Goal: Transaction & Acquisition: Purchase product/service

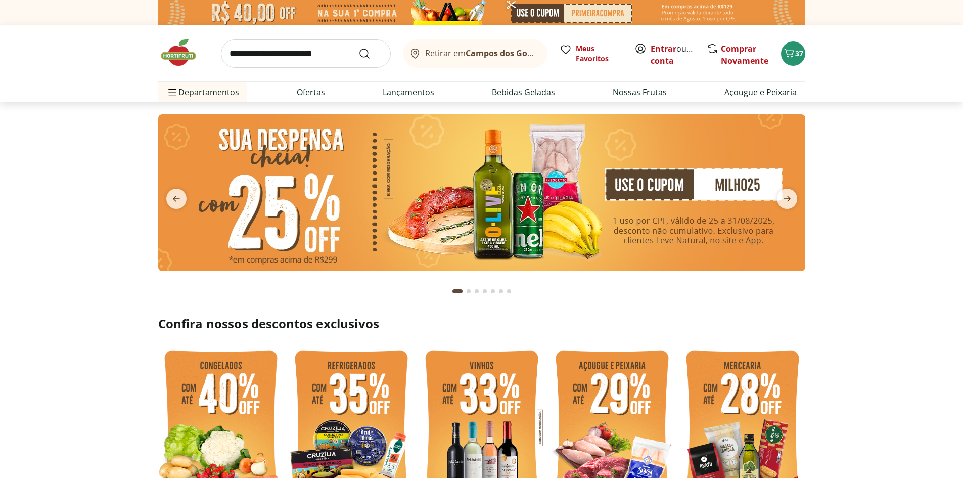
click at [265, 56] on input "search" at bounding box center [306, 53] width 170 height 28
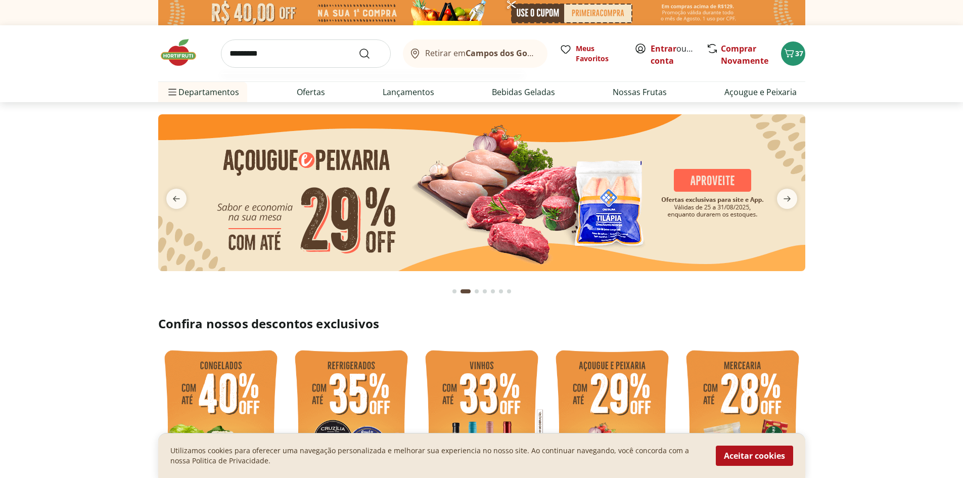
type input "*********"
click at [358, 48] on button "Submit Search" at bounding box center [370, 54] width 24 height 12
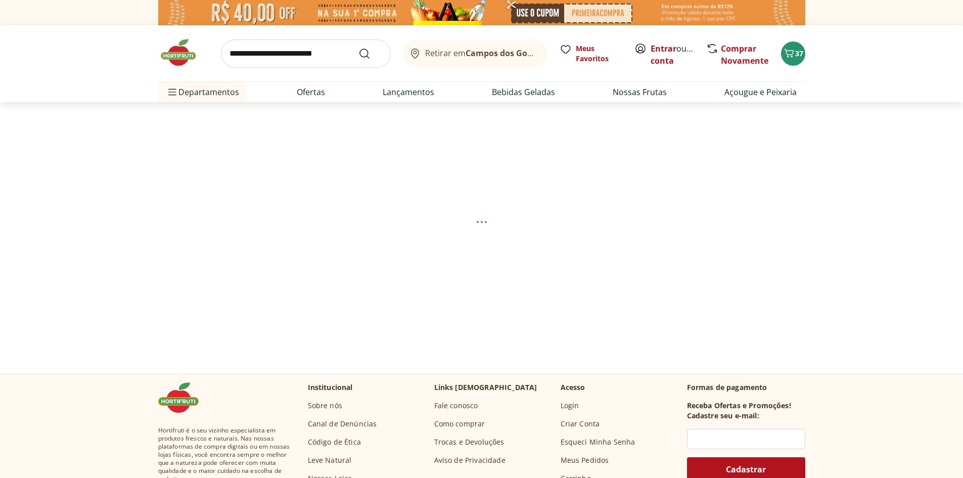
select select "**********"
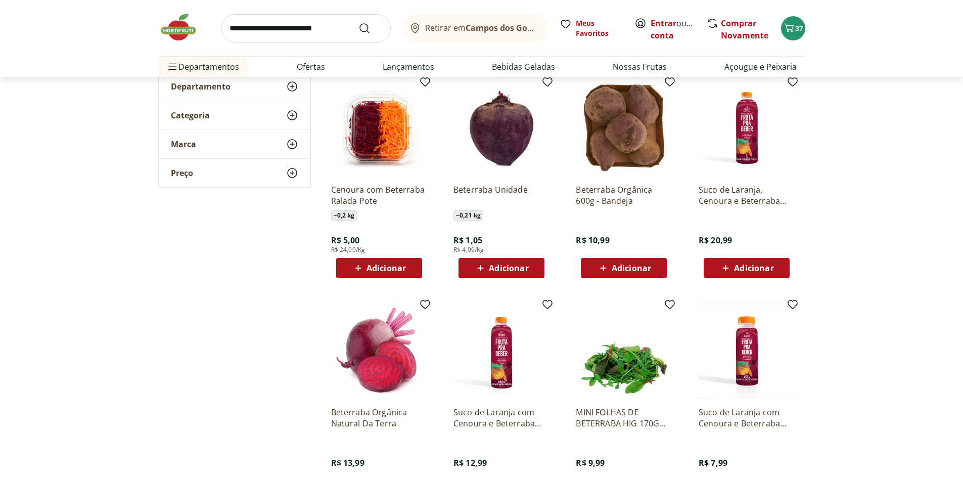
scroll to position [152, 0]
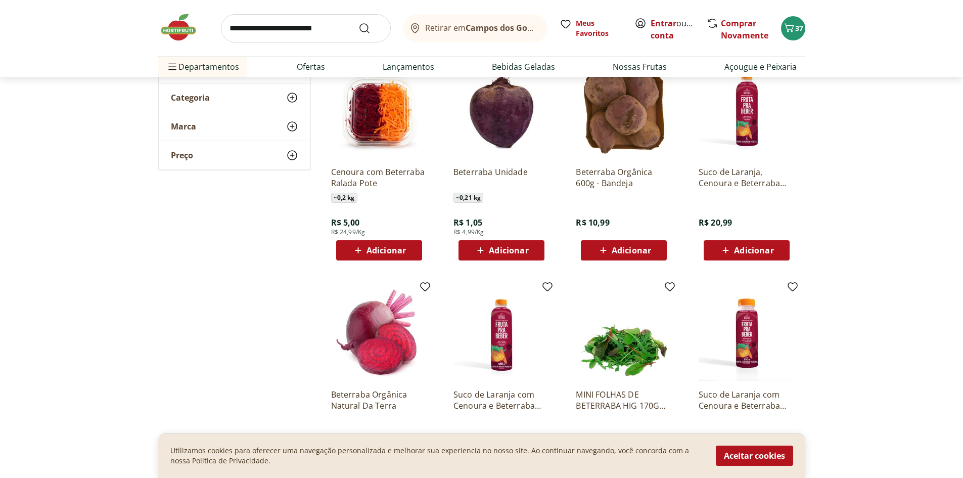
click at [505, 252] on span "Adicionar" at bounding box center [508, 250] width 39 height 8
click at [528, 253] on icon at bounding box center [529, 250] width 13 height 12
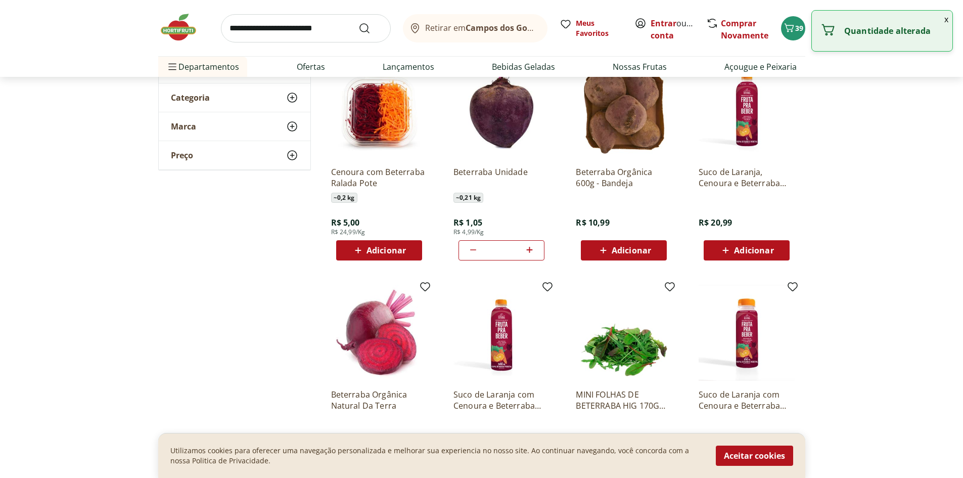
click at [528, 253] on icon at bounding box center [529, 250] width 13 height 12
type input "*"
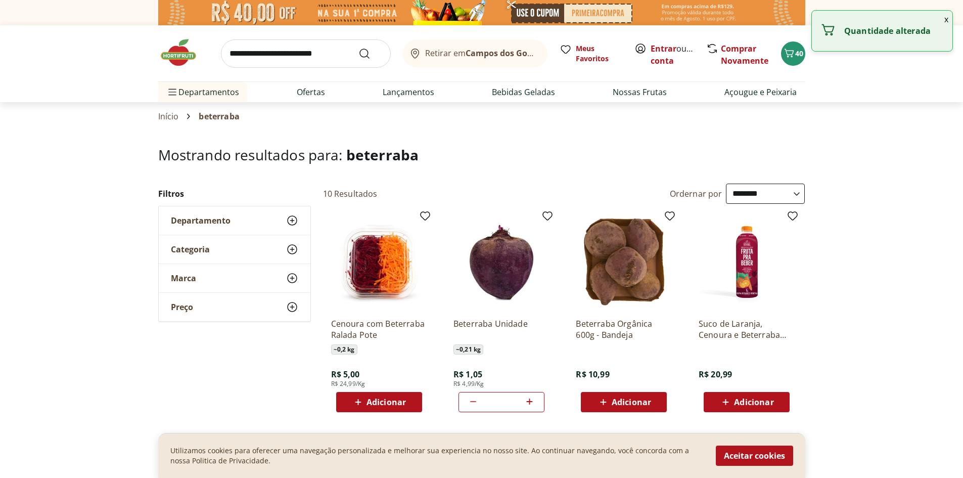
click at [249, 52] on input "search" at bounding box center [306, 53] width 170 height 28
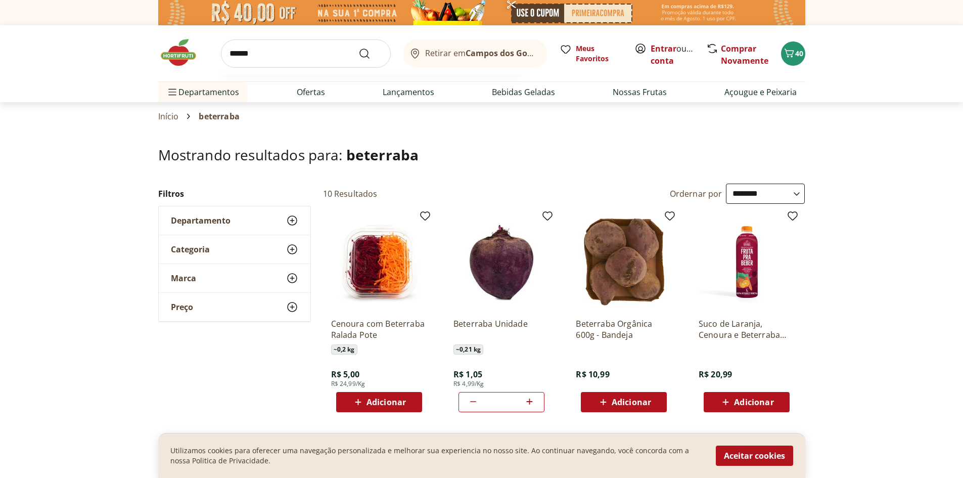
type input "******"
click at [358, 48] on button "Submit Search" at bounding box center [370, 54] width 24 height 12
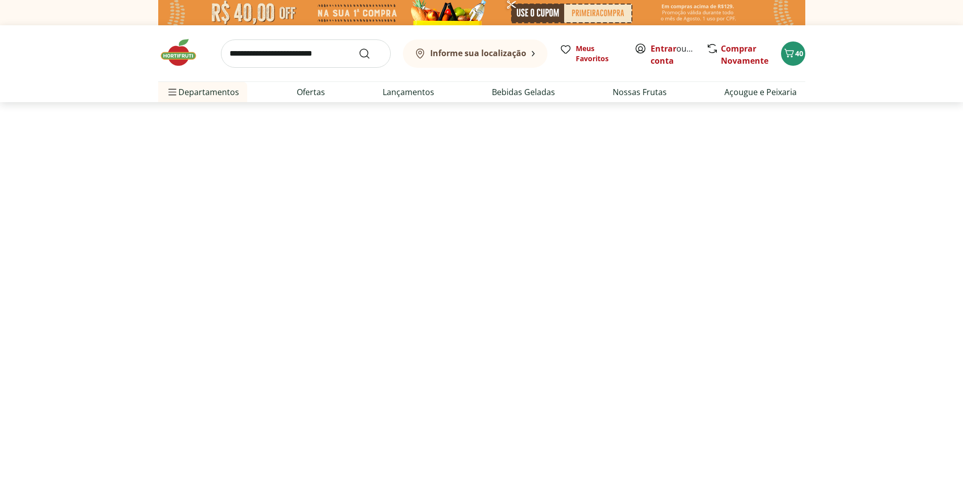
select select "**********"
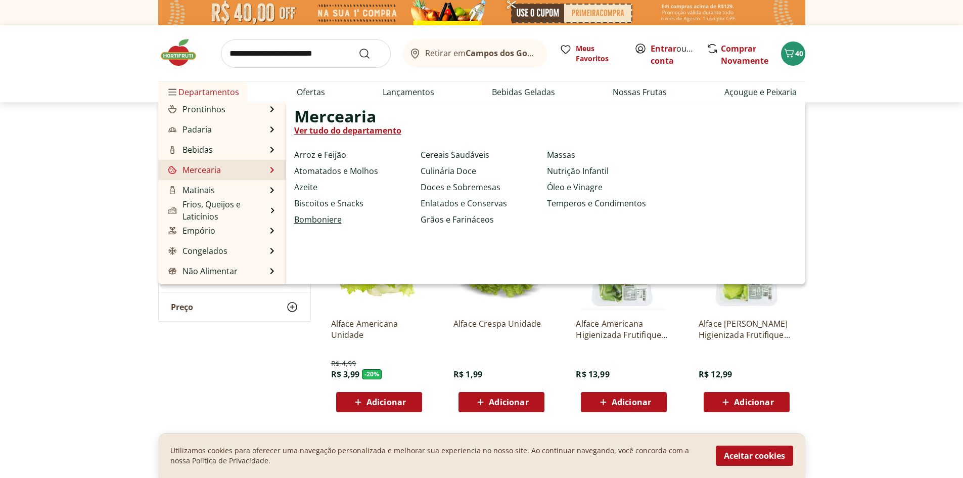
scroll to position [101, 0]
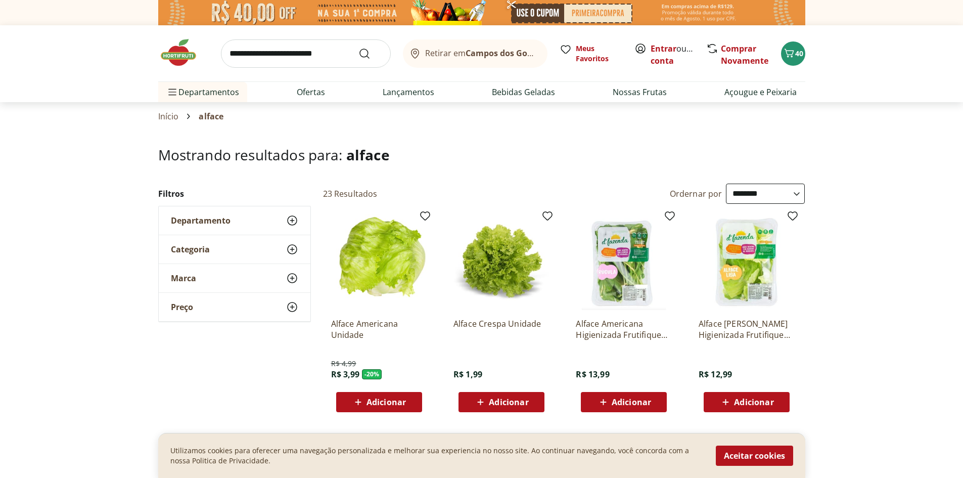
click at [361, 406] on icon at bounding box center [358, 402] width 13 height 12
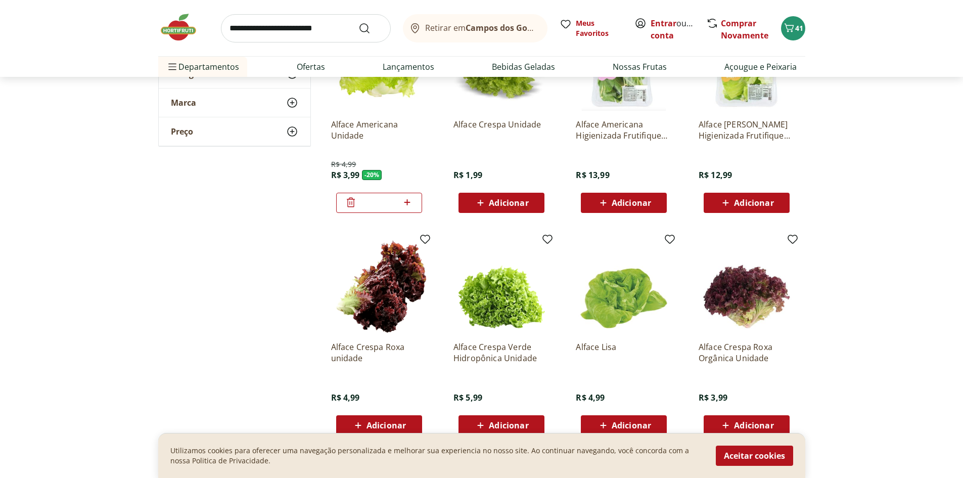
scroll to position [0, 0]
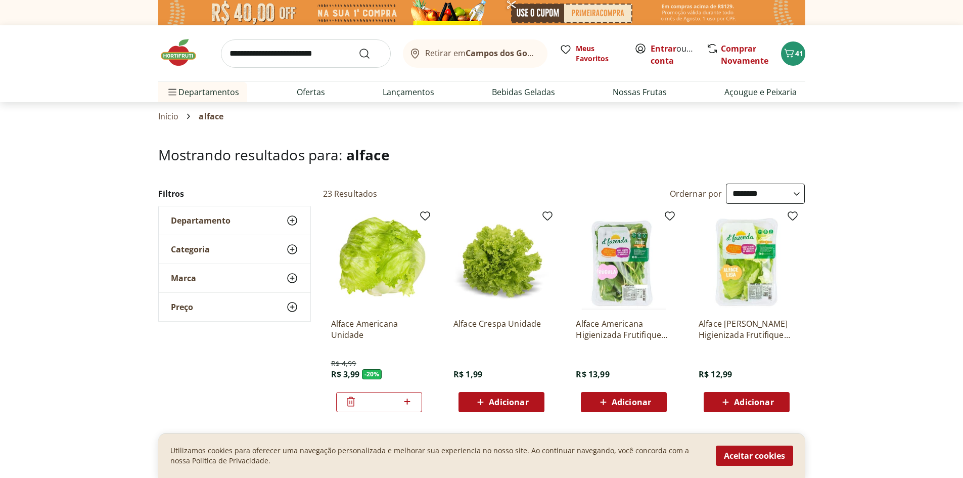
click at [271, 55] on input "search" at bounding box center [306, 53] width 170 height 28
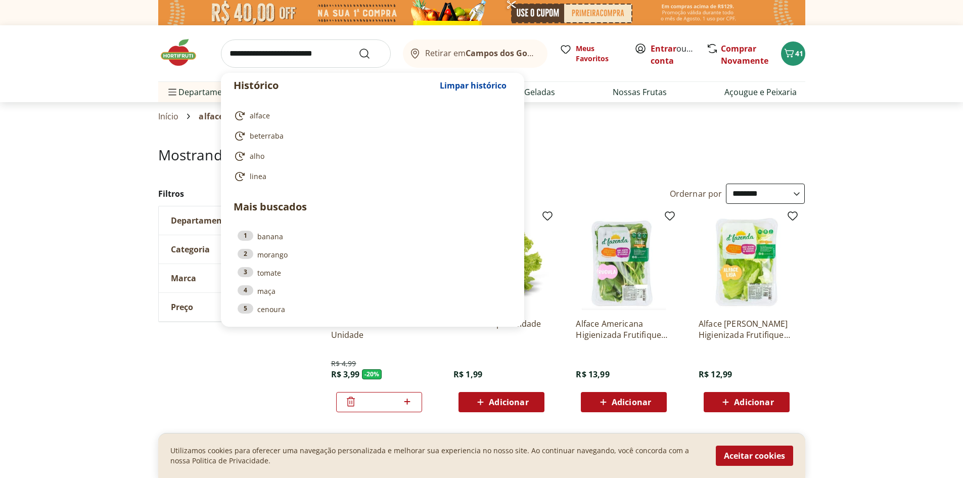
click at [262, 49] on input "search" at bounding box center [306, 53] width 170 height 28
click at [610, 147] on h1 "Mostrando resultados para: alface" at bounding box center [481, 155] width 647 height 16
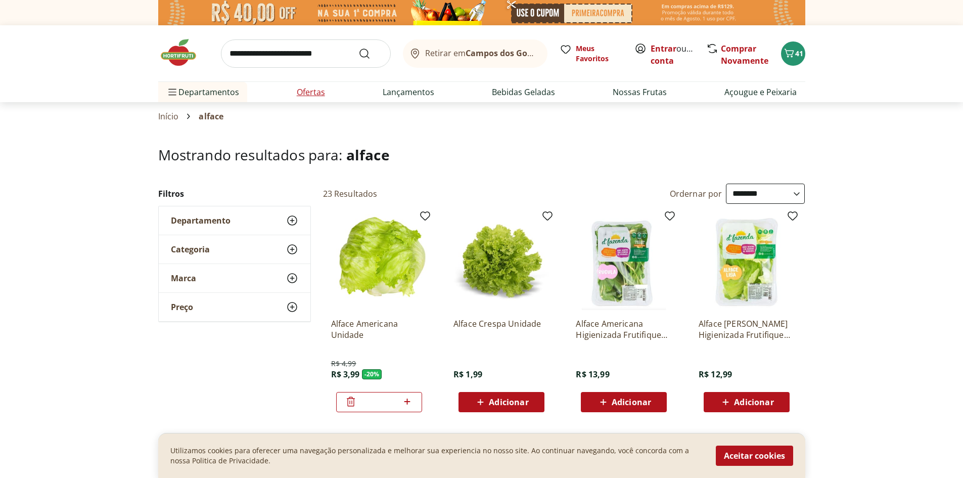
click at [310, 86] on link "Ofertas" at bounding box center [311, 92] width 28 height 12
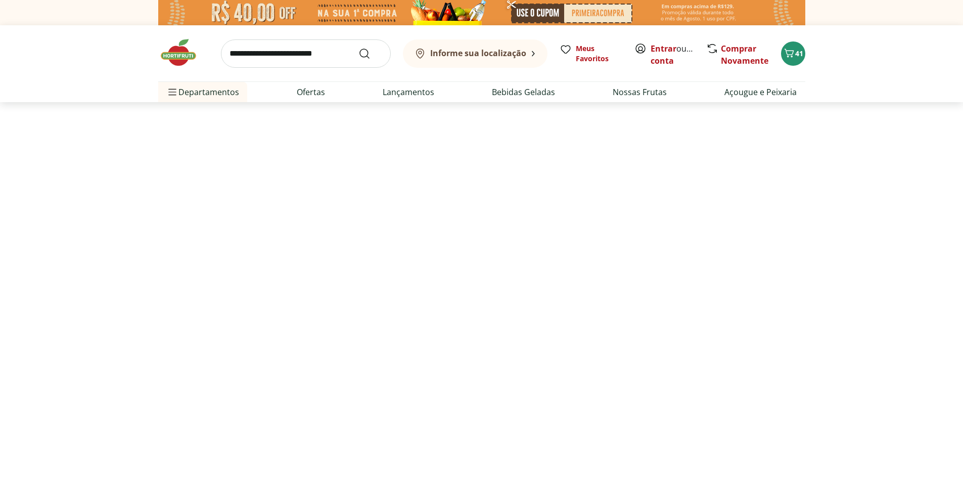
select select "**********"
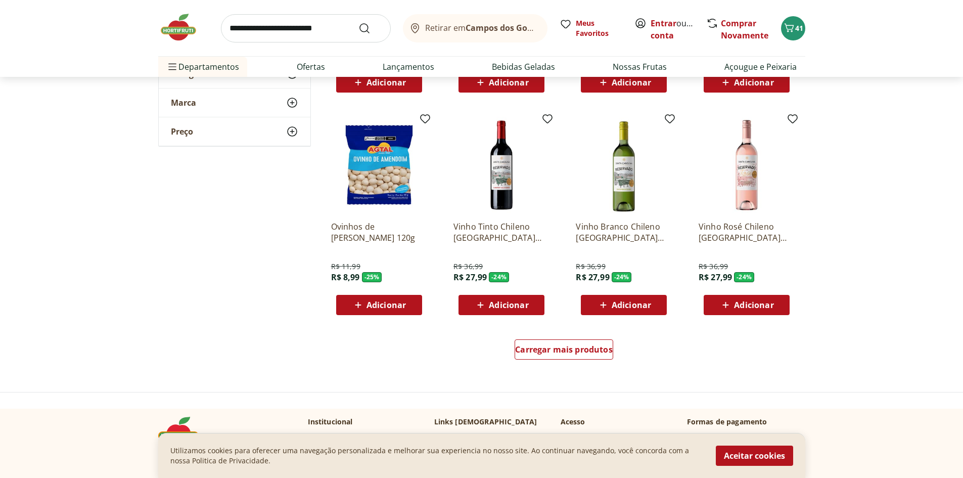
scroll to position [505, 0]
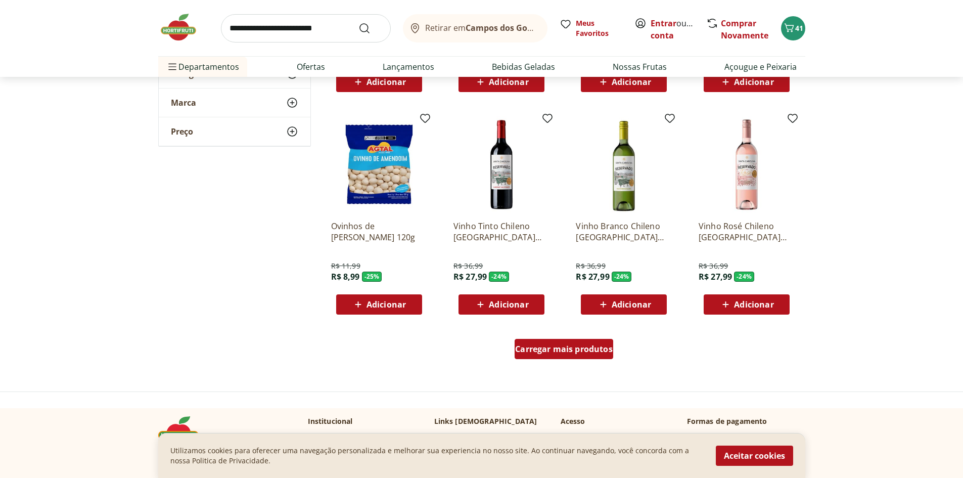
click at [550, 355] on div "Carregar mais produtos" at bounding box center [564, 349] width 99 height 20
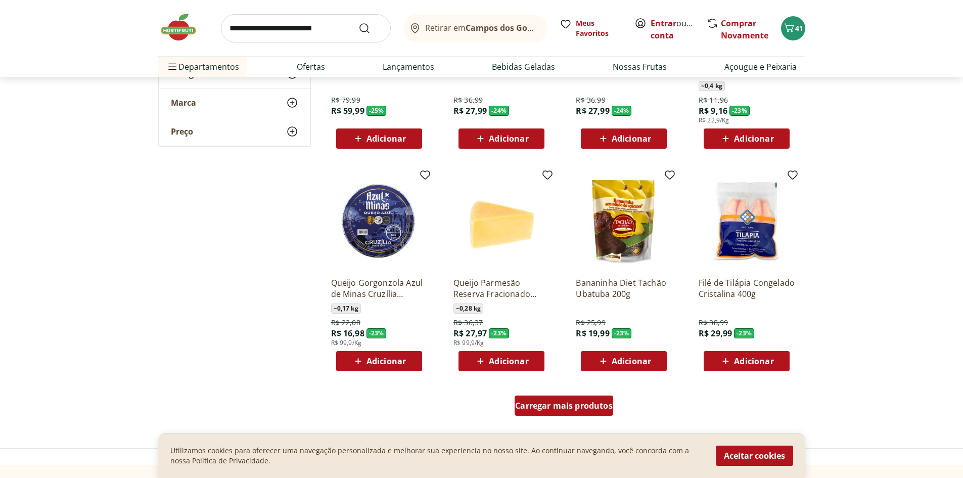
scroll to position [1112, 0]
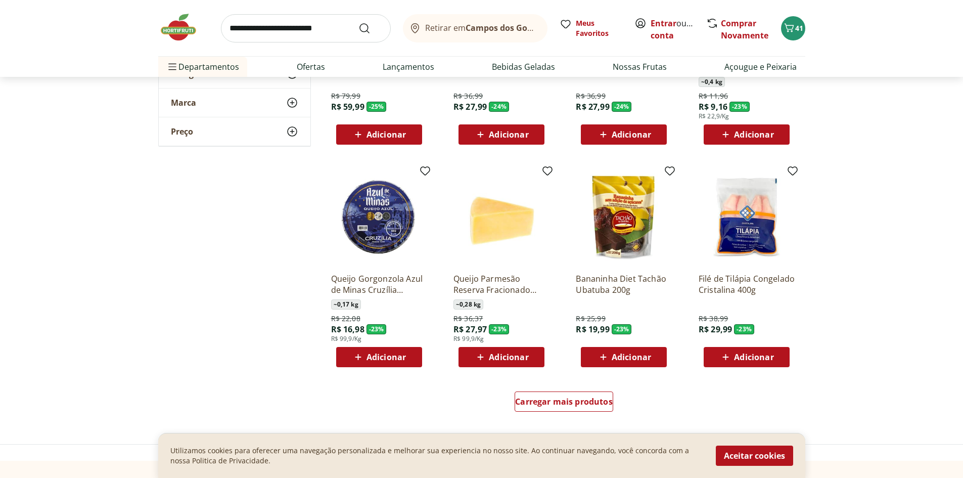
click at [611, 356] on span "Adicionar" at bounding box center [624, 357] width 54 height 12
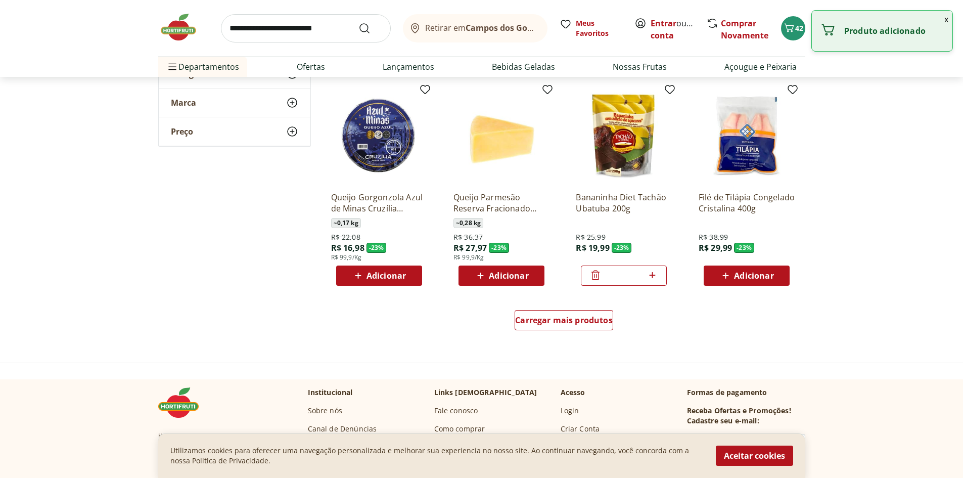
scroll to position [1213, 0]
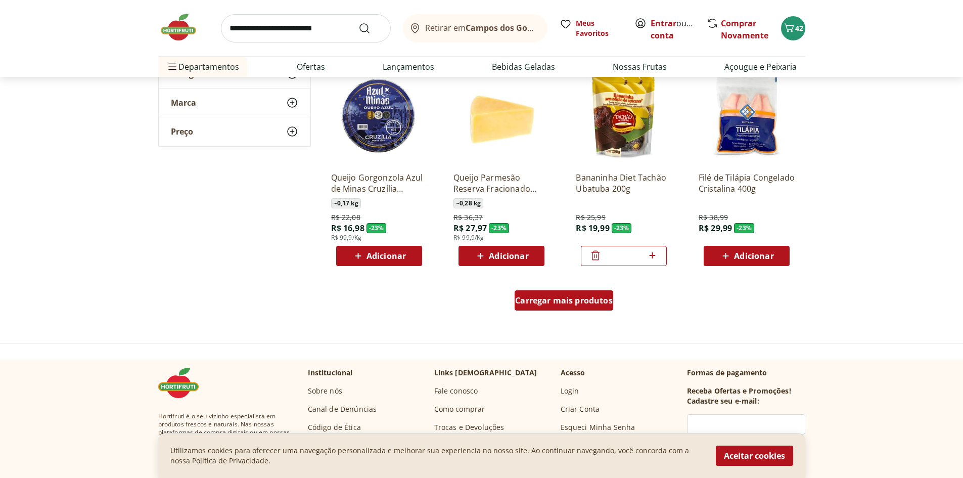
click at [565, 296] on span "Carregar mais produtos" at bounding box center [564, 300] width 98 height 8
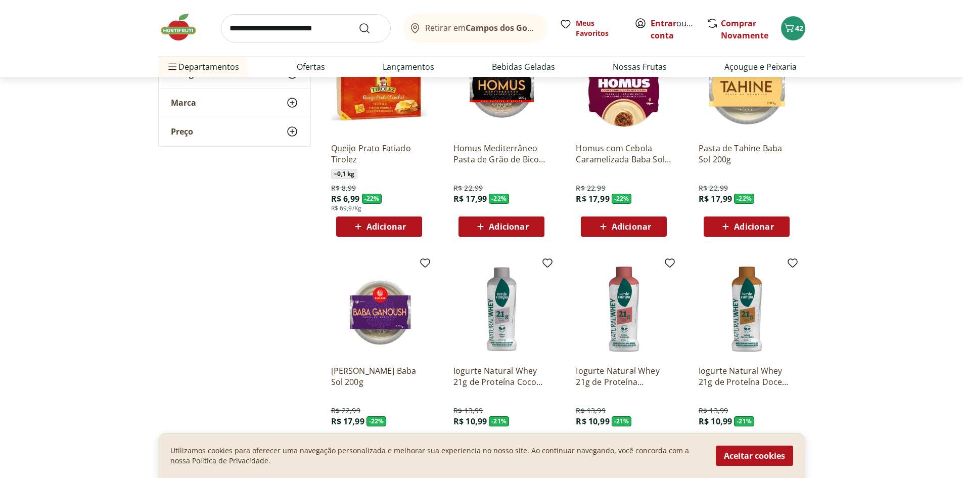
scroll to position [1466, 0]
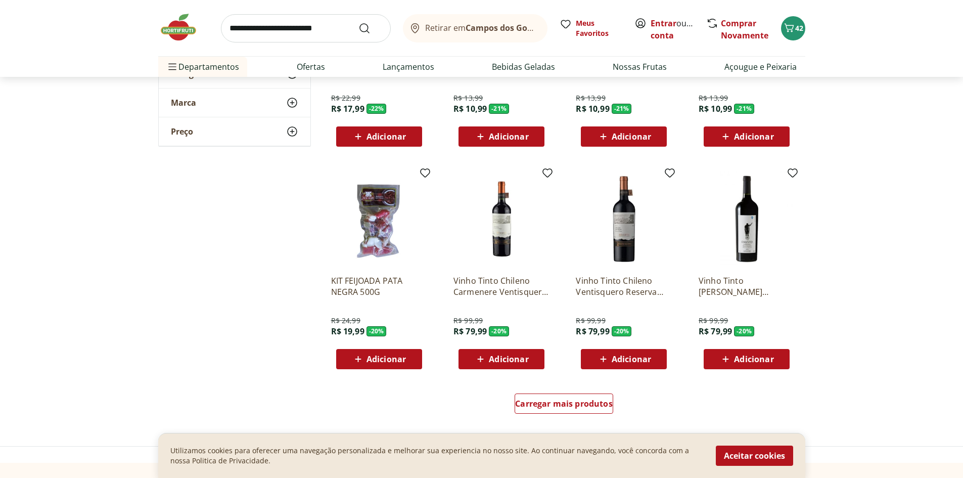
scroll to position [1820, 0]
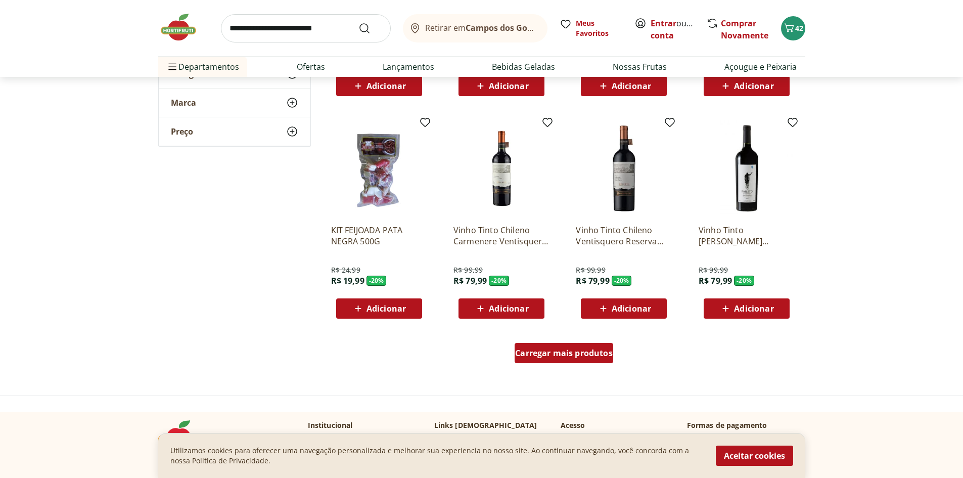
click at [566, 357] on span "Carregar mais produtos" at bounding box center [564, 353] width 98 height 8
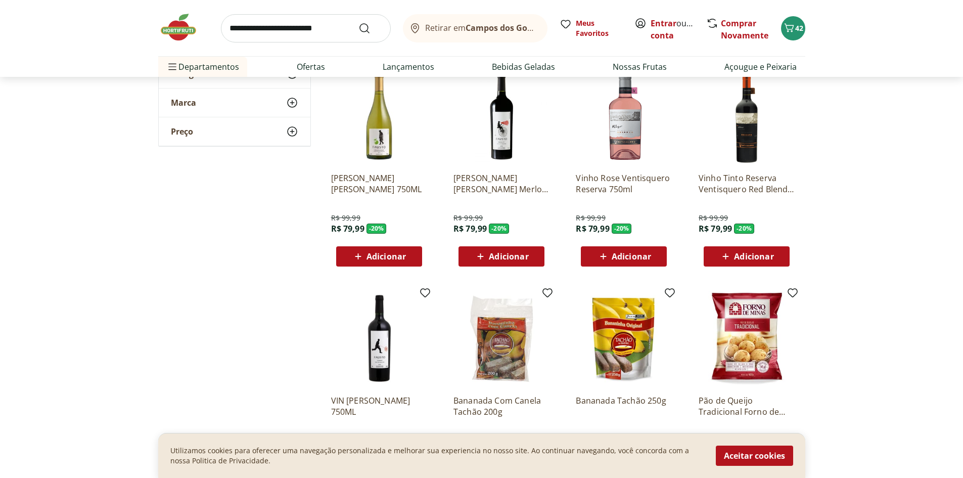
scroll to position [2123, 0]
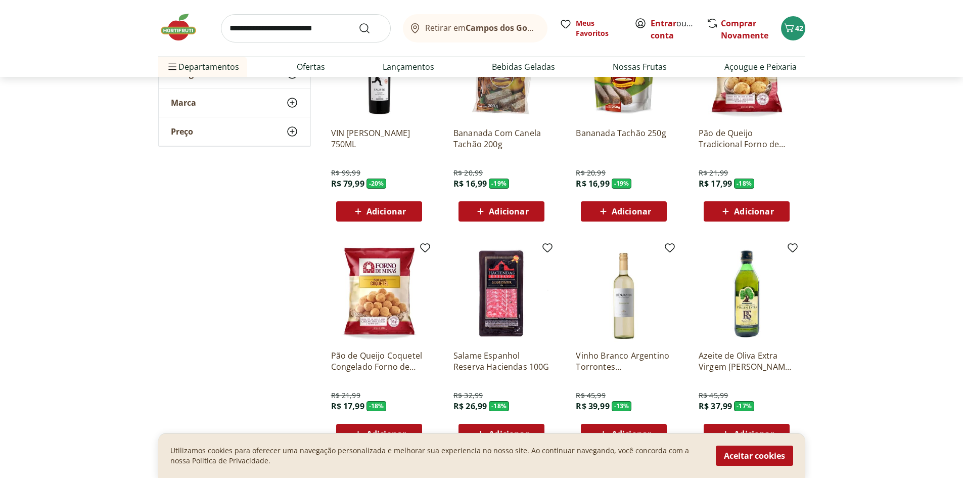
scroll to position [2426, 0]
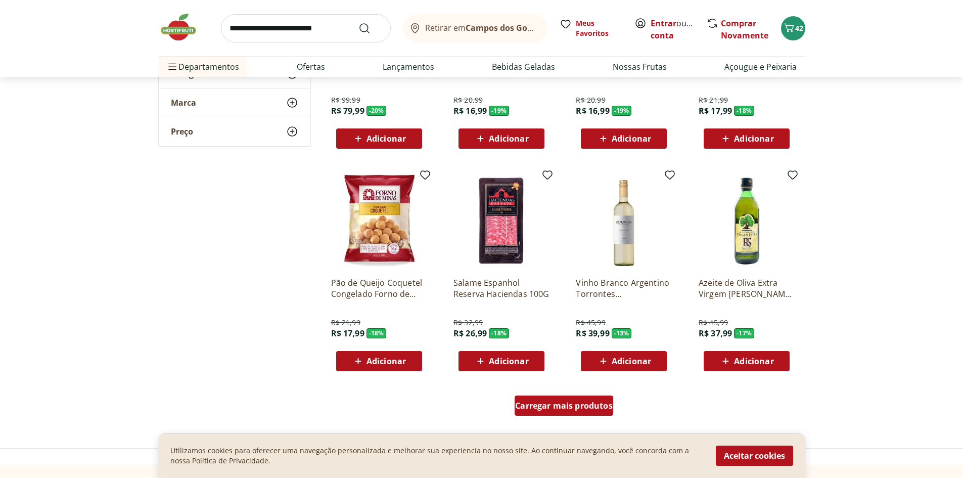
click at [568, 397] on div "Carregar mais produtos" at bounding box center [564, 405] width 99 height 20
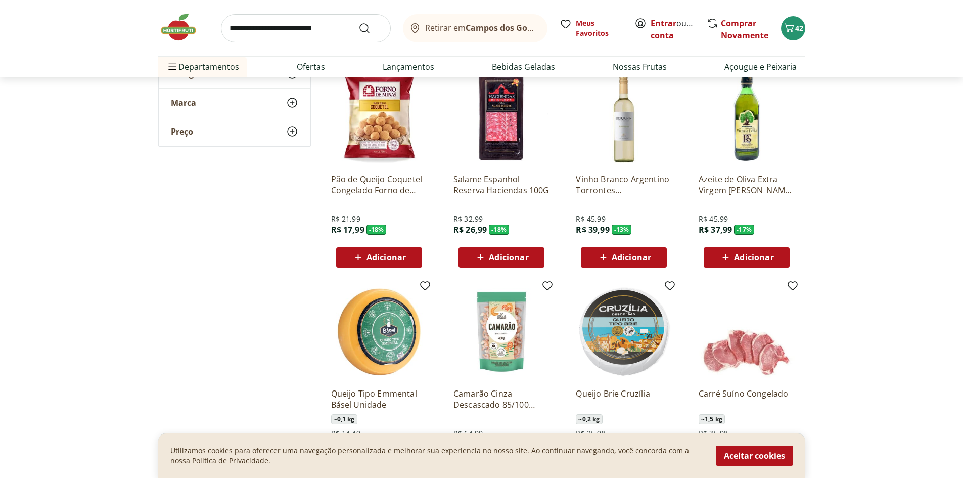
scroll to position [2578, 0]
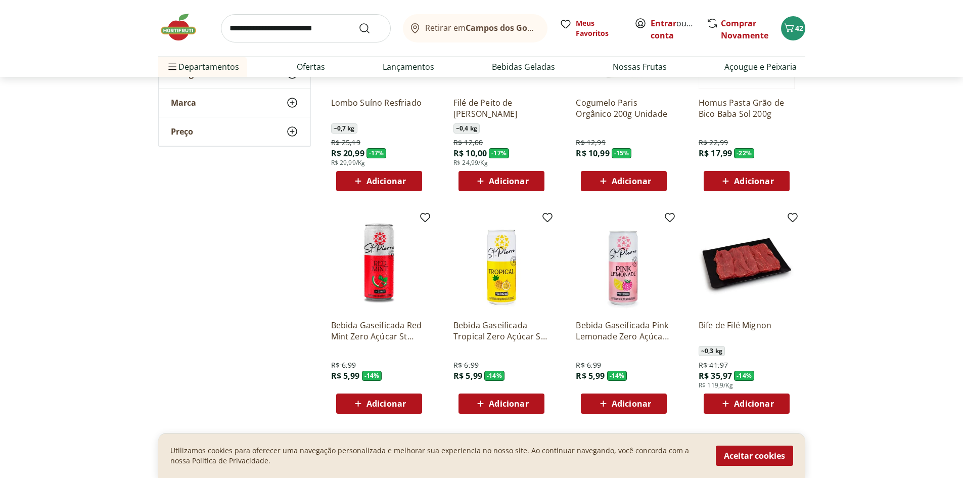
scroll to position [3083, 0]
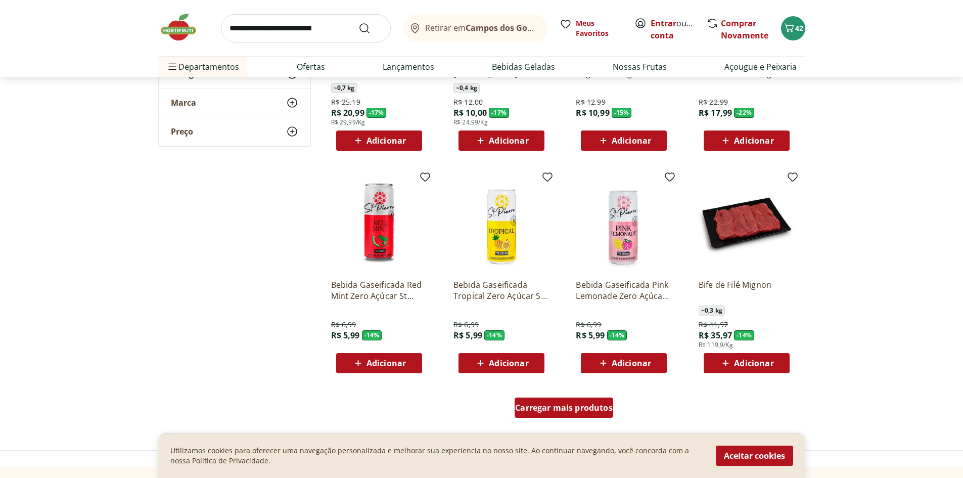
click at [569, 403] on span "Carregar mais produtos" at bounding box center [564, 407] width 98 height 8
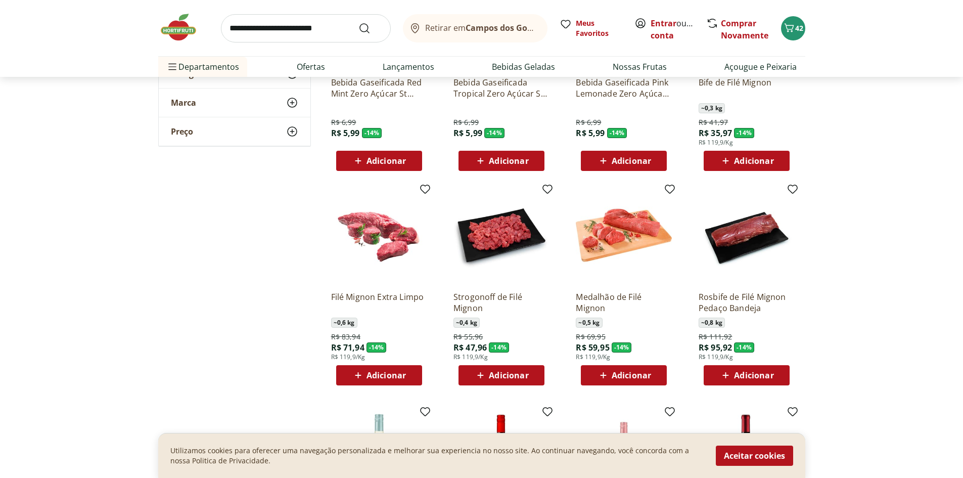
scroll to position [3336, 0]
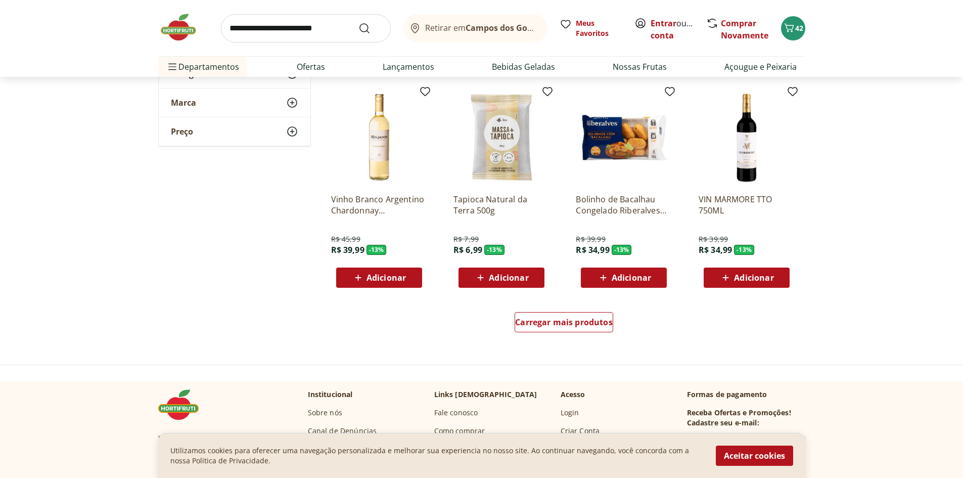
scroll to position [3841, 0]
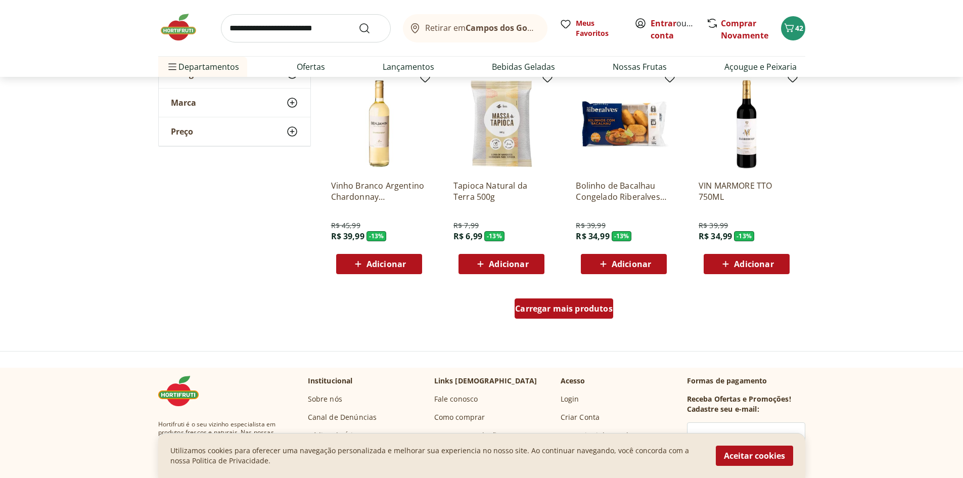
click at [547, 314] on div "Carregar mais produtos" at bounding box center [564, 308] width 99 height 20
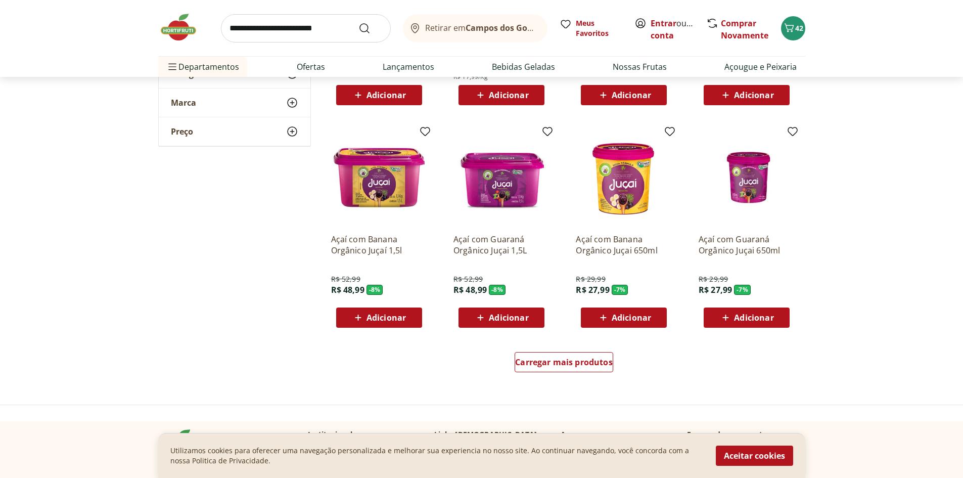
scroll to position [4448, 0]
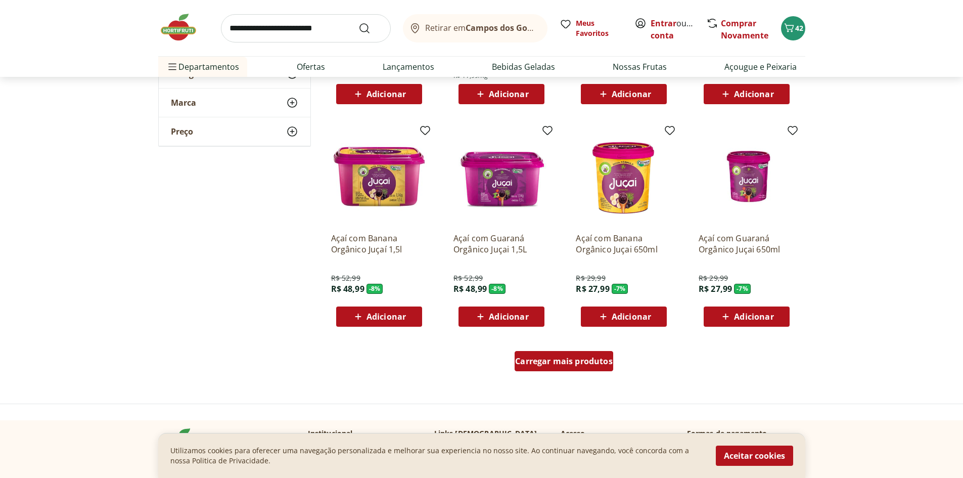
click at [547, 361] on span "Carregar mais produtos" at bounding box center [564, 361] width 98 height 8
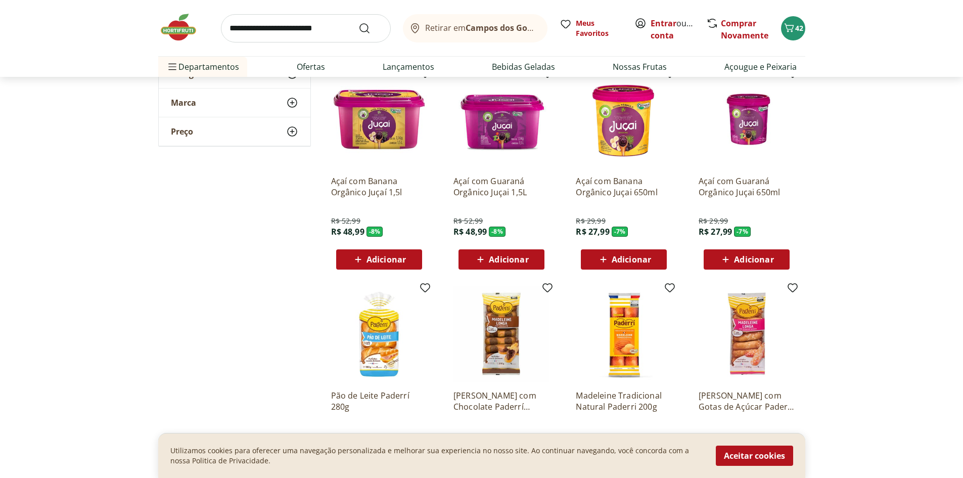
scroll to position [4549, 0]
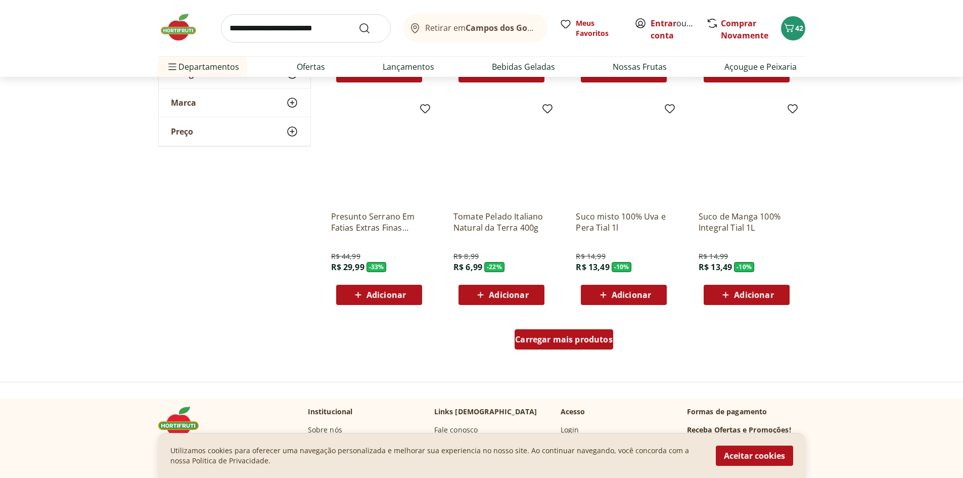
scroll to position [5156, 0]
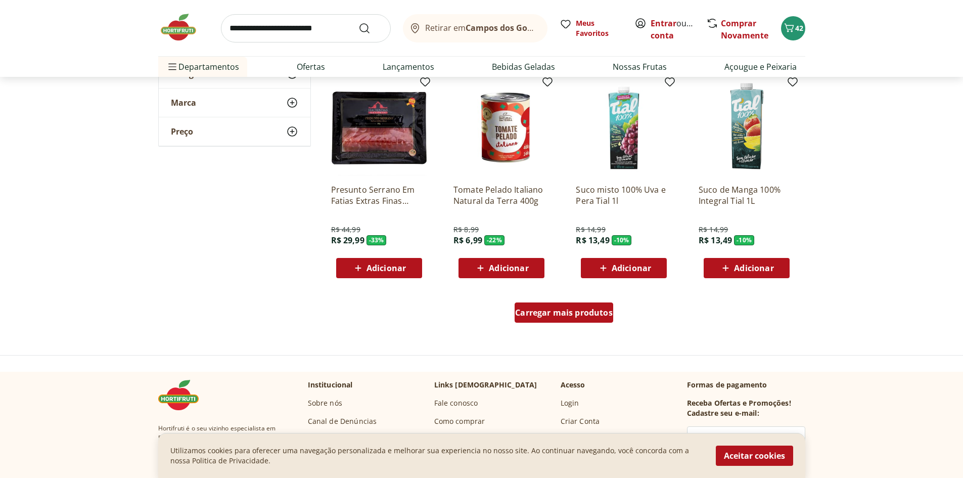
click at [555, 320] on div "Carregar mais produtos" at bounding box center [564, 312] width 99 height 20
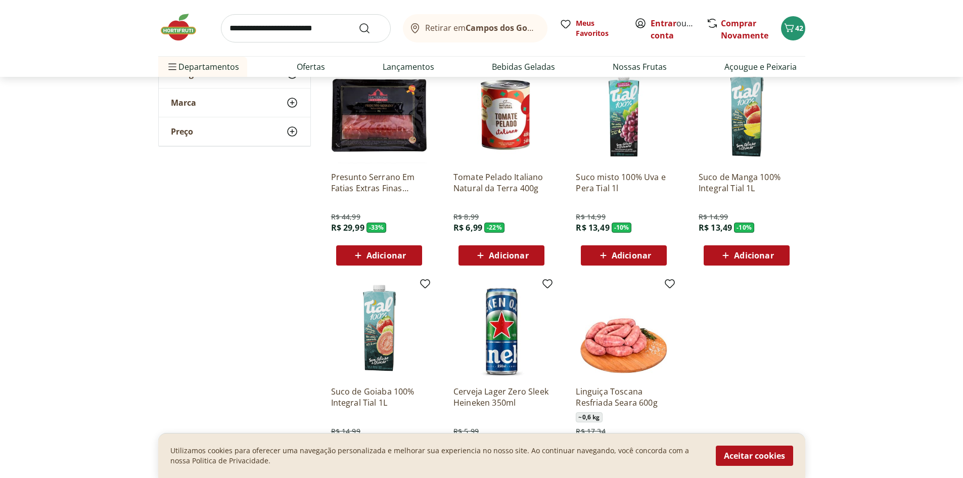
scroll to position [5004, 0]
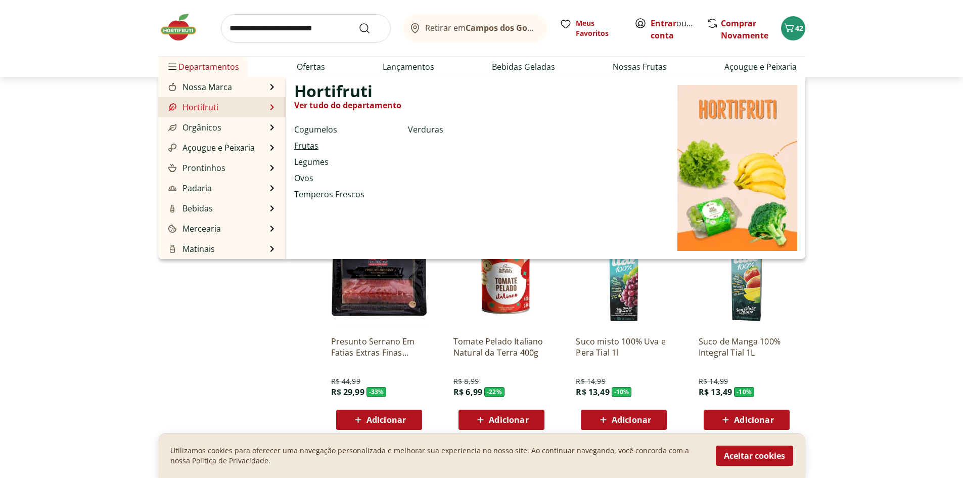
click at [310, 148] on link "Frutas" at bounding box center [306, 146] width 24 height 12
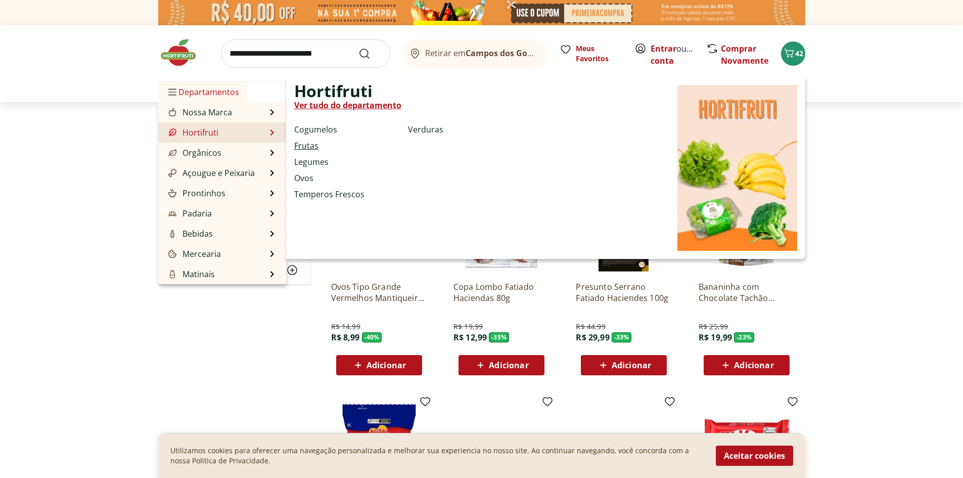
select select "**********"
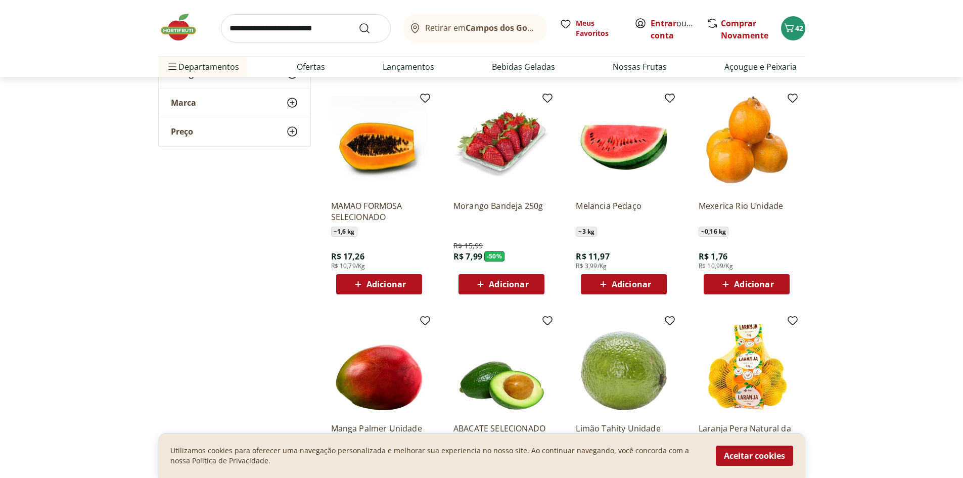
scroll to position [354, 0]
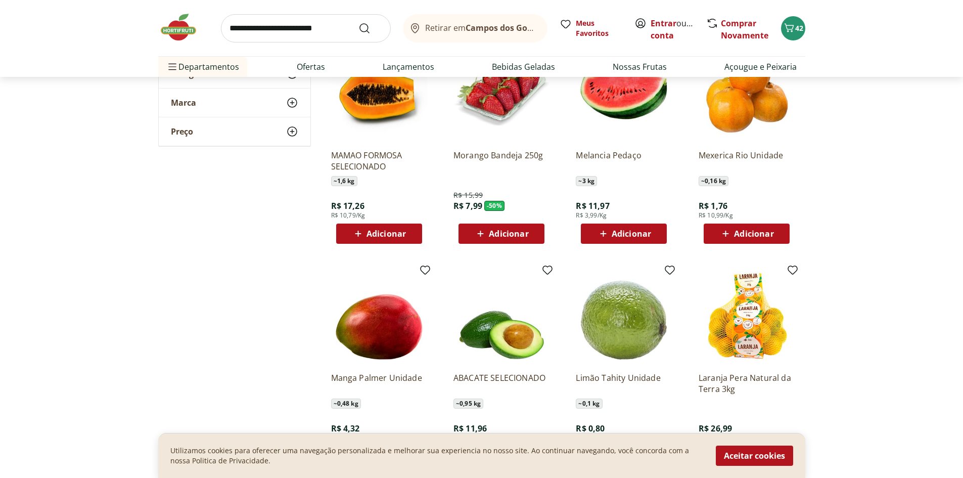
click at [632, 233] on span "Adicionar" at bounding box center [631, 233] width 39 height 8
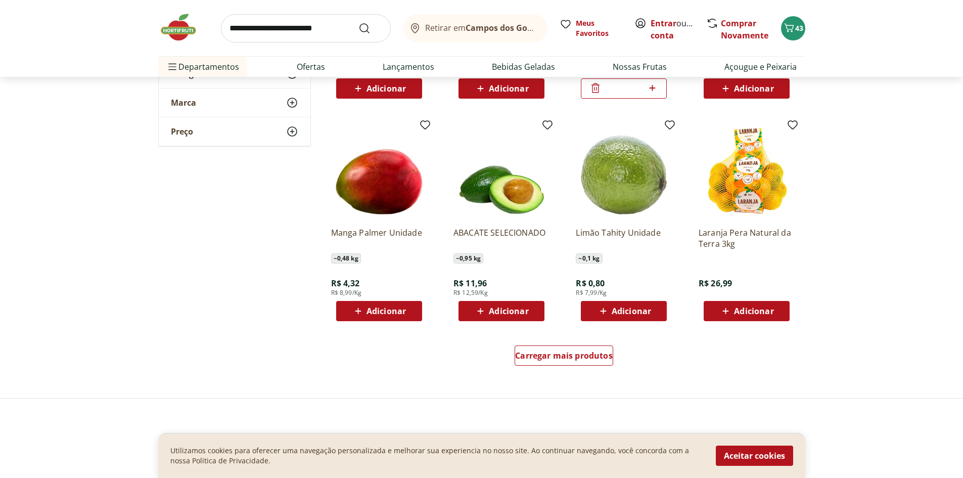
scroll to position [505, 0]
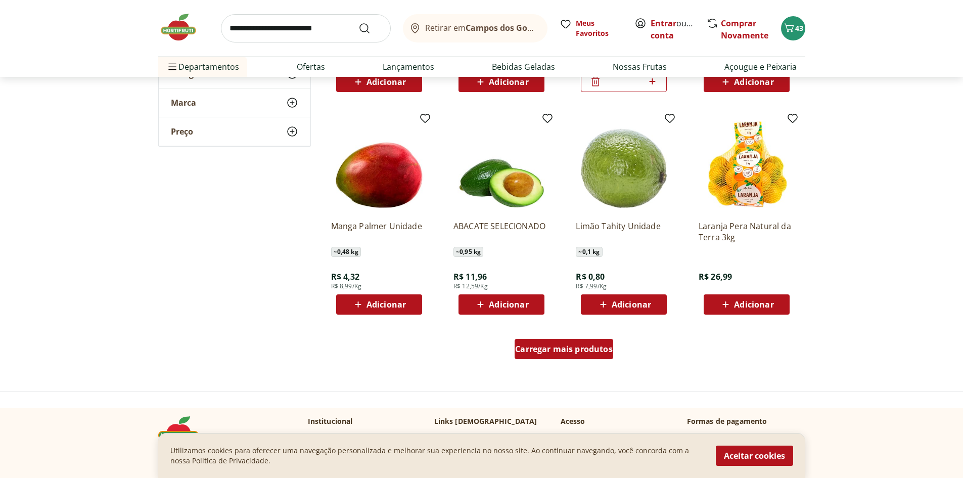
click at [585, 349] on span "Carregar mais produtos" at bounding box center [564, 349] width 98 height 8
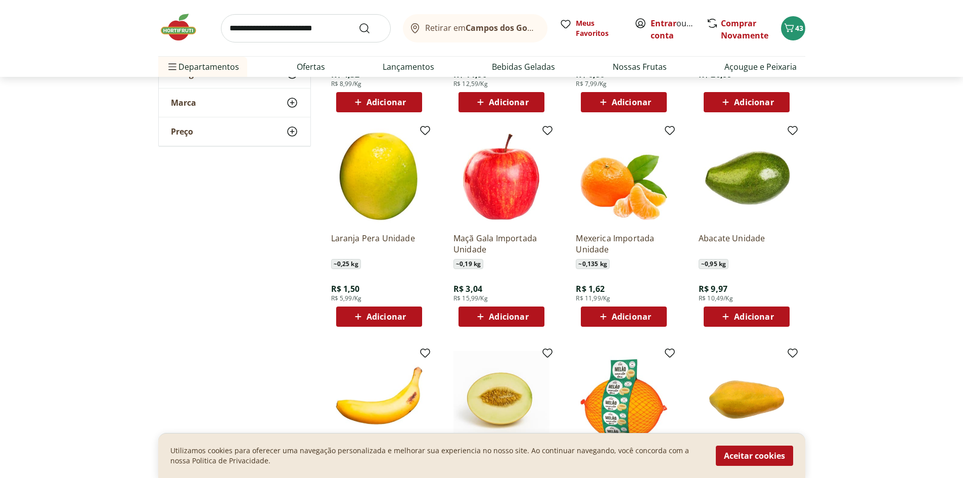
scroll to position [758, 0]
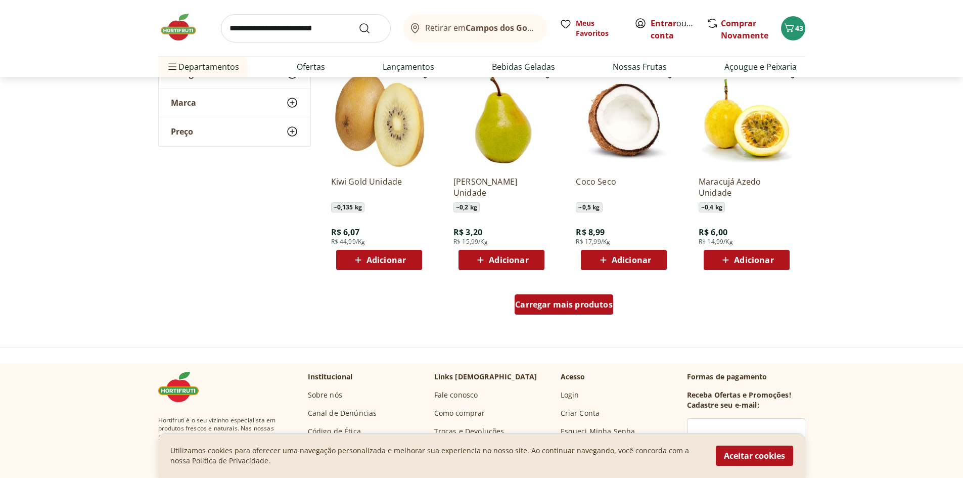
scroll to position [1213, 0]
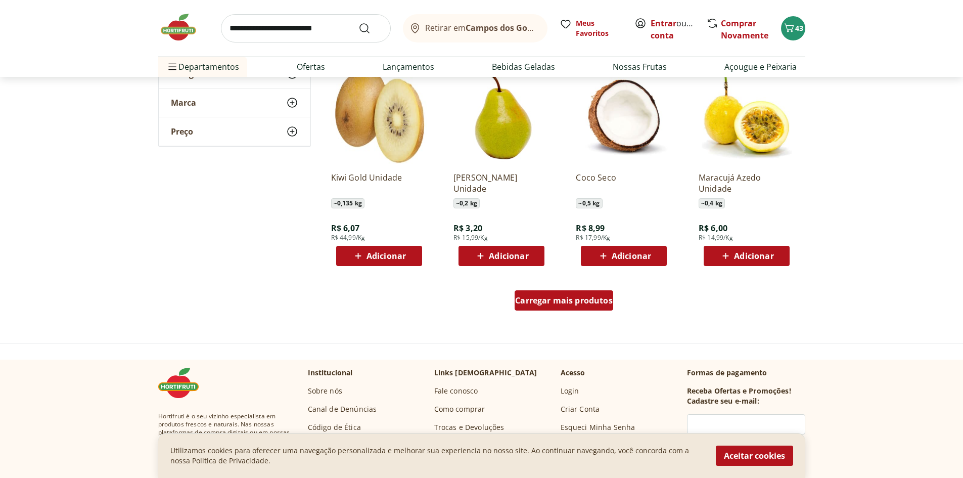
click at [587, 302] on span "Carregar mais produtos" at bounding box center [564, 300] width 98 height 8
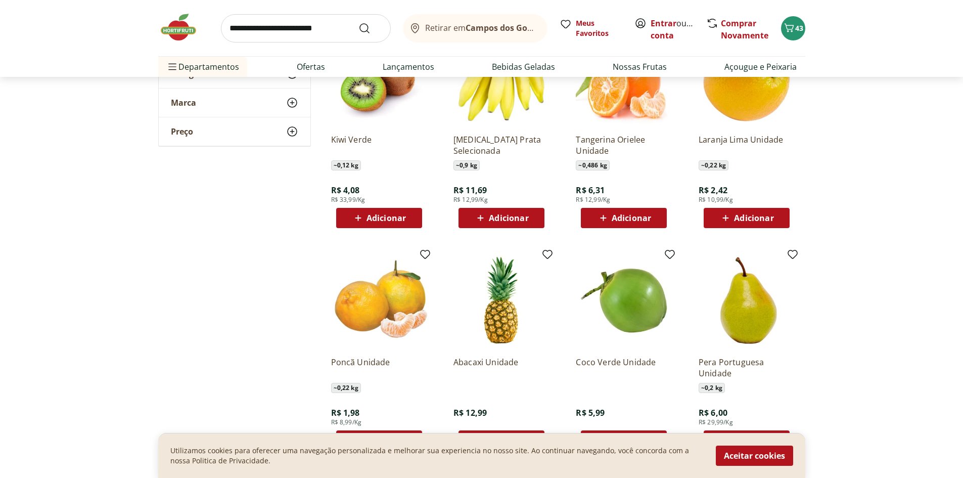
scroll to position [1466, 0]
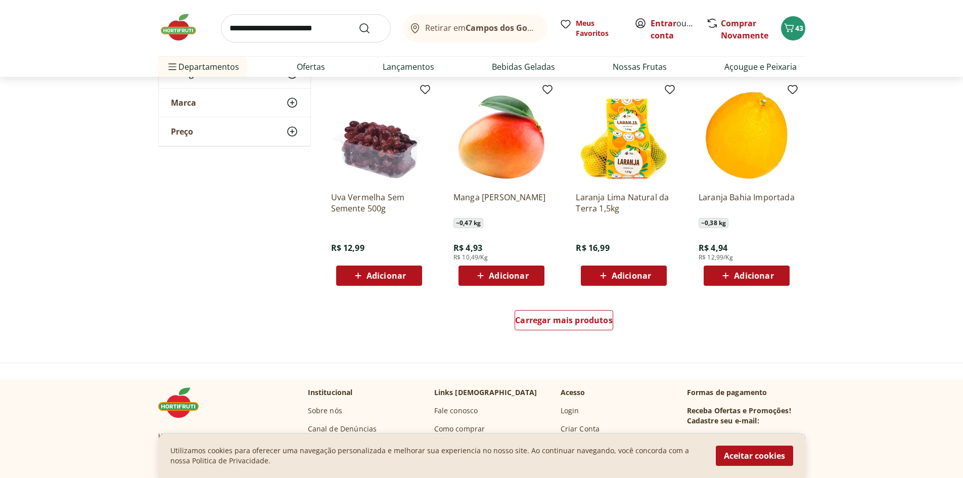
scroll to position [1870, 0]
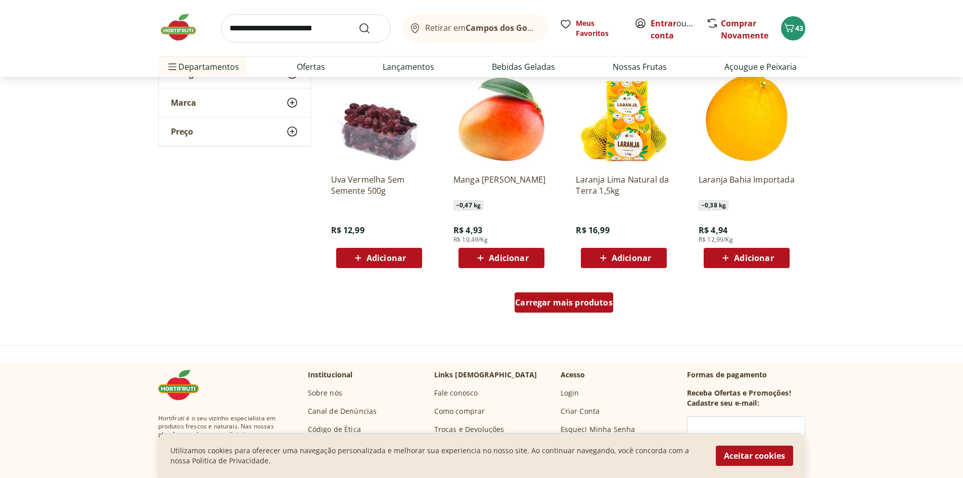
click at [587, 305] on span "Carregar mais produtos" at bounding box center [564, 302] width 98 height 8
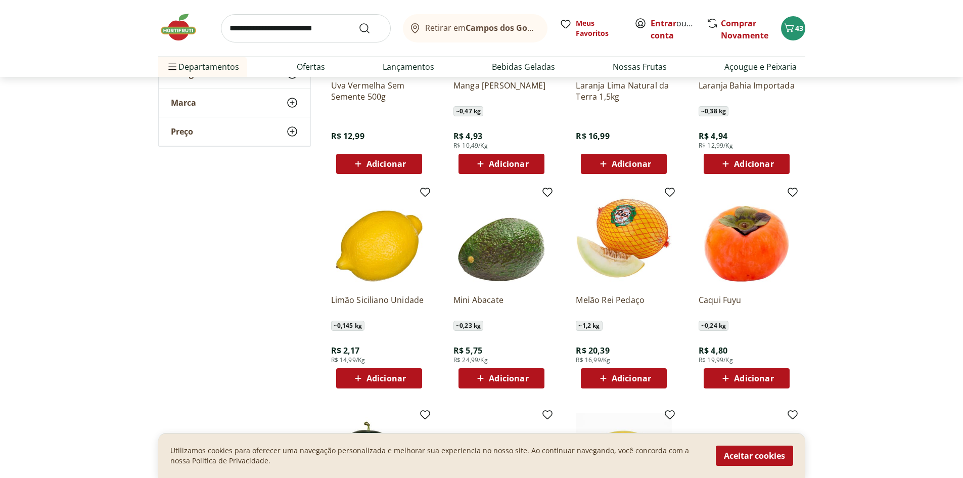
scroll to position [1971, 0]
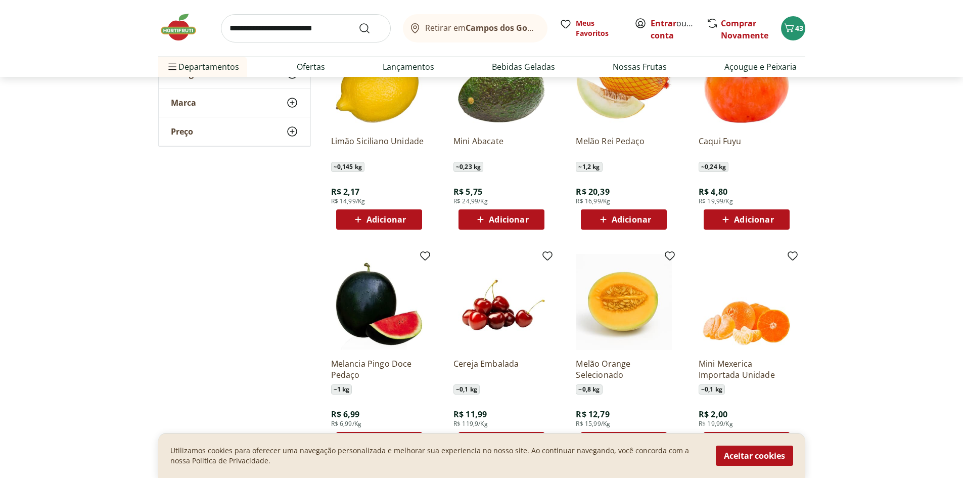
scroll to position [2173, 0]
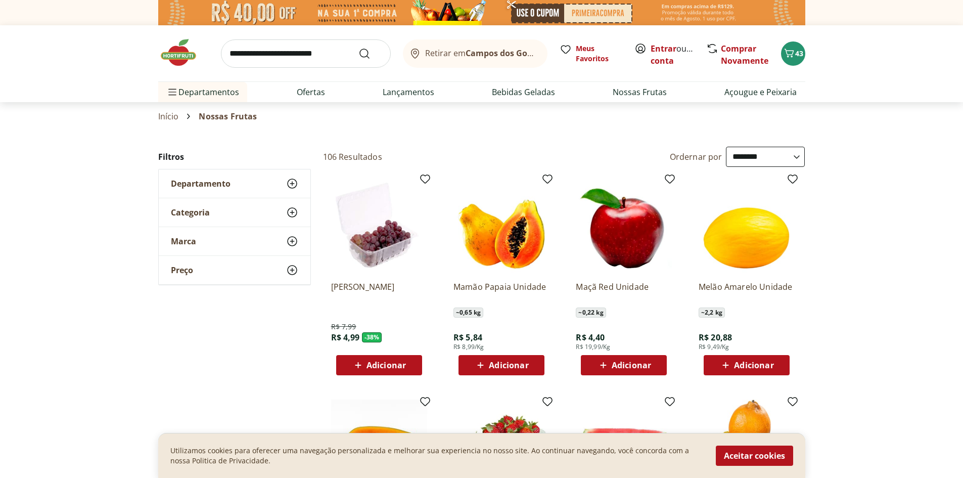
select select "**********"
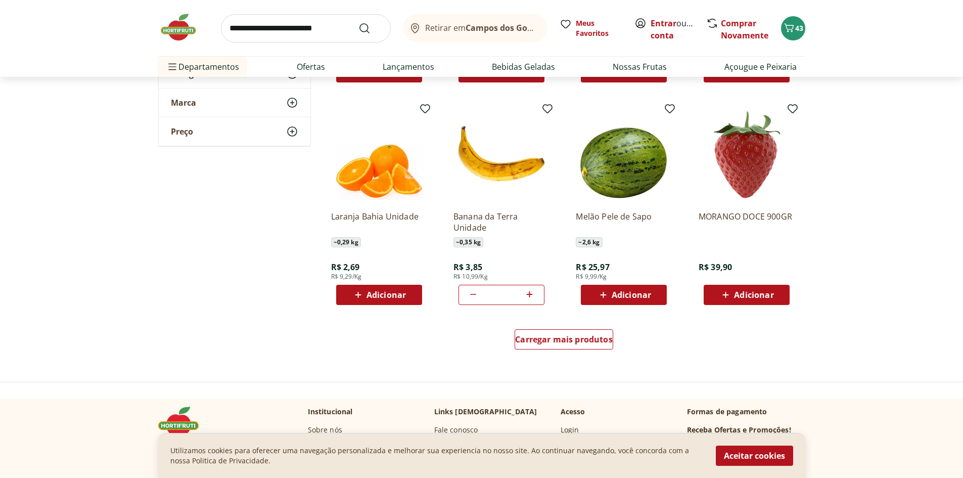
scroll to position [2578, 0]
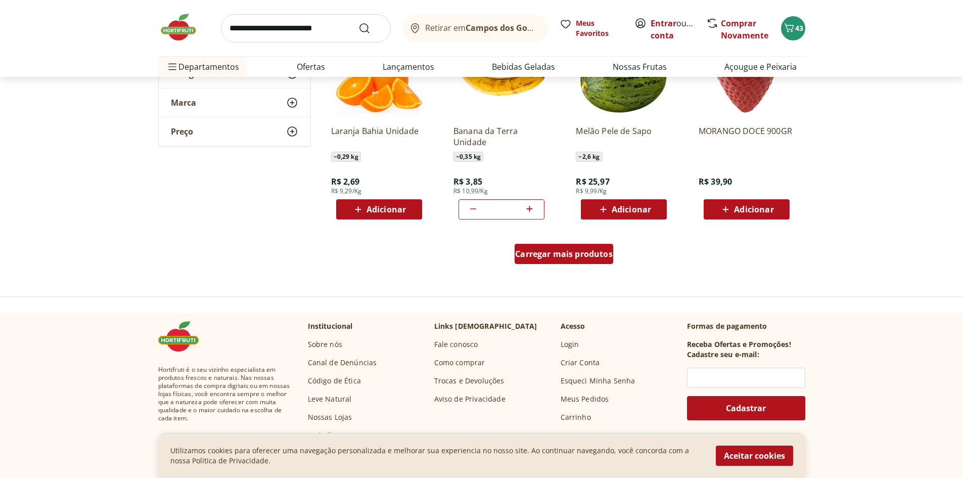
click at [569, 263] on div "Carregar mais produtos" at bounding box center [564, 254] width 99 height 20
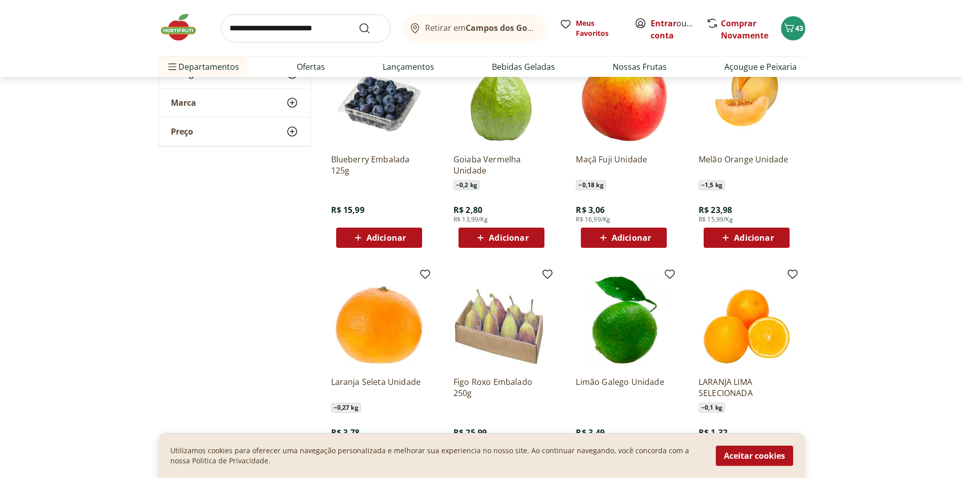
scroll to position [2780, 0]
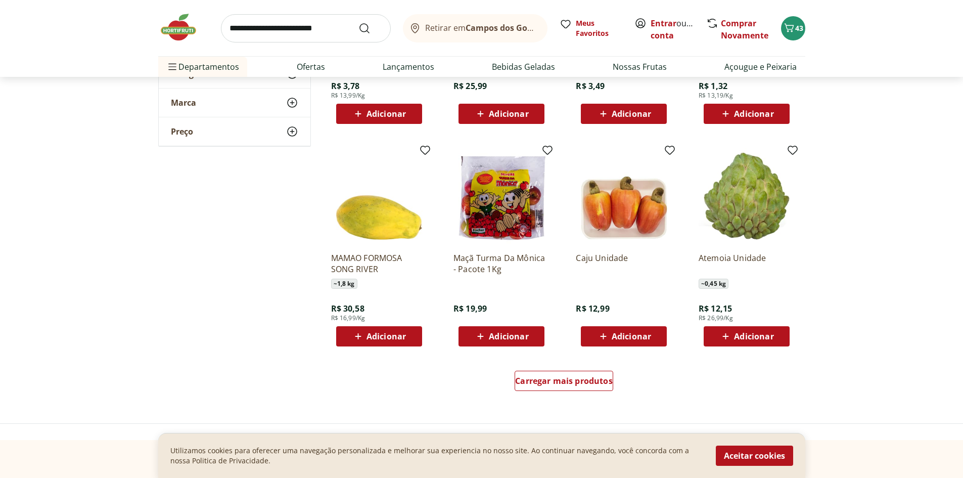
scroll to position [3134, 0]
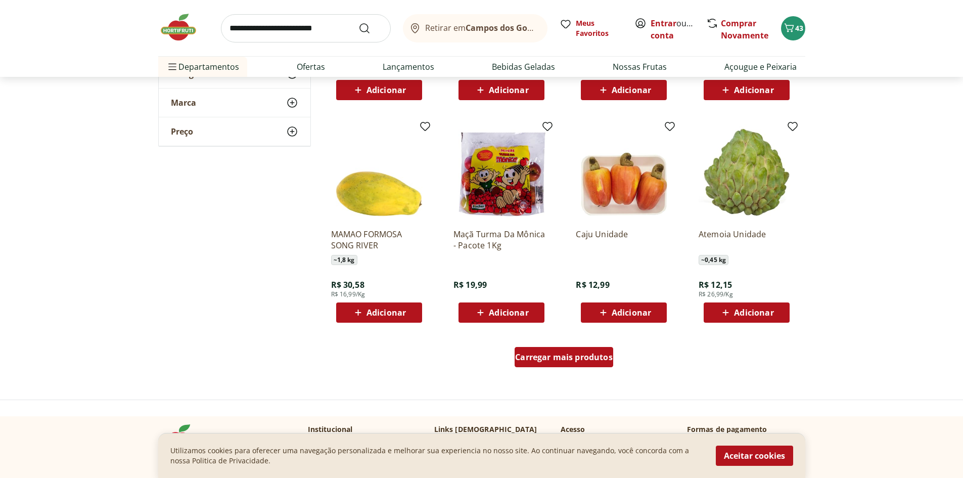
click at [602, 359] on span "Carregar mais produtos" at bounding box center [564, 357] width 98 height 8
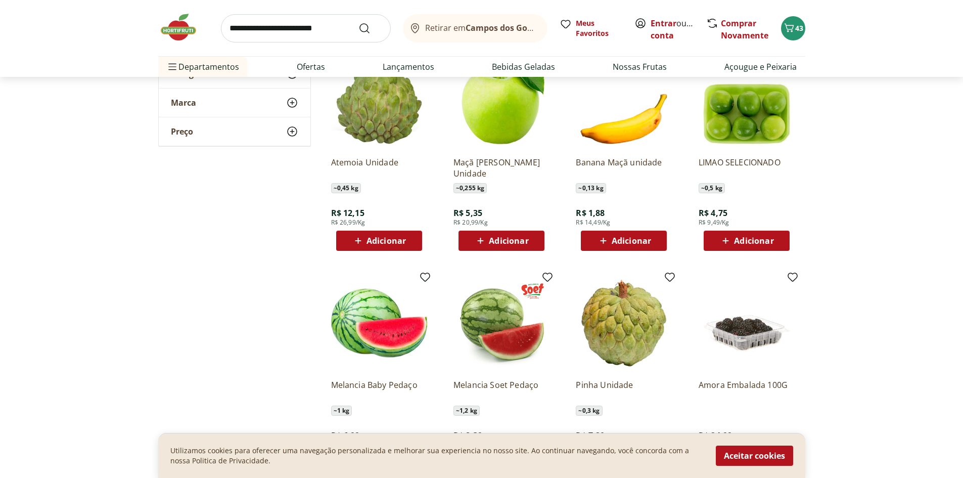
scroll to position [3437, 0]
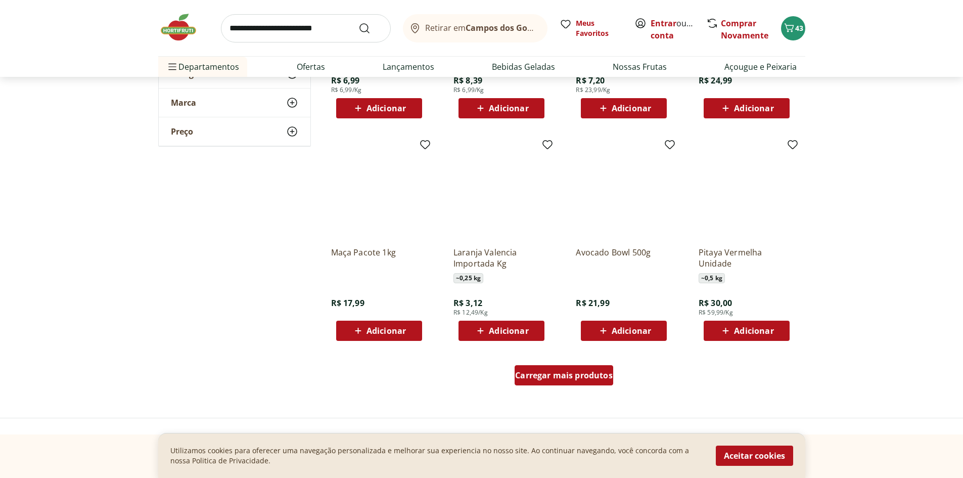
scroll to position [3791, 0]
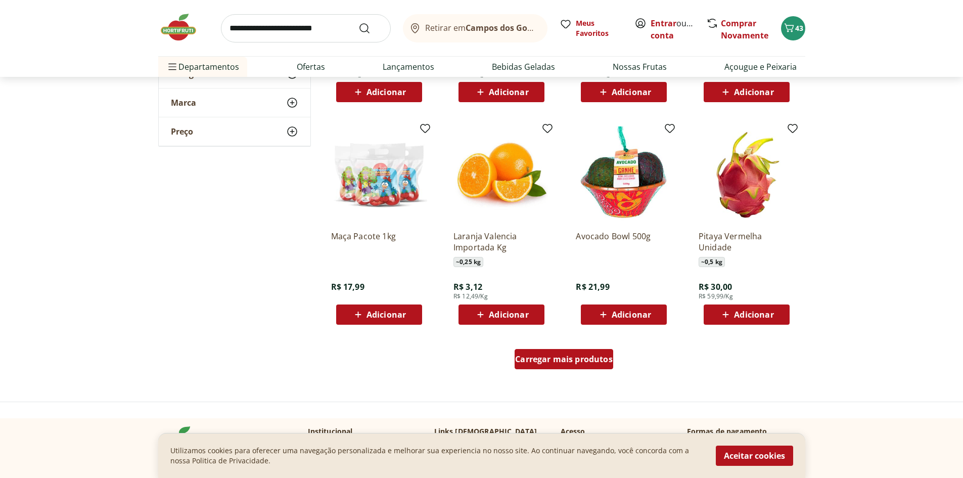
click at [576, 363] on span "Carregar mais produtos" at bounding box center [564, 359] width 98 height 8
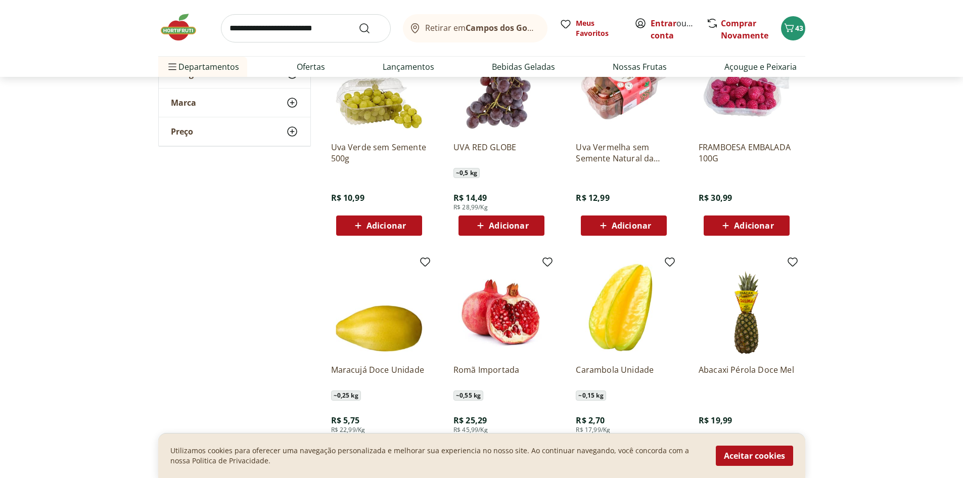
scroll to position [4145, 0]
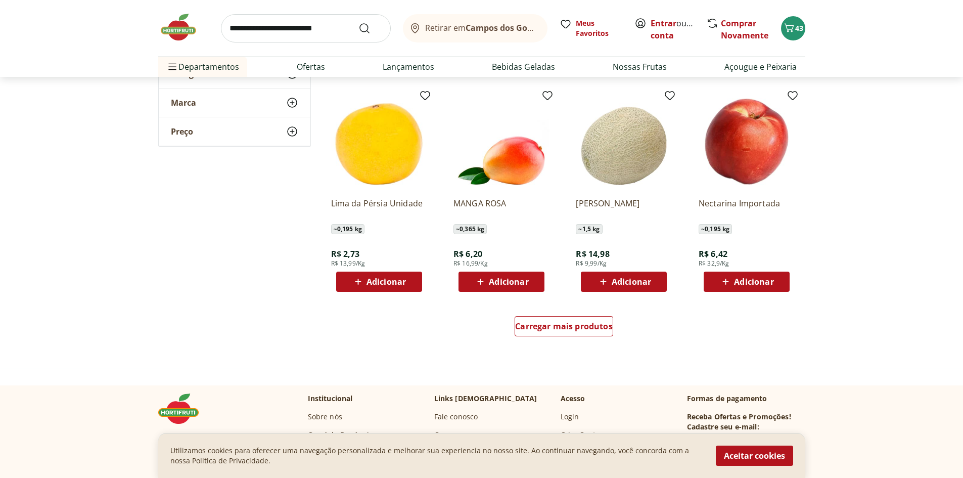
scroll to position [4498, 0]
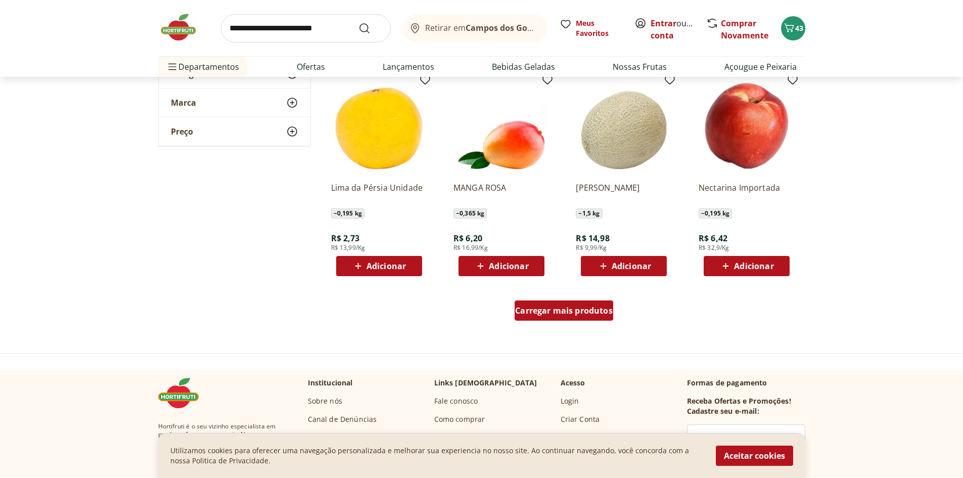
click at [556, 307] on span "Carregar mais produtos" at bounding box center [564, 310] width 98 height 8
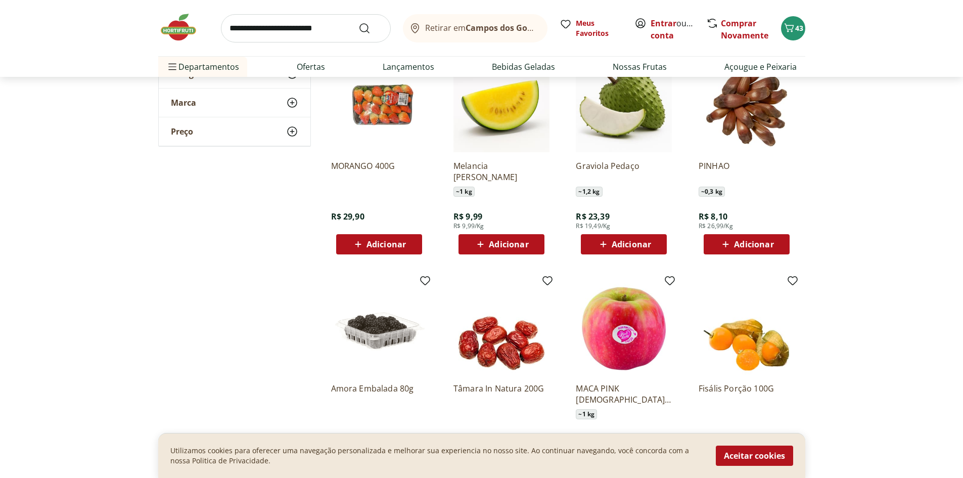
scroll to position [4751, 0]
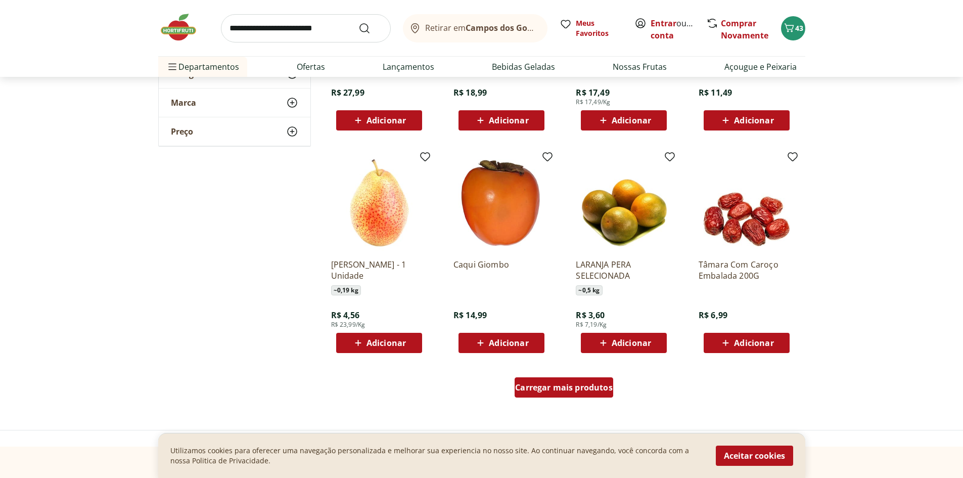
scroll to position [5105, 0]
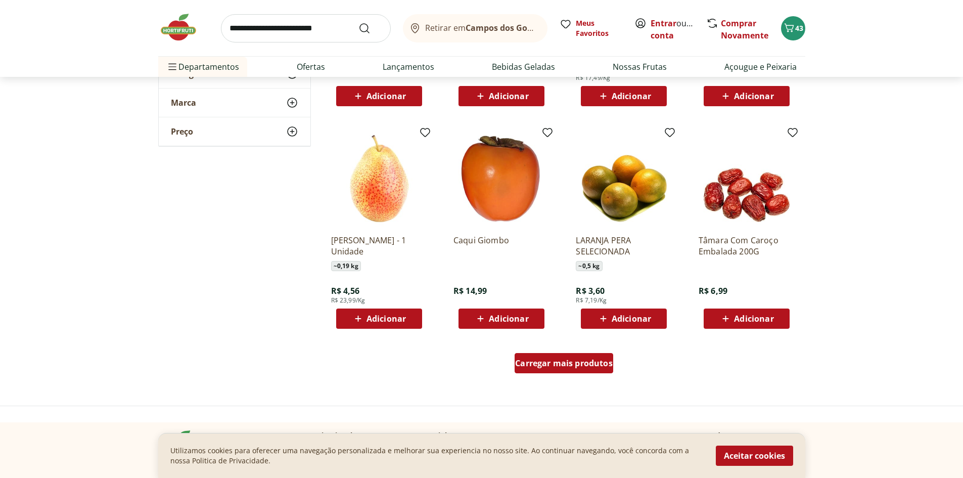
click at [565, 366] on span "Carregar mais produtos" at bounding box center [564, 363] width 98 height 8
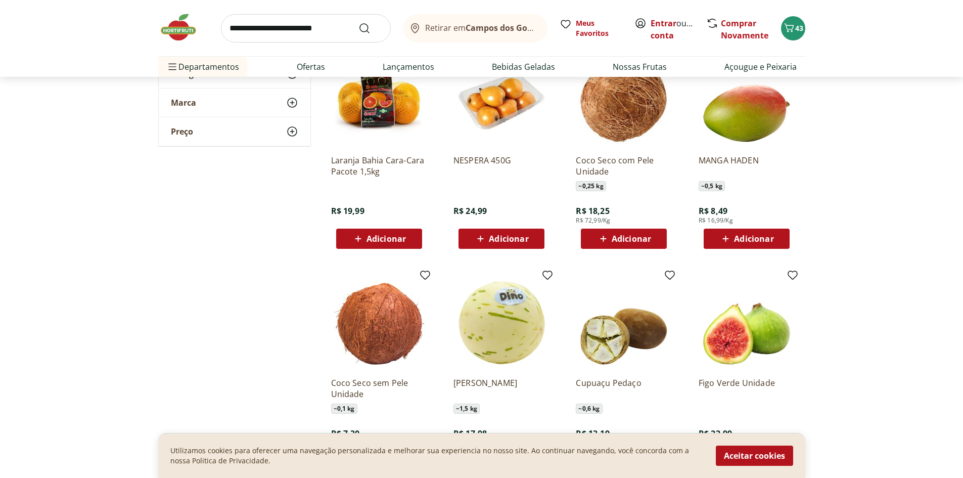
scroll to position [5408, 0]
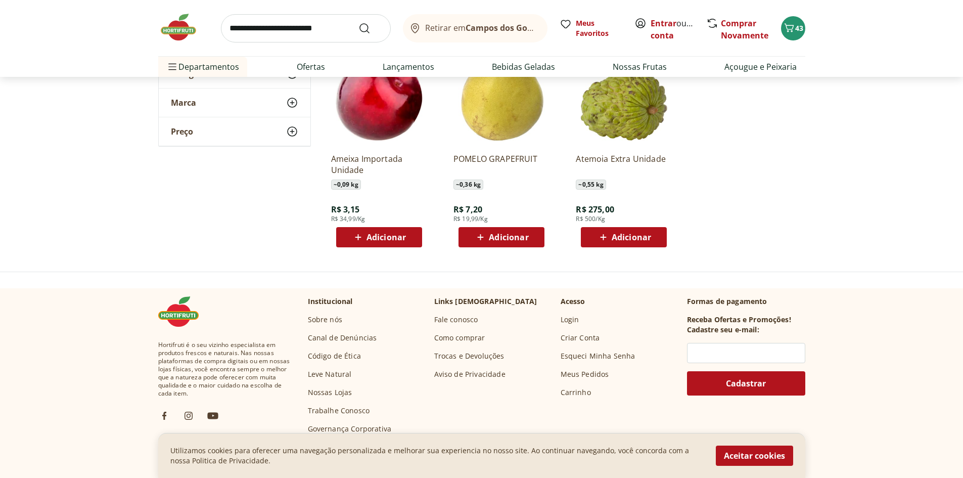
scroll to position [5863, 0]
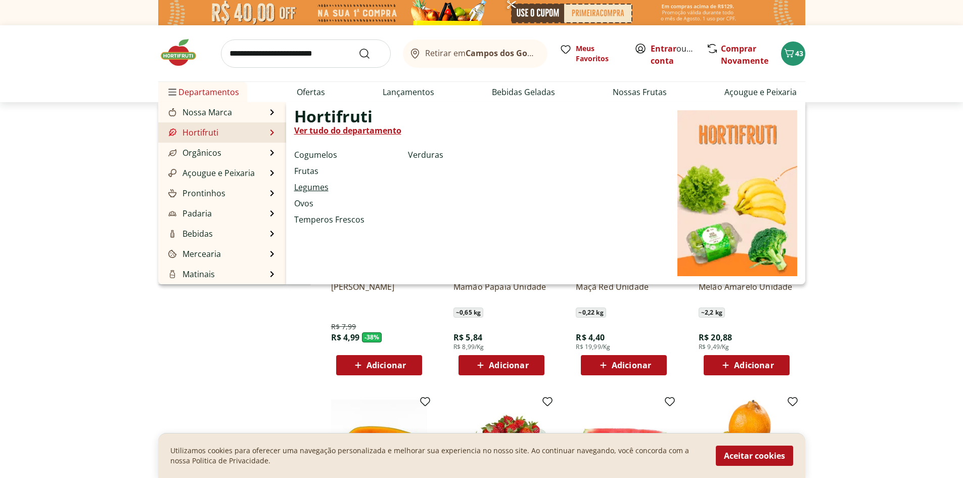
click at [312, 188] on link "Legumes" at bounding box center [311, 187] width 34 height 12
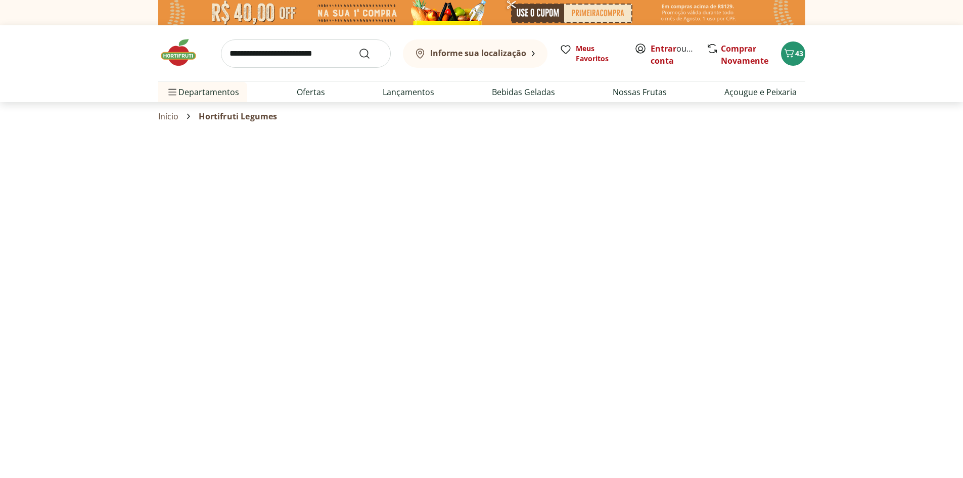
select select "**********"
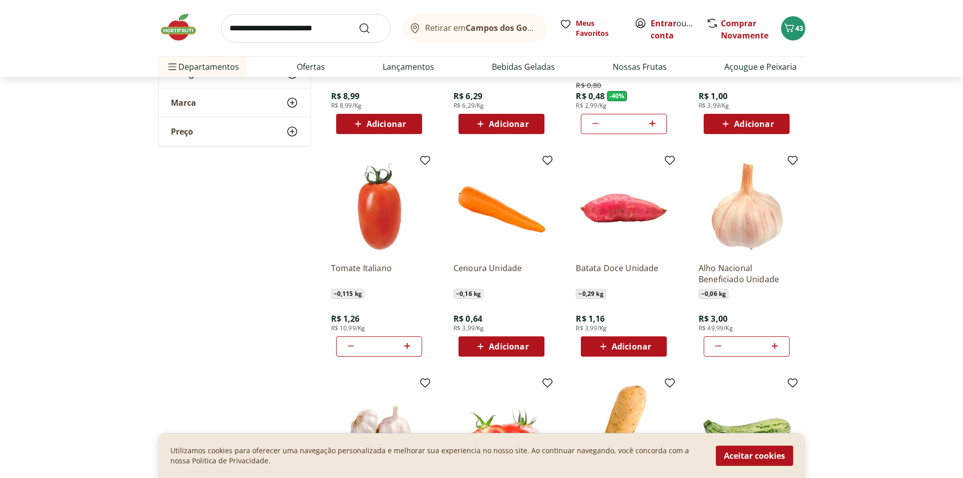
scroll to position [253, 0]
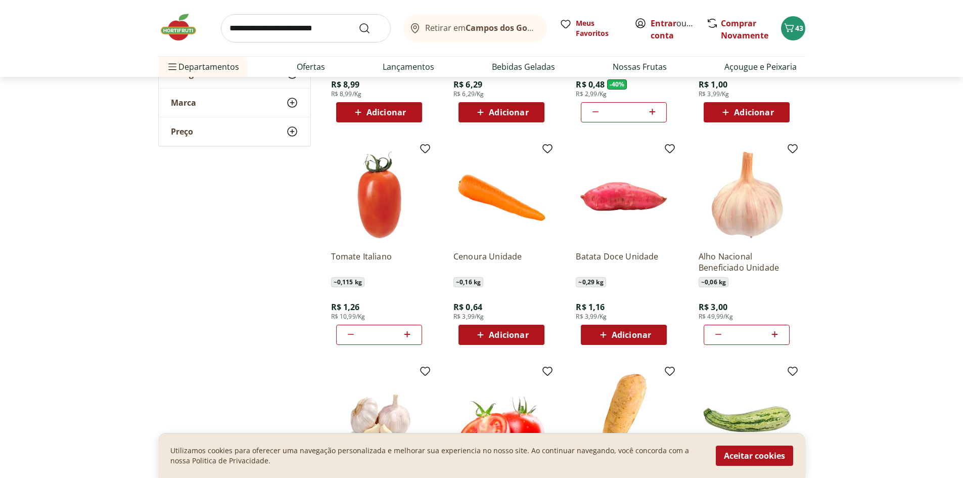
click at [477, 328] on div "Adicionar" at bounding box center [502, 335] width 70 height 18
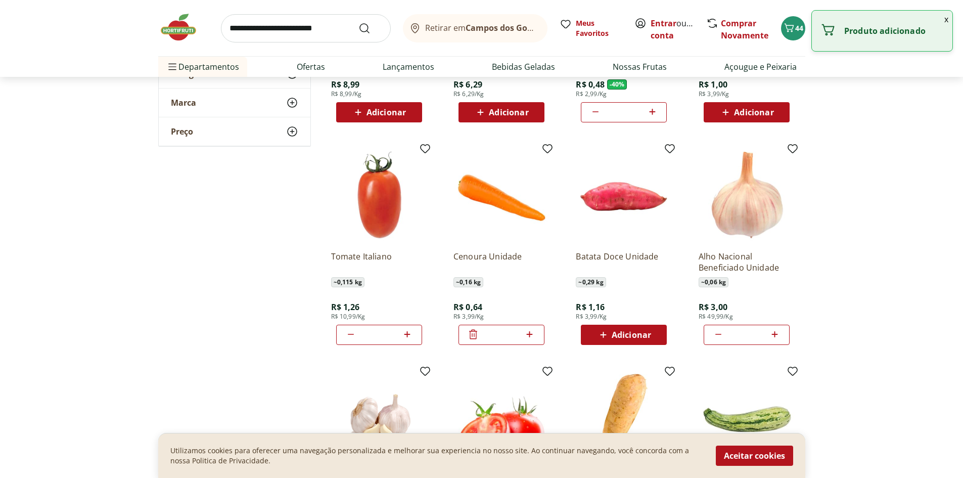
click at [528, 340] on icon at bounding box center [529, 334] width 13 height 12
click at [470, 332] on icon at bounding box center [473, 334] width 12 height 12
type input "*"
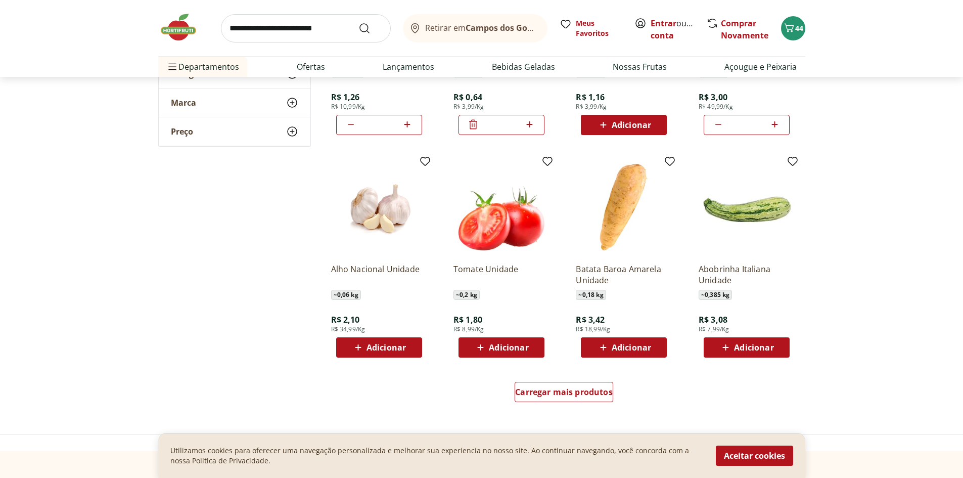
scroll to position [505, 0]
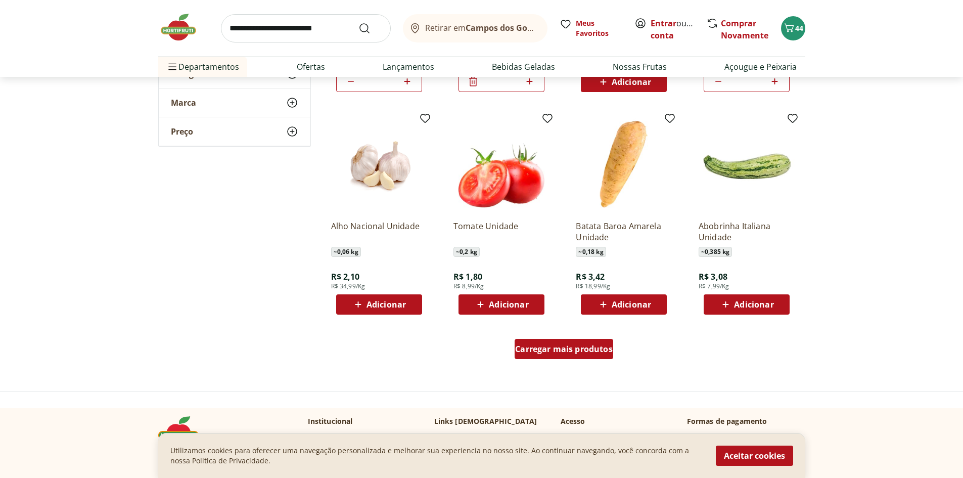
click at [538, 355] on div "Carregar mais produtos" at bounding box center [564, 349] width 99 height 20
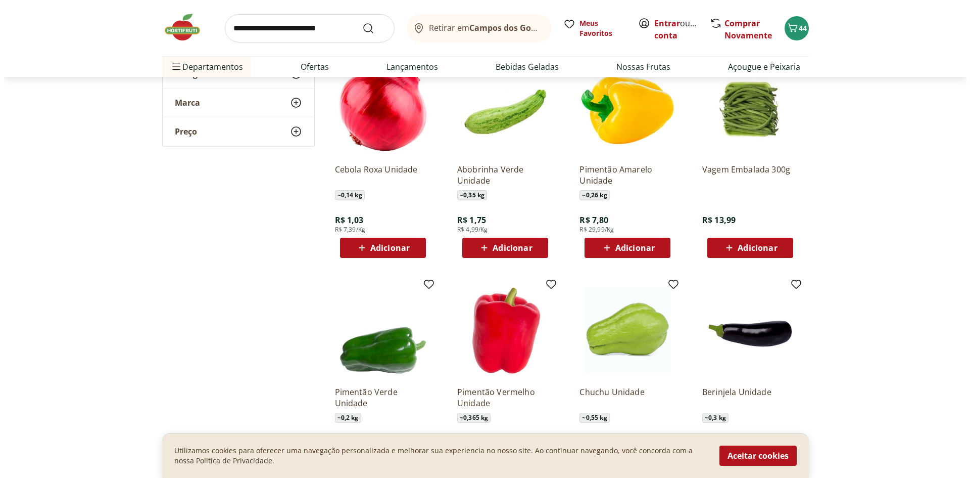
scroll to position [758, 0]
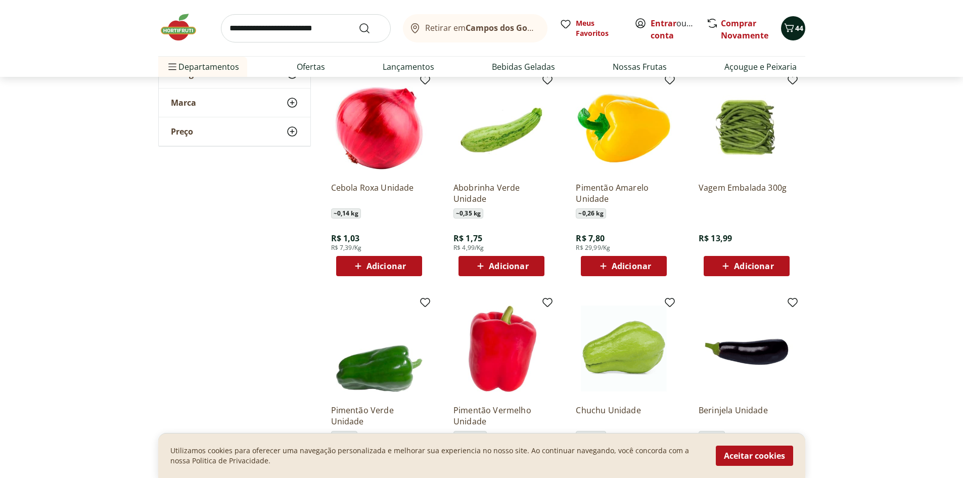
click at [797, 30] on span "44" at bounding box center [799, 28] width 8 height 10
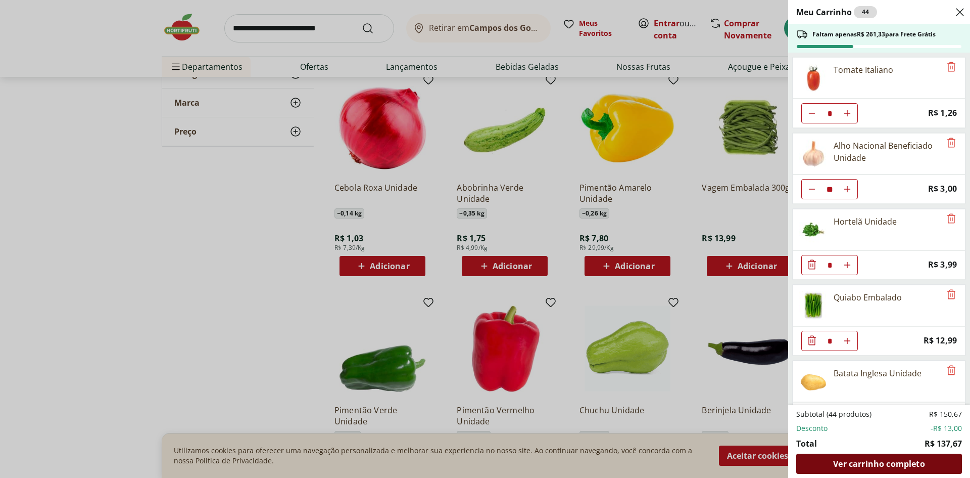
click at [874, 469] on div "Ver carrinho completo" at bounding box center [880, 463] width 166 height 20
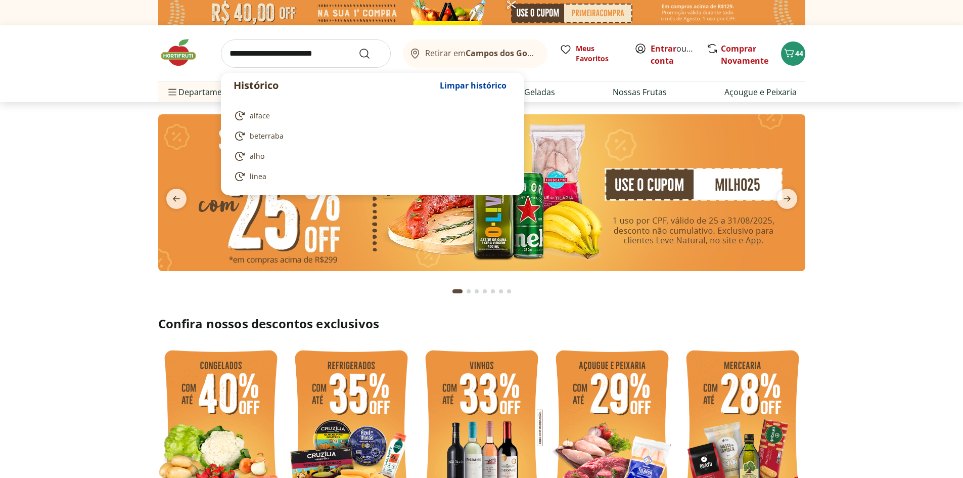
click at [284, 49] on input "search" at bounding box center [306, 53] width 170 height 28
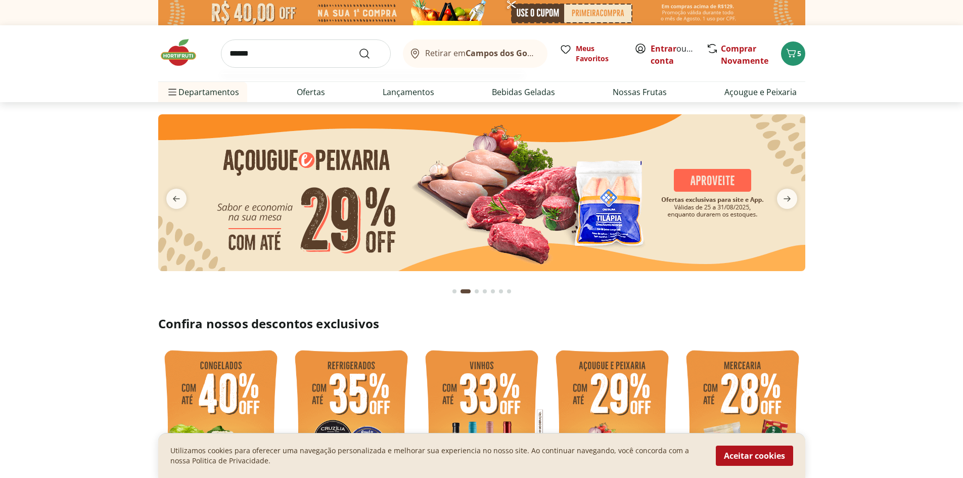
type input "******"
click at [358, 48] on button "Submit Search" at bounding box center [370, 54] width 24 height 12
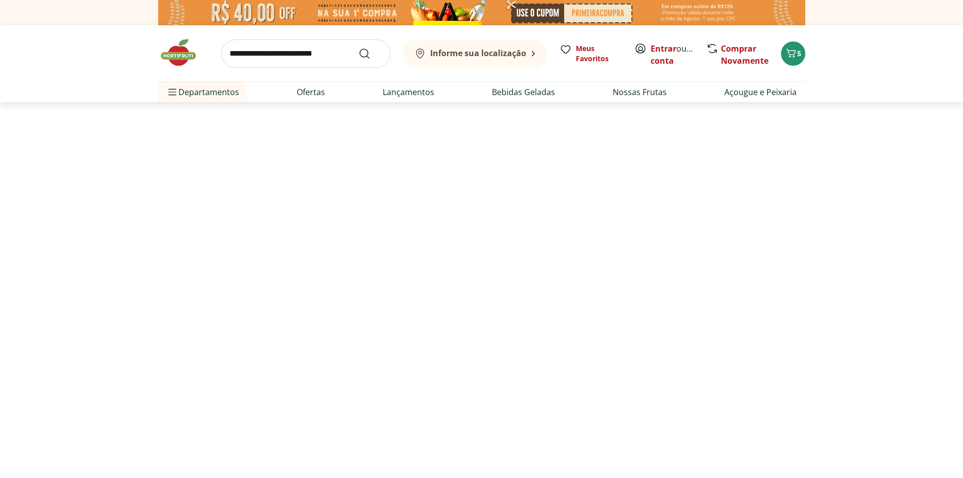
select select "**********"
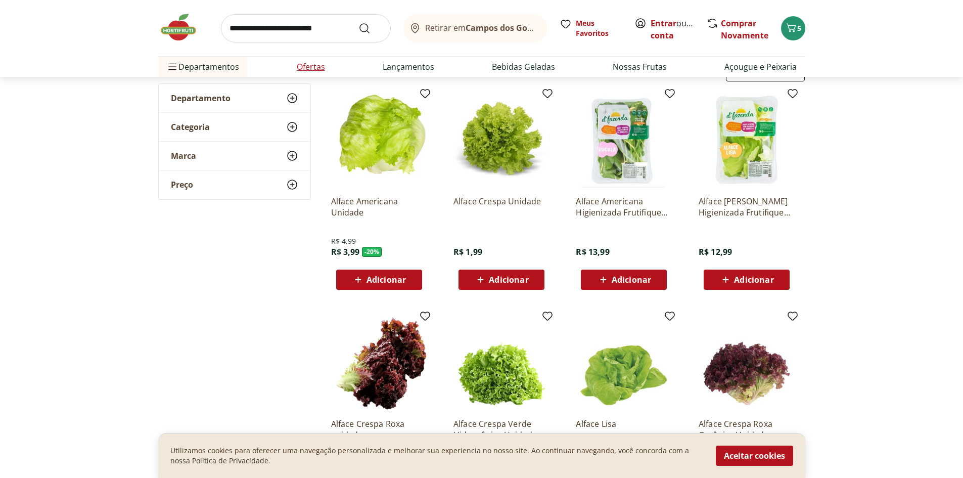
scroll to position [152, 0]
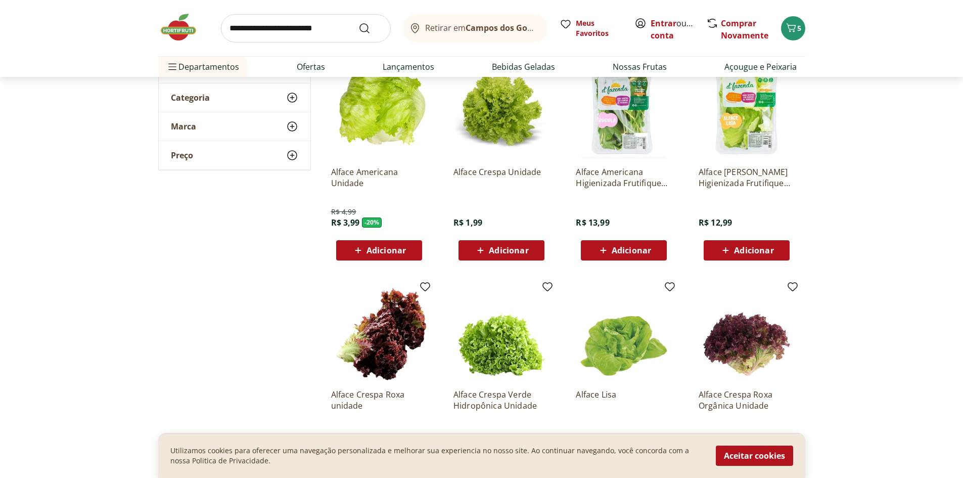
click at [392, 252] on span "Adicionar" at bounding box center [385, 250] width 39 height 8
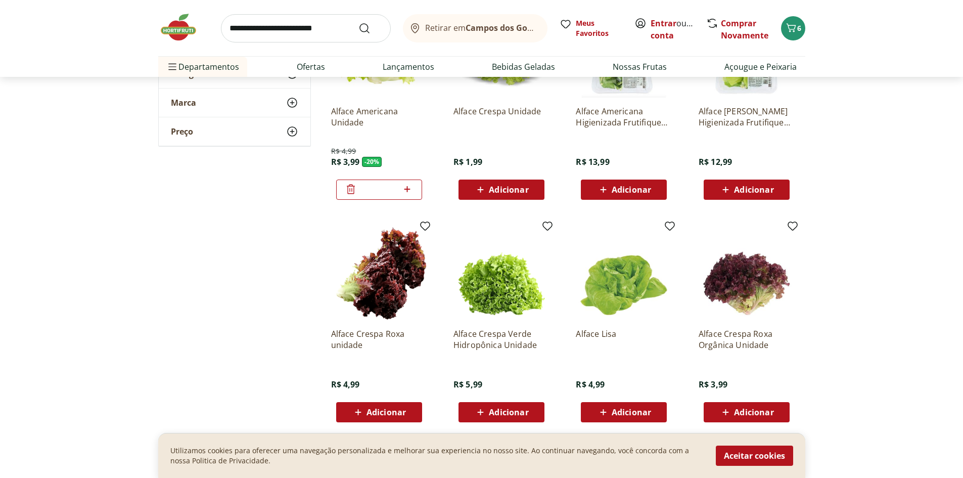
scroll to position [101, 0]
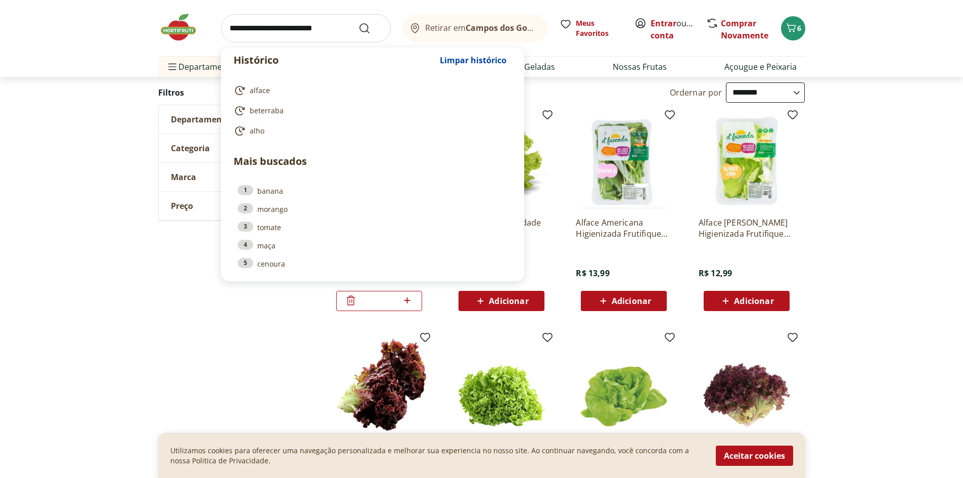
click at [292, 27] on input "search" at bounding box center [306, 28] width 170 height 28
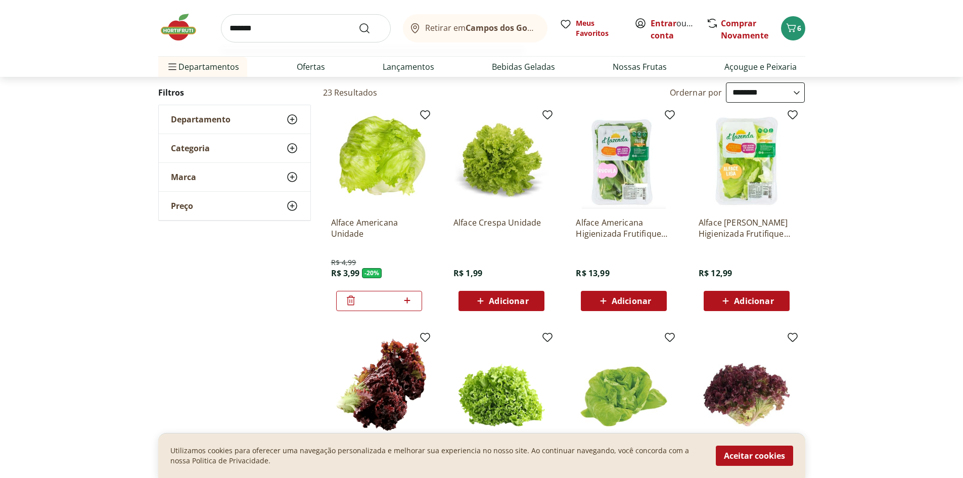
type input "*******"
click at [358, 22] on button "Submit Search" at bounding box center [370, 28] width 24 height 12
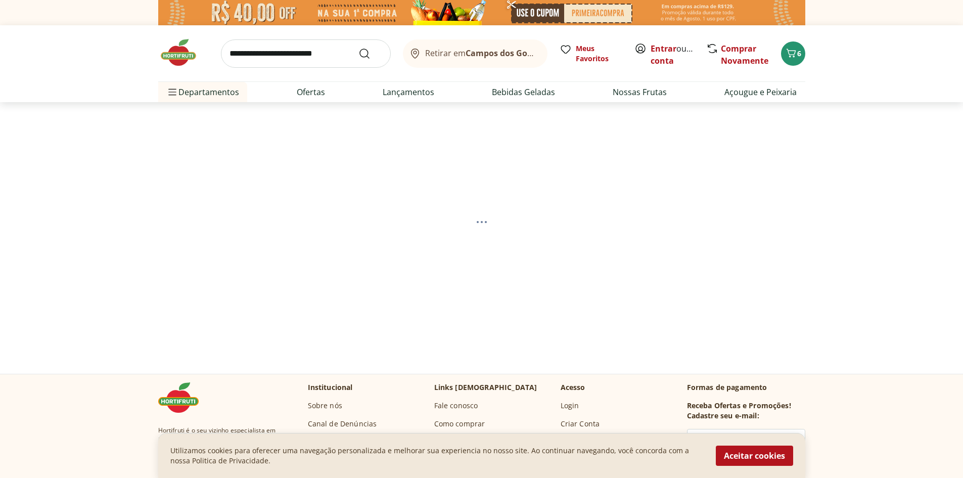
select select "**********"
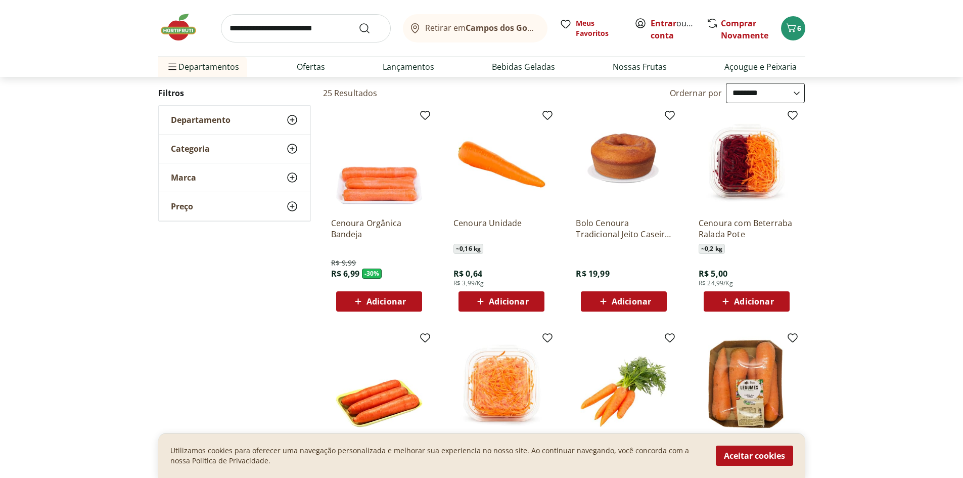
scroll to position [101, 0]
click at [501, 297] on span "Adicionar" at bounding box center [508, 301] width 39 height 8
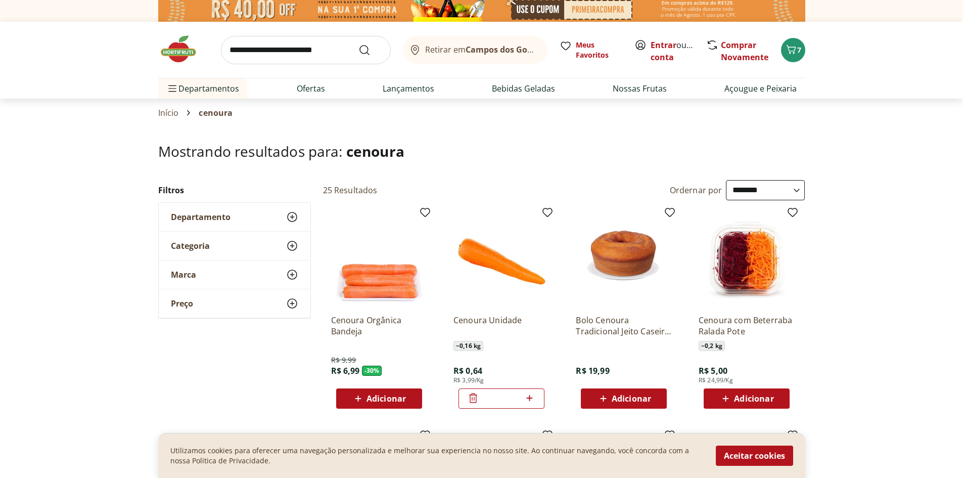
scroll to position [0, 0]
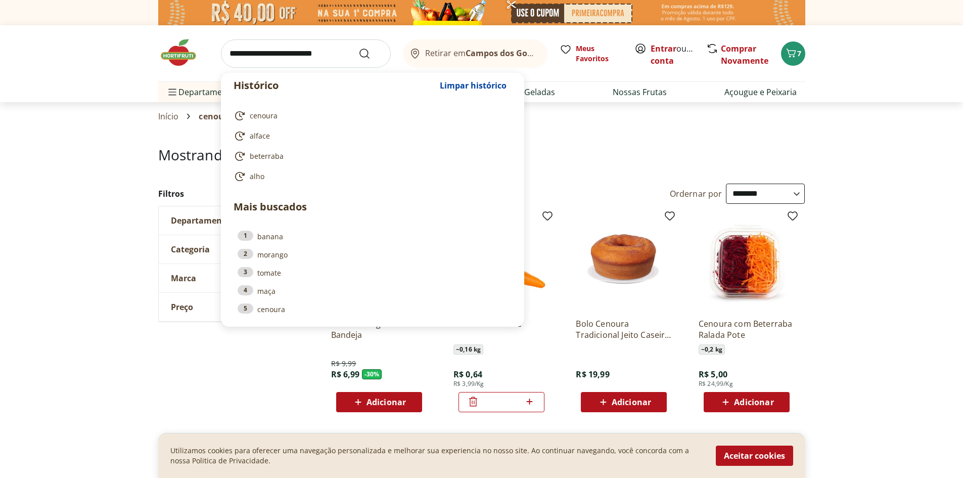
click at [261, 58] on input "search" at bounding box center [306, 53] width 170 height 28
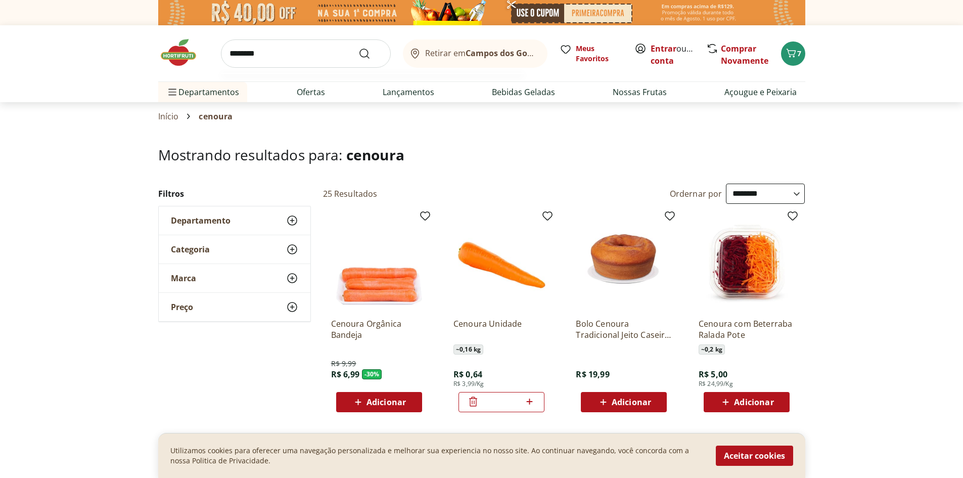
type input "********"
click at [358, 48] on button "Submit Search" at bounding box center [370, 54] width 24 height 12
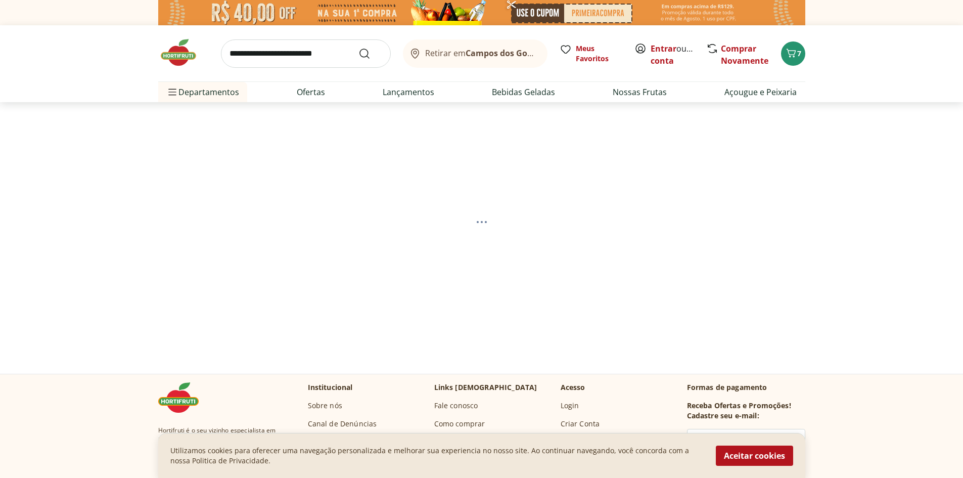
select select "**********"
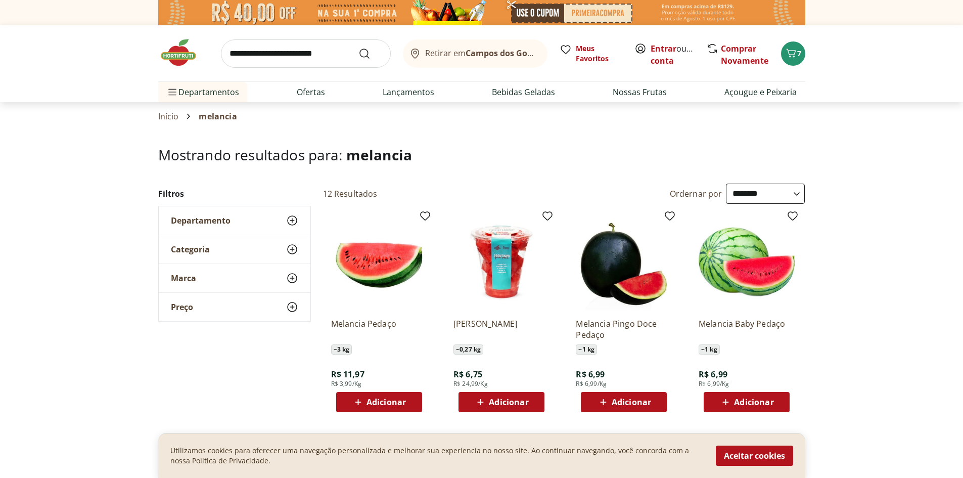
scroll to position [51, 0]
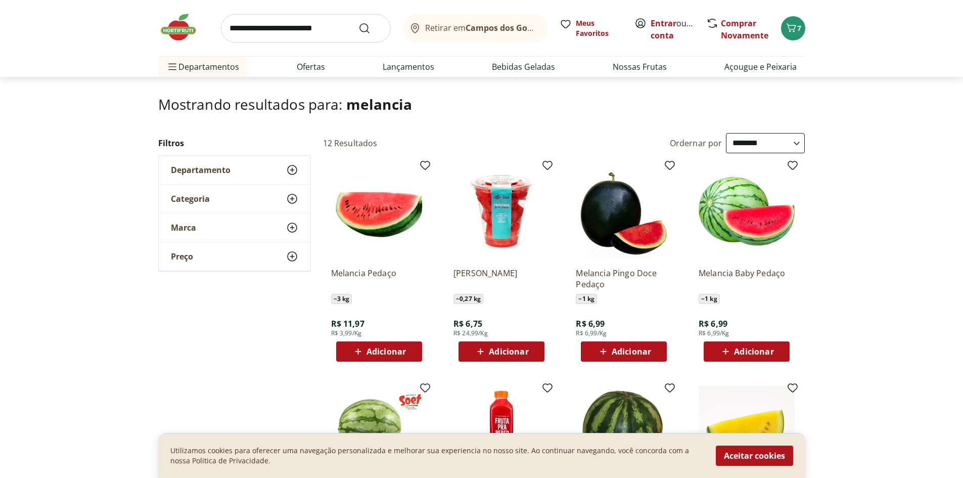
click at [379, 349] on span "Adicionar" at bounding box center [385, 351] width 39 height 8
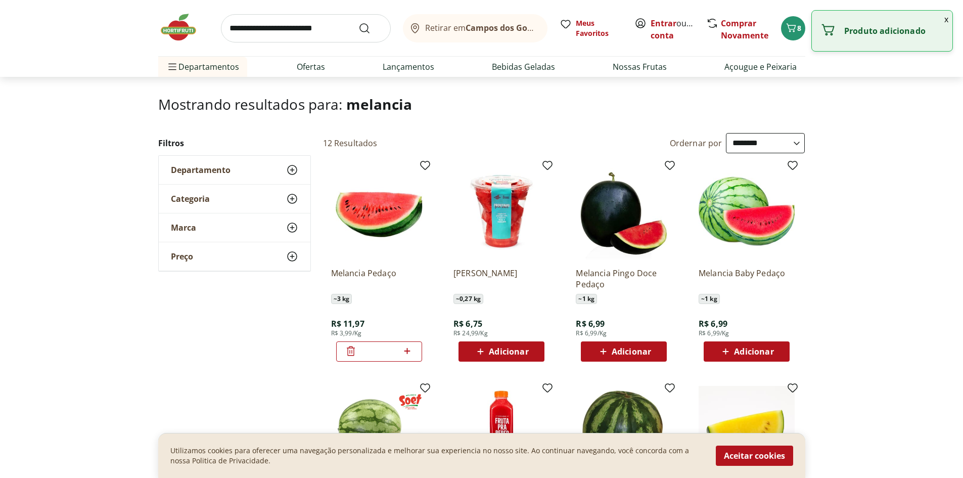
click at [270, 28] on input "search" at bounding box center [306, 28] width 170 height 28
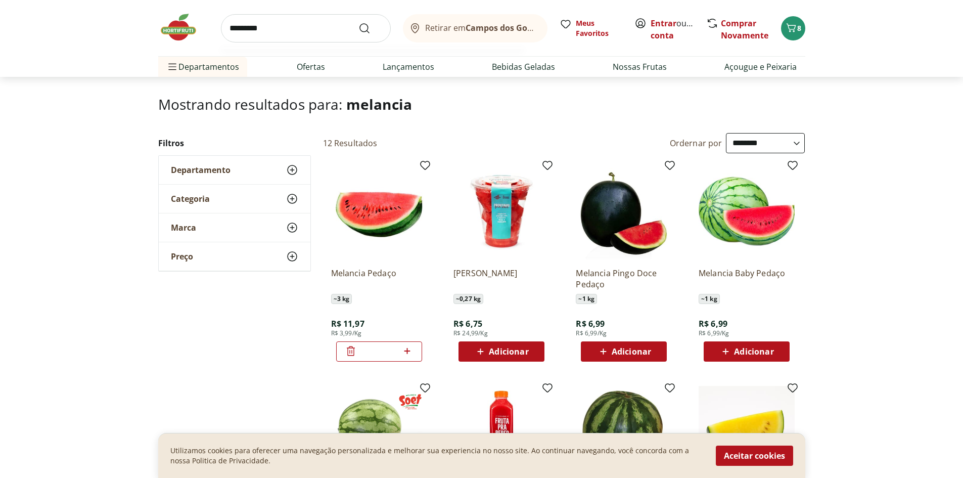
type input "*********"
click at [358, 22] on button "Submit Search" at bounding box center [370, 28] width 24 height 12
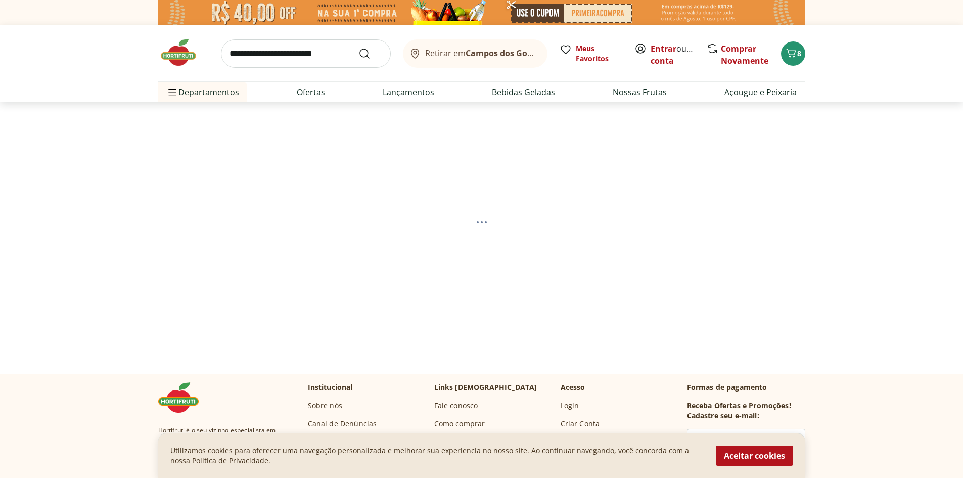
select select "**********"
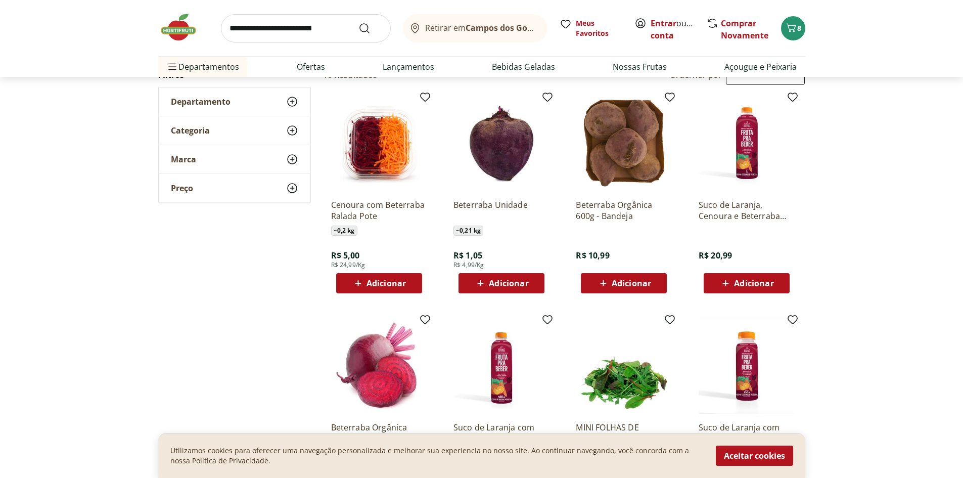
scroll to position [101, 0]
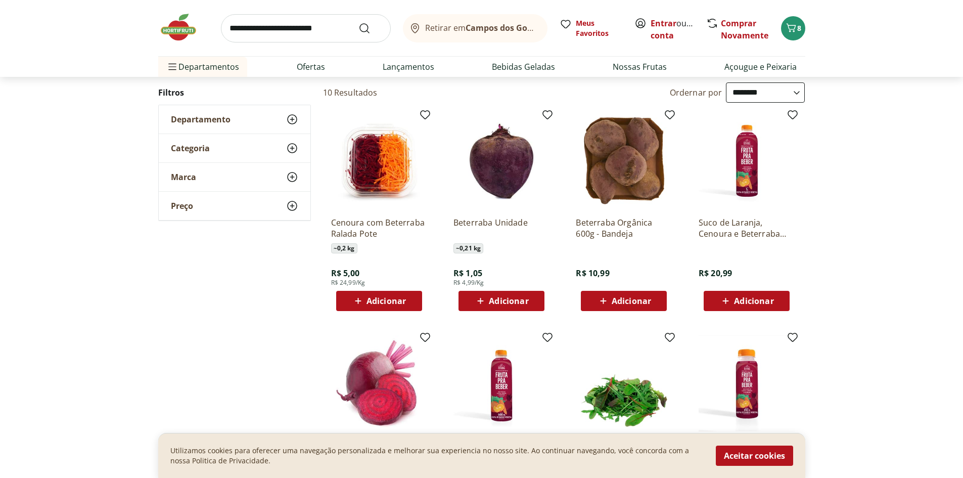
click at [496, 304] on span "Adicionar" at bounding box center [508, 301] width 39 height 8
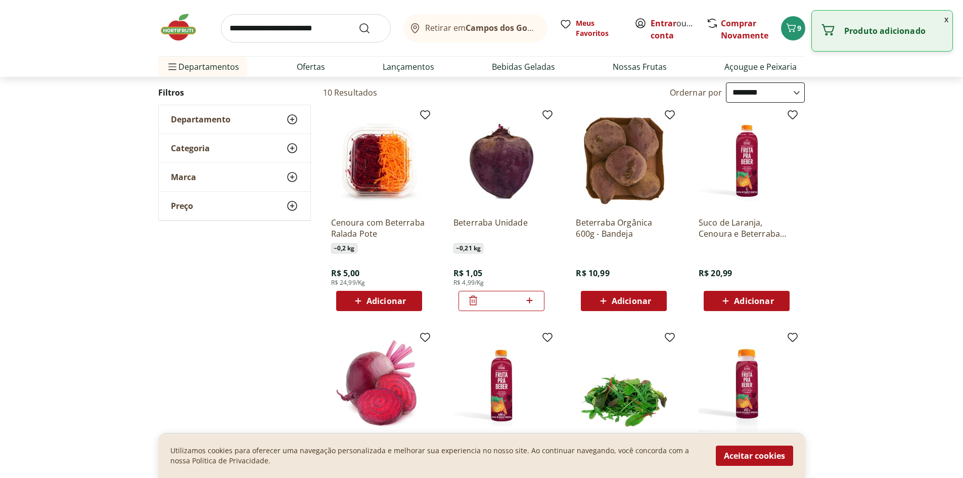
click at [529, 303] on icon at bounding box center [529, 300] width 13 height 12
type input "*"
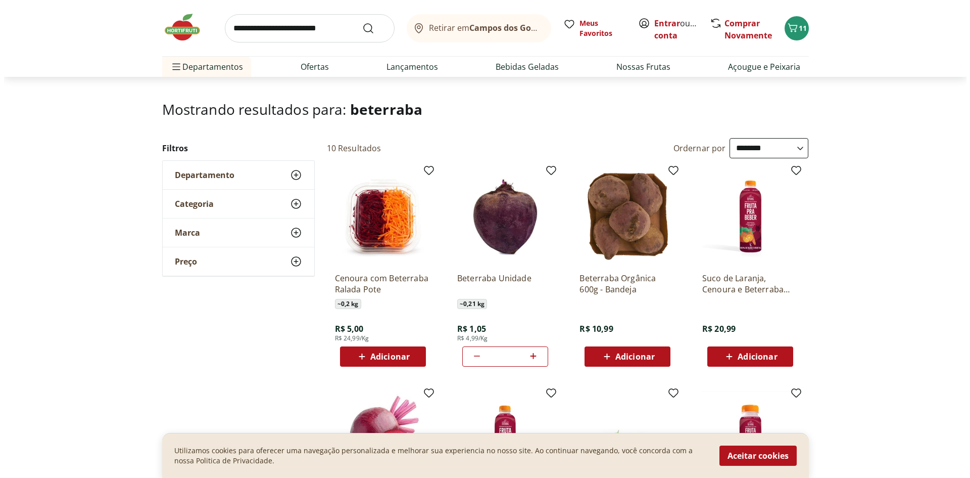
scroll to position [0, 0]
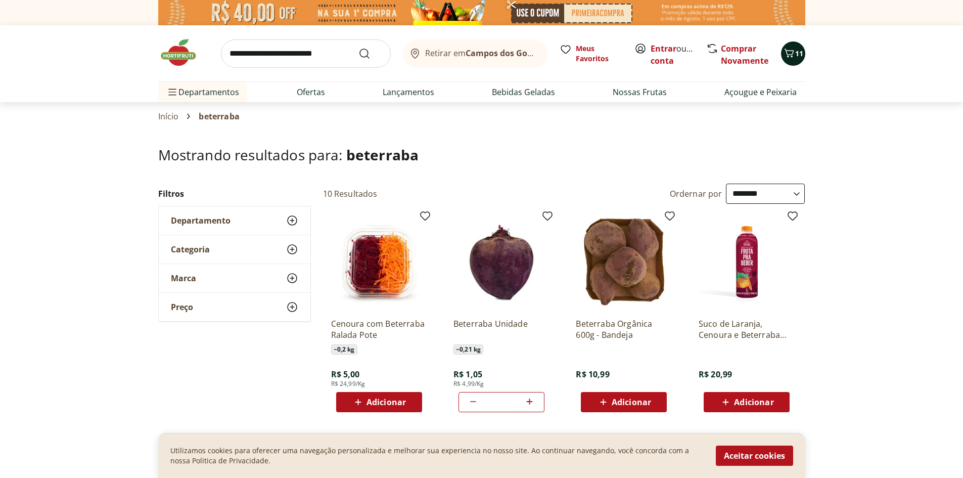
click at [794, 59] on span "Carrinho" at bounding box center [789, 53] width 12 height 13
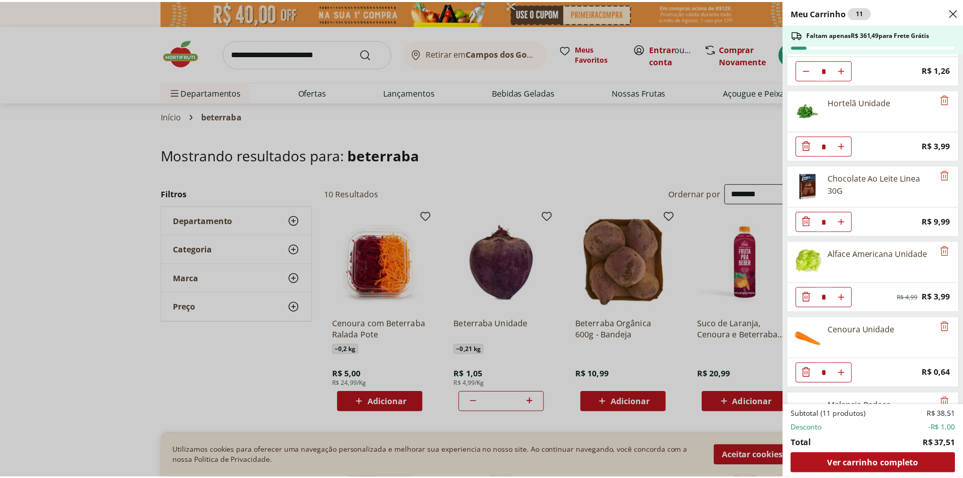
scroll to position [182, 0]
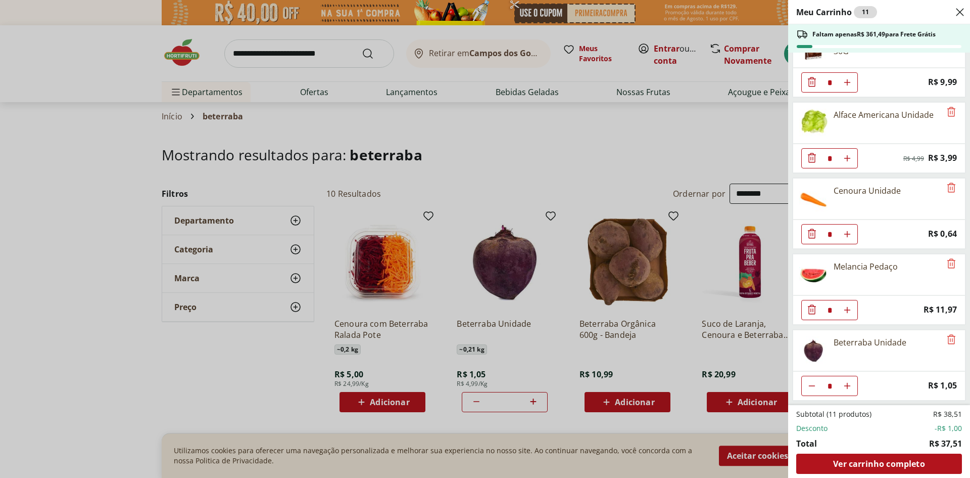
click at [216, 345] on div "Meu Carrinho 11 Faltam apenas R$ 361,49 para Frete Grátis Tomate Italiano * Pri…" at bounding box center [485, 239] width 970 height 478
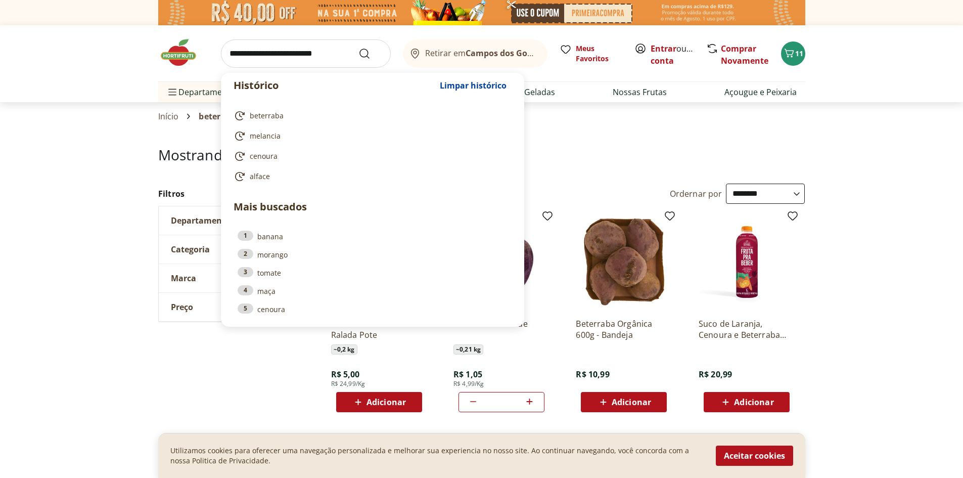
click at [292, 49] on input "search" at bounding box center [306, 53] width 170 height 28
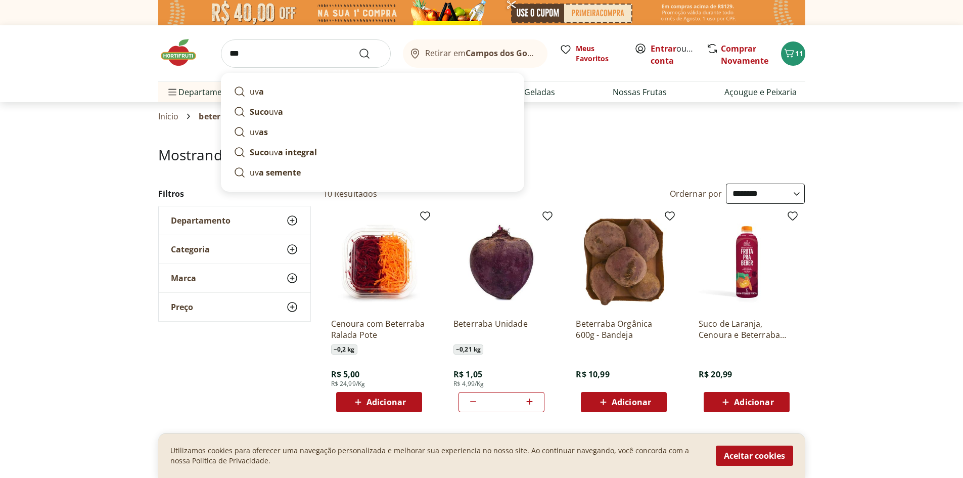
type input "***"
click at [358, 48] on button "Submit Search" at bounding box center [370, 54] width 24 height 12
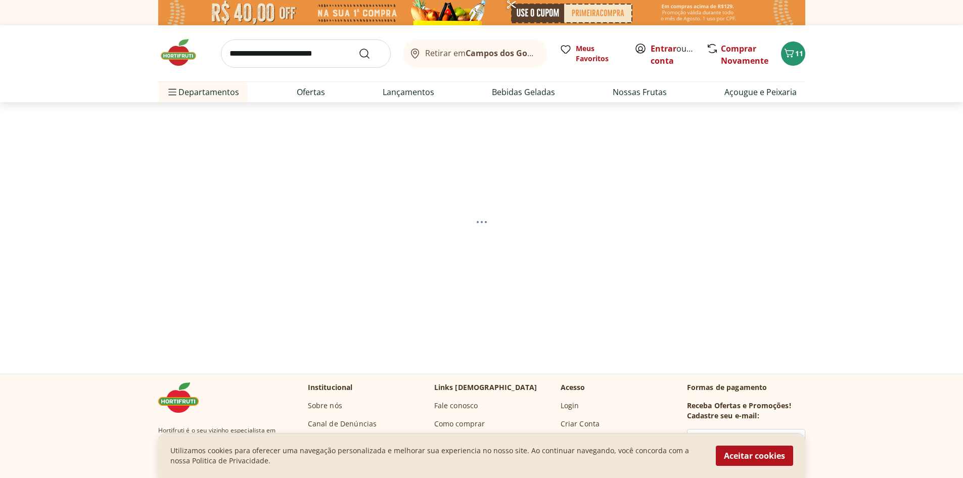
select select "**********"
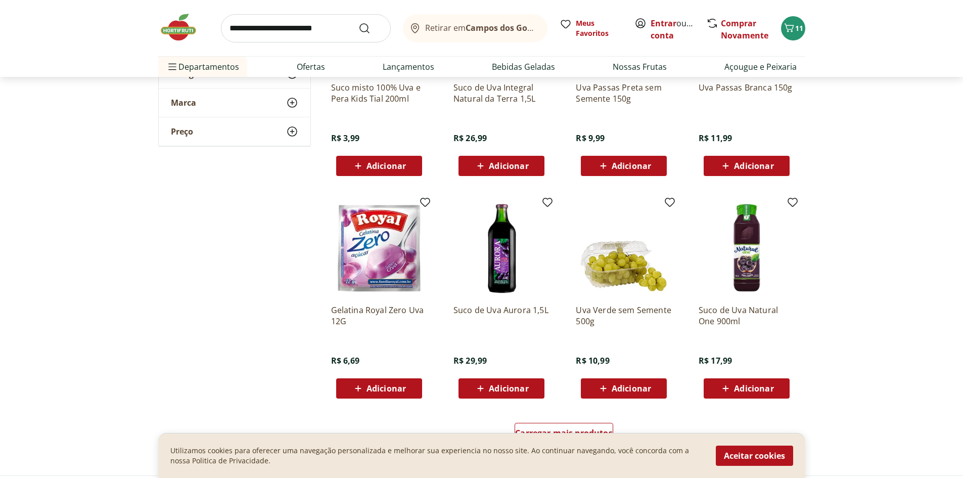
scroll to position [607, 0]
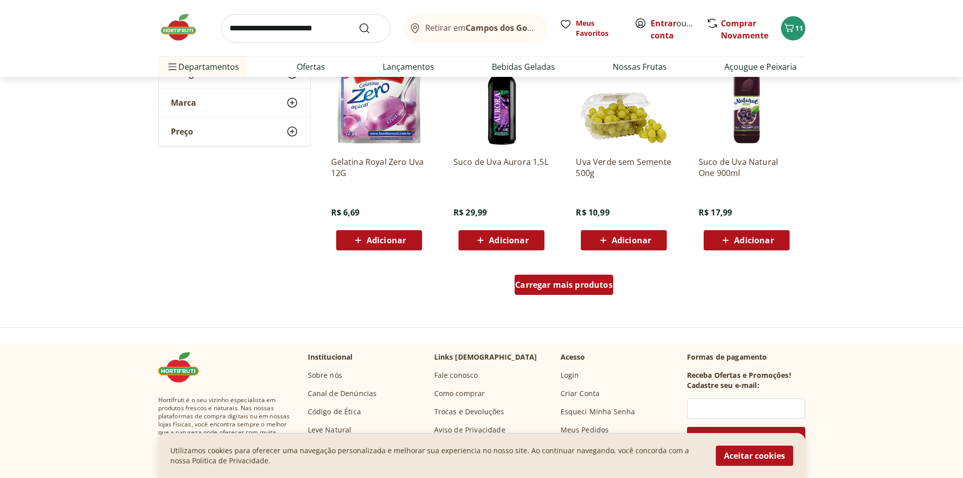
click at [566, 287] on span "Carregar mais produtos" at bounding box center [564, 285] width 98 height 8
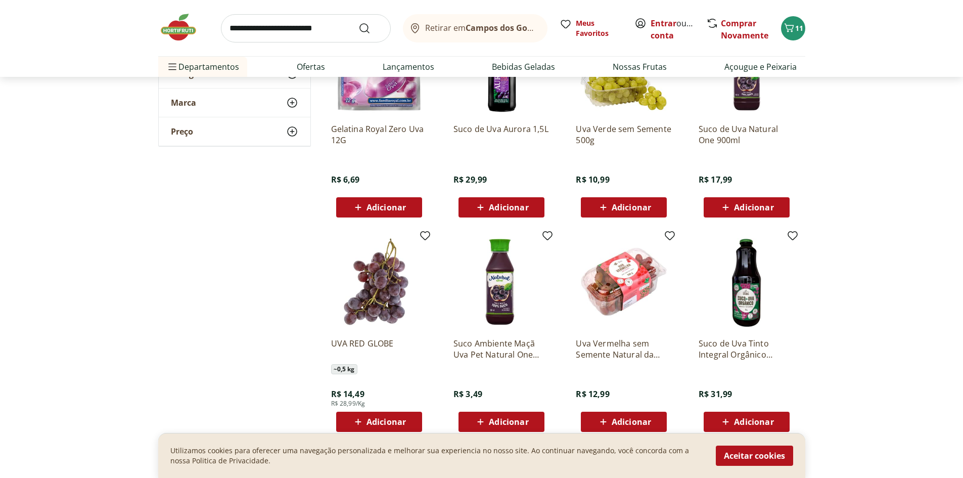
scroll to position [657, 0]
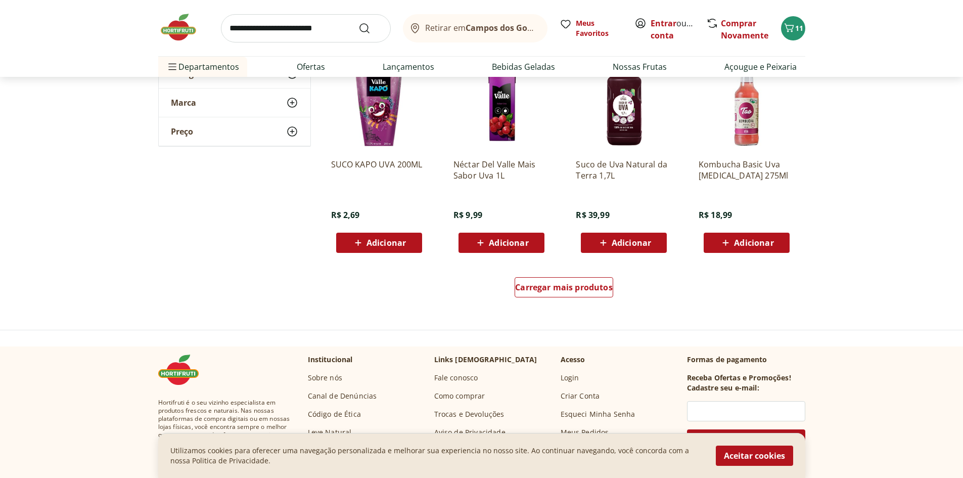
scroll to position [1264, 0]
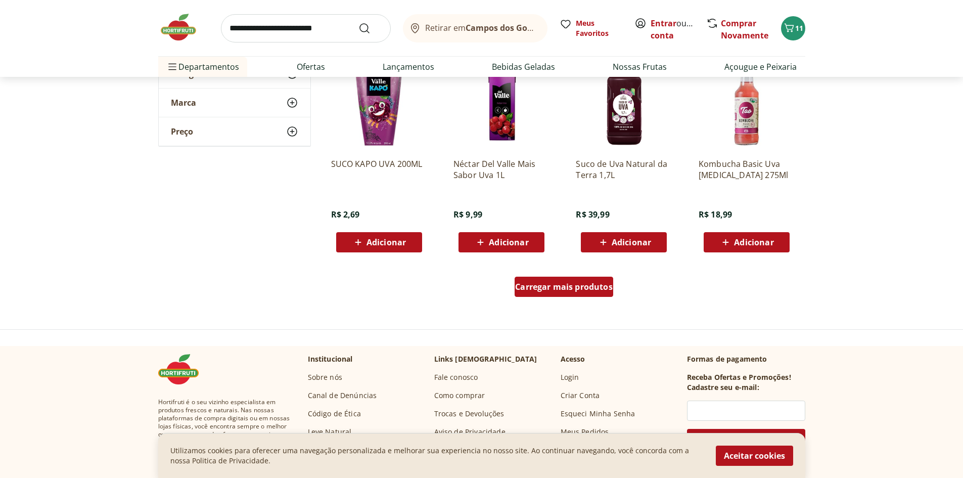
click at [576, 283] on span "Carregar mais produtos" at bounding box center [564, 287] width 98 height 8
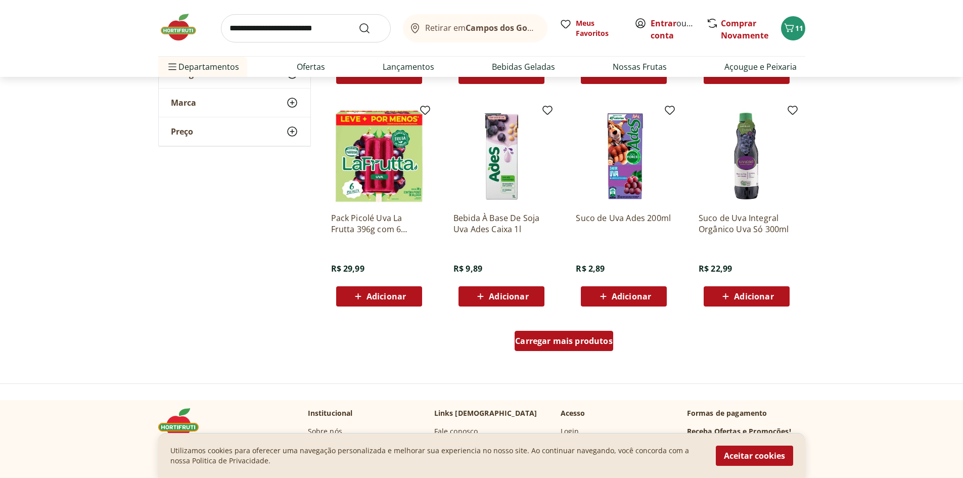
scroll to position [1870, 0]
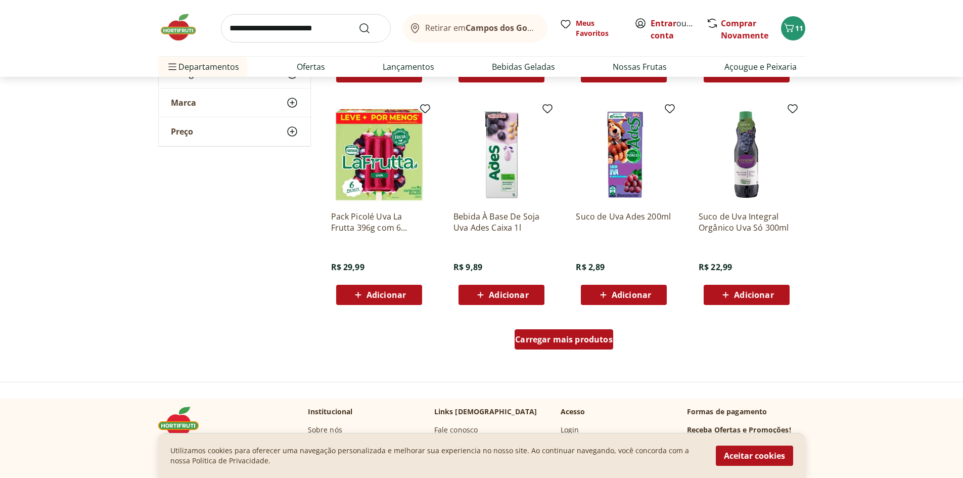
click at [572, 341] on span "Carregar mais produtos" at bounding box center [564, 339] width 98 height 8
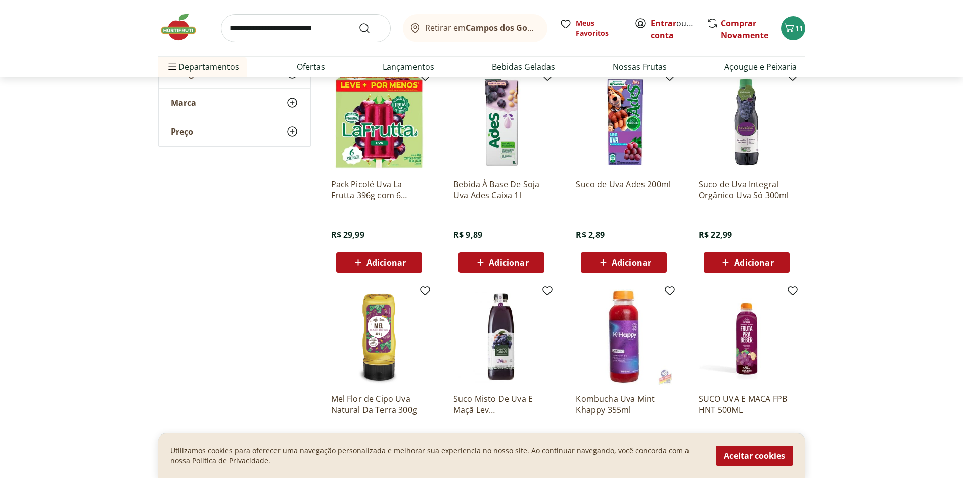
scroll to position [1921, 0]
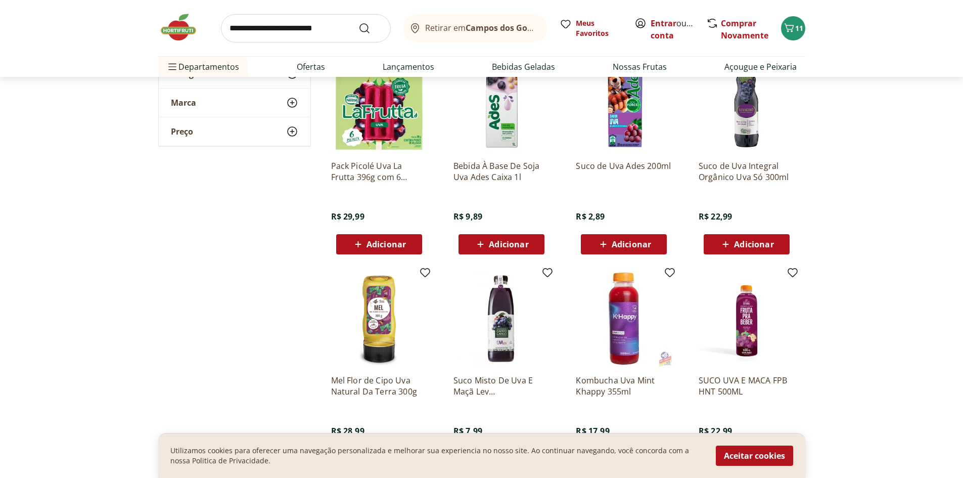
click at [382, 122] on img at bounding box center [379, 104] width 96 height 96
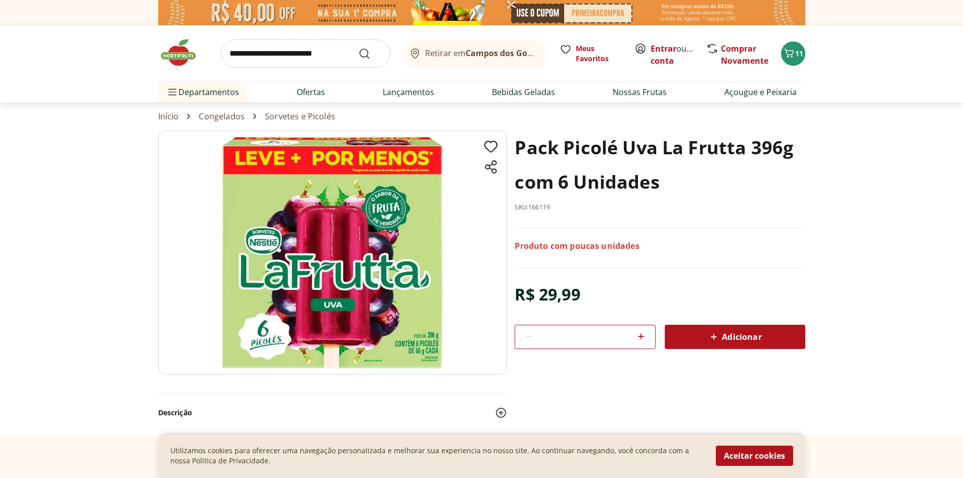
select select "**********"
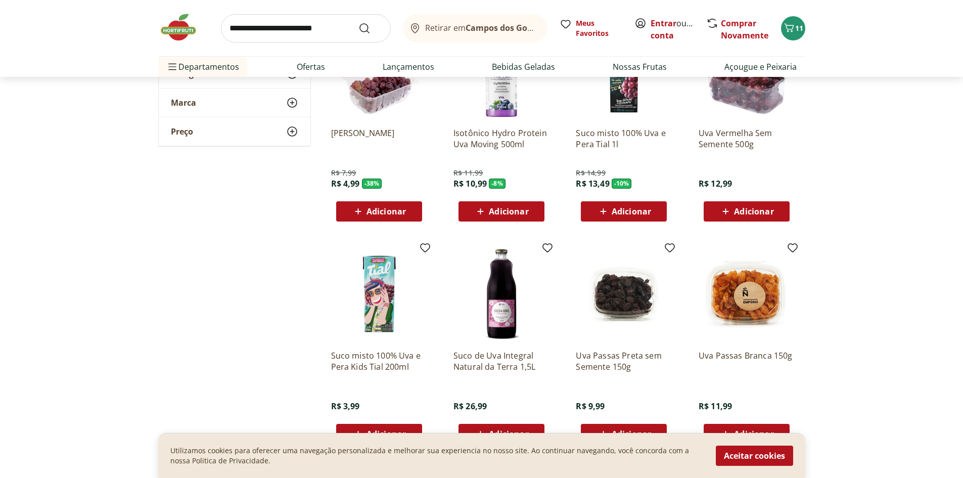
scroll to position [301, 0]
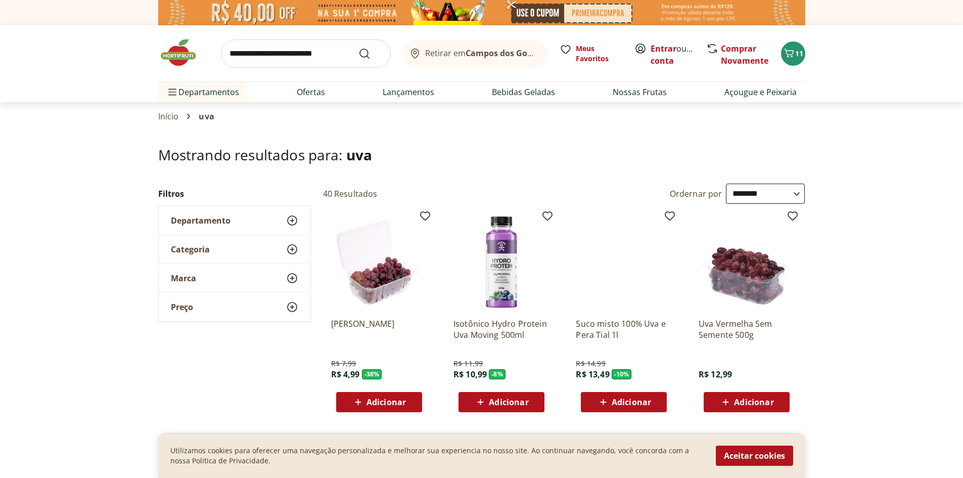
select select "**********"
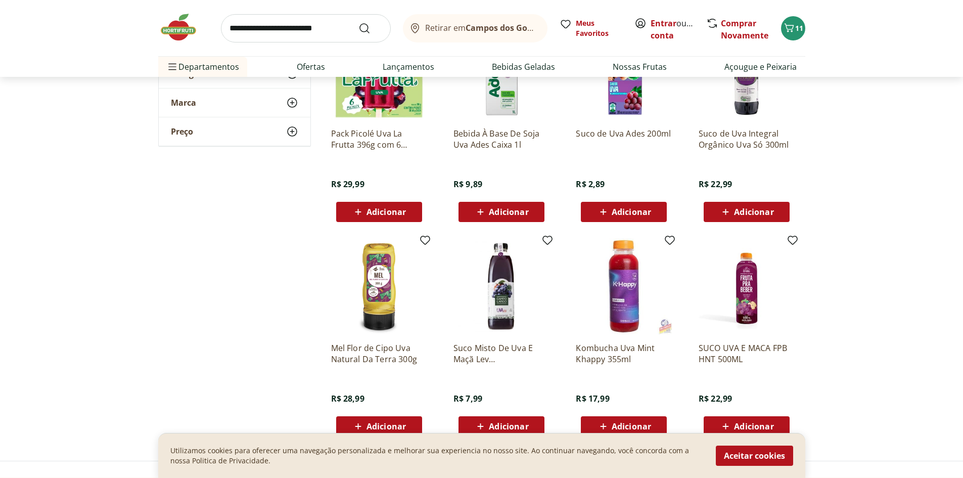
scroll to position [1921, 0]
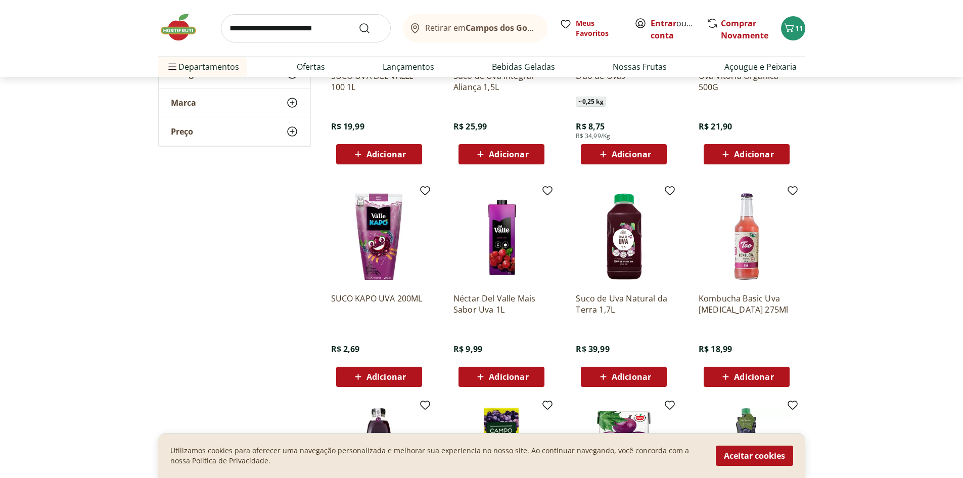
scroll to position [1112, 0]
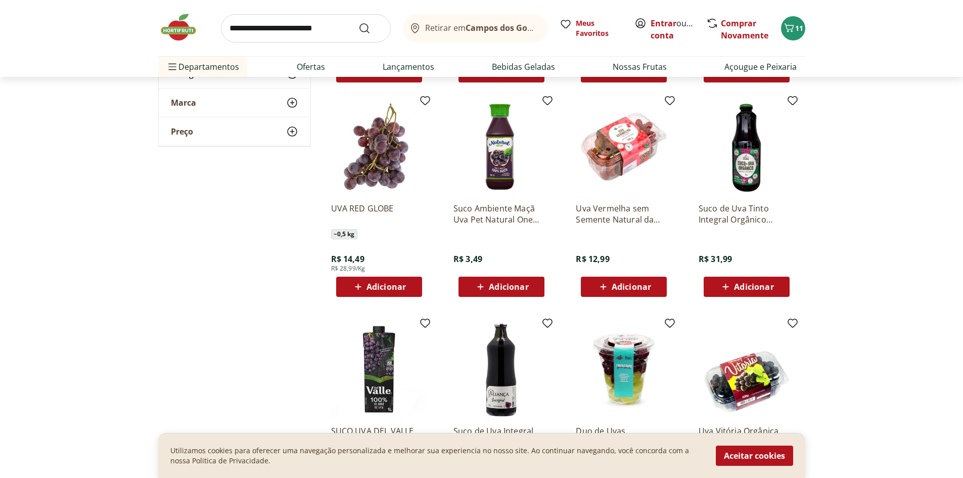
scroll to position [758, 0]
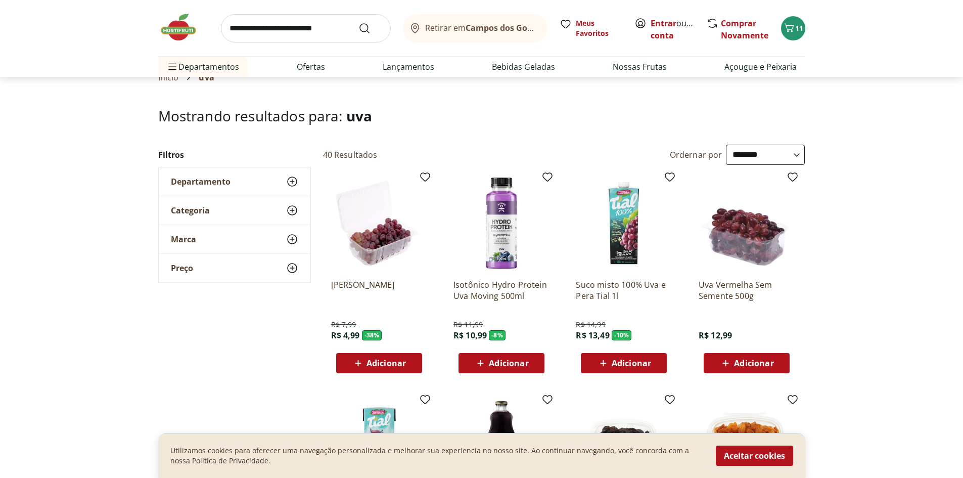
scroll to position [51, 0]
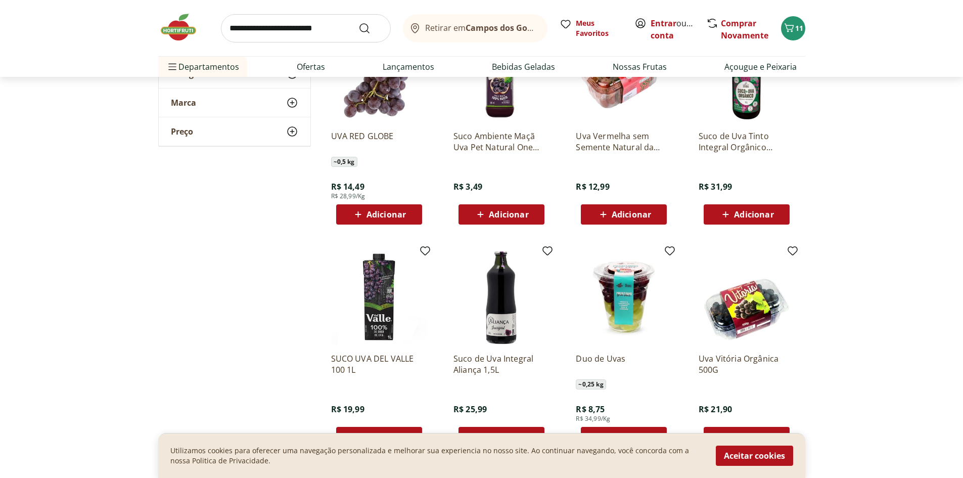
scroll to position [859, 0]
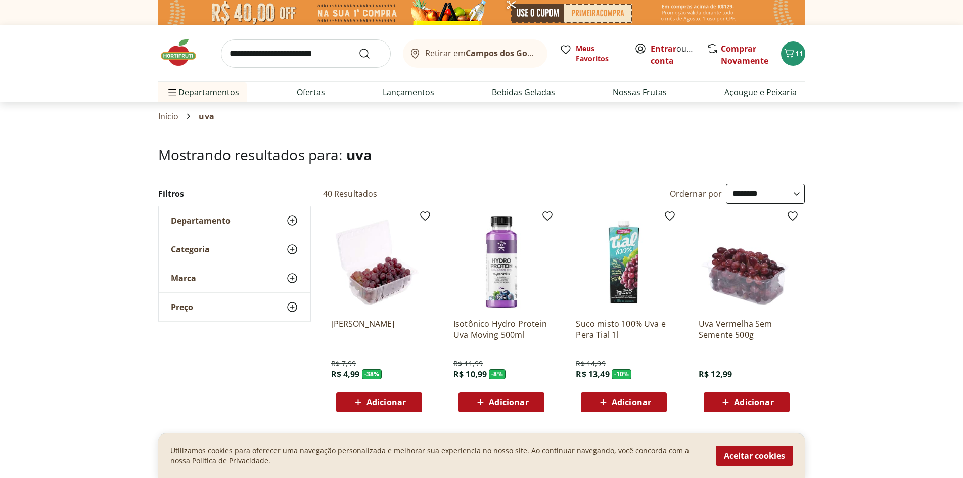
click at [733, 396] on span "Adicionar" at bounding box center [746, 402] width 54 height 12
click at [298, 45] on input "search" at bounding box center [306, 53] width 170 height 28
type input "********"
click at [358, 48] on button "Submit Search" at bounding box center [370, 54] width 24 height 12
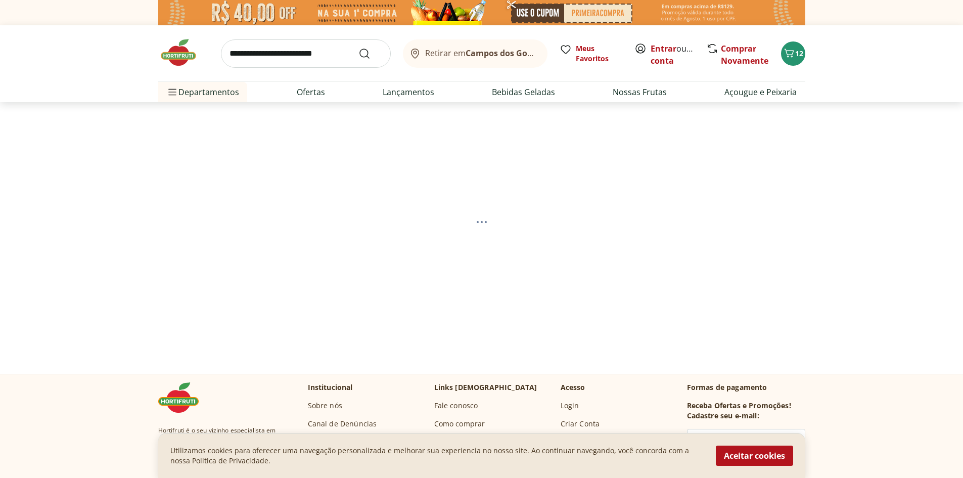
select select "**********"
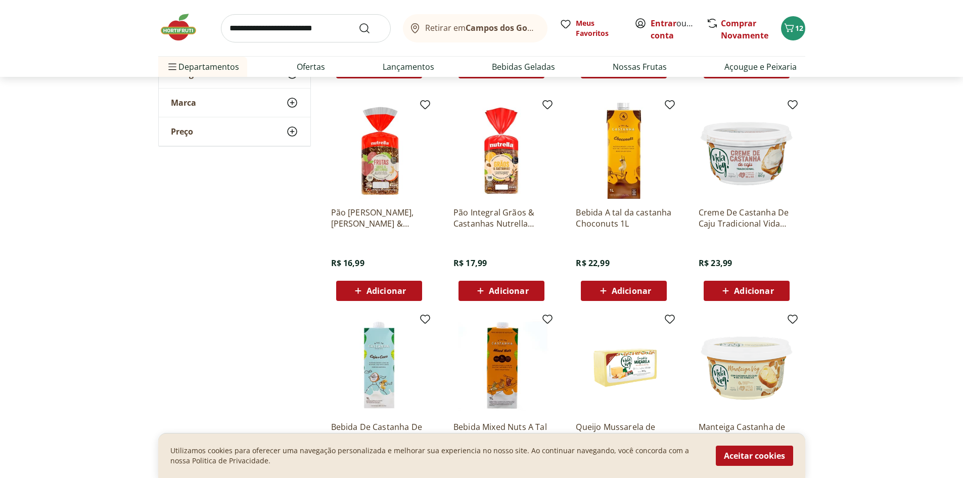
scroll to position [607, 0]
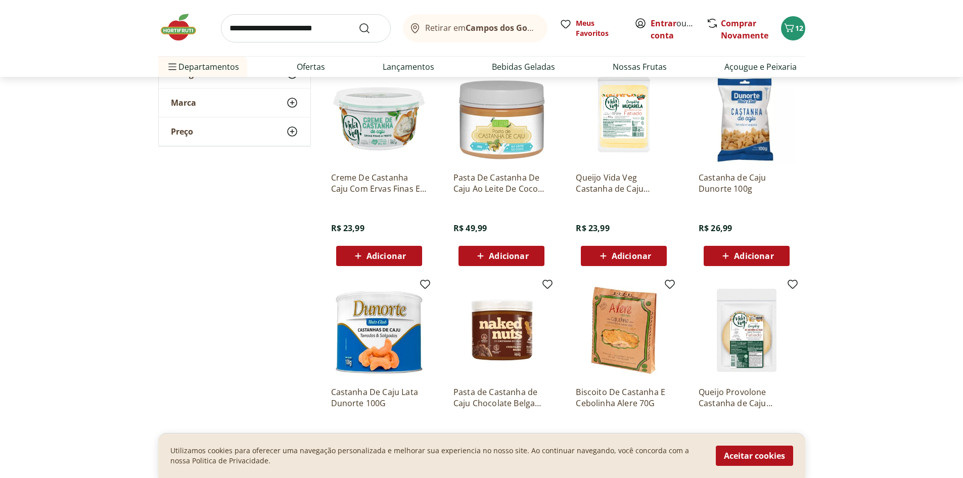
scroll to position [1264, 0]
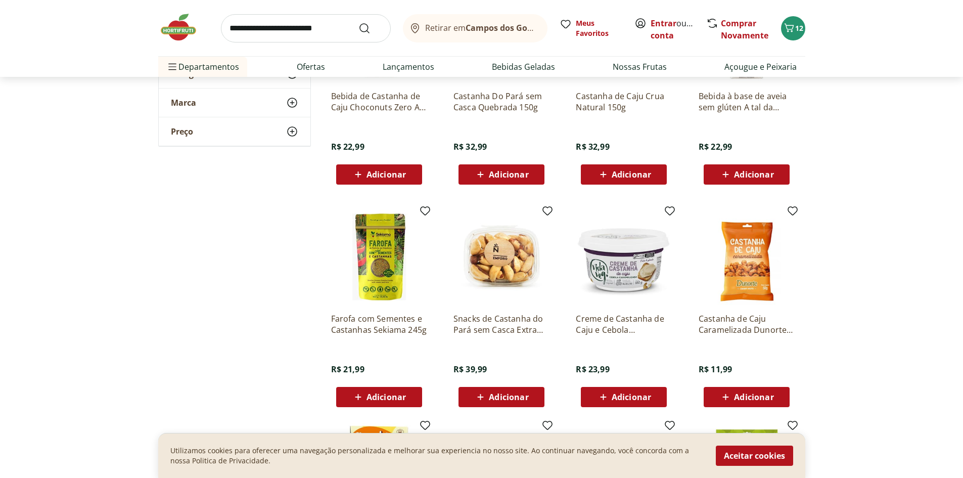
scroll to position [1769, 0]
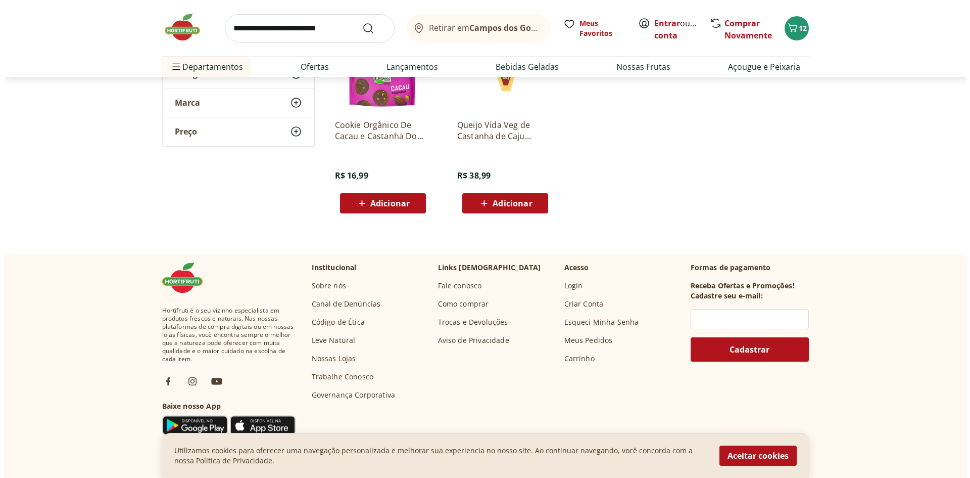
scroll to position [2426, 0]
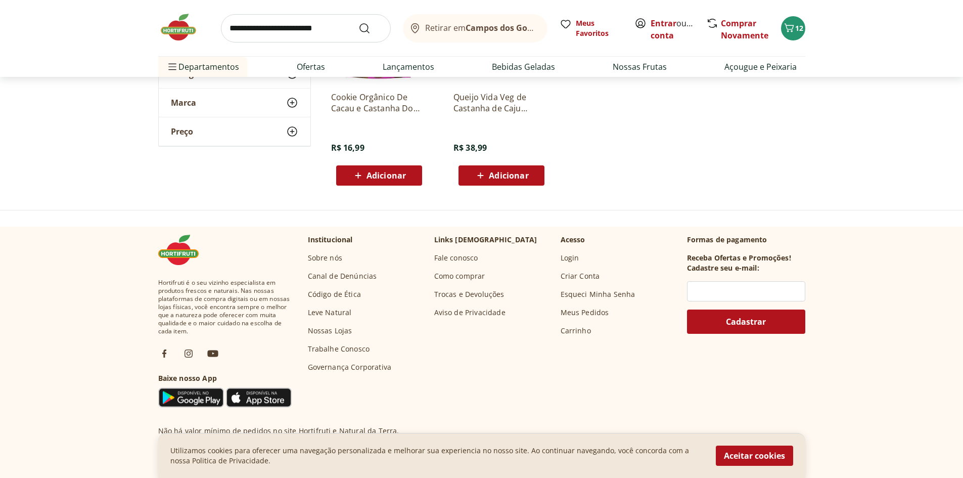
click at [782, 22] on div "Retirar em Campos dos Goytacazes/RJ Meus Favoritos Entrar ou Criar conta Compra…" at bounding box center [481, 28] width 647 height 56
click at [791, 28] on icon "Carrinho" at bounding box center [789, 28] width 12 height 12
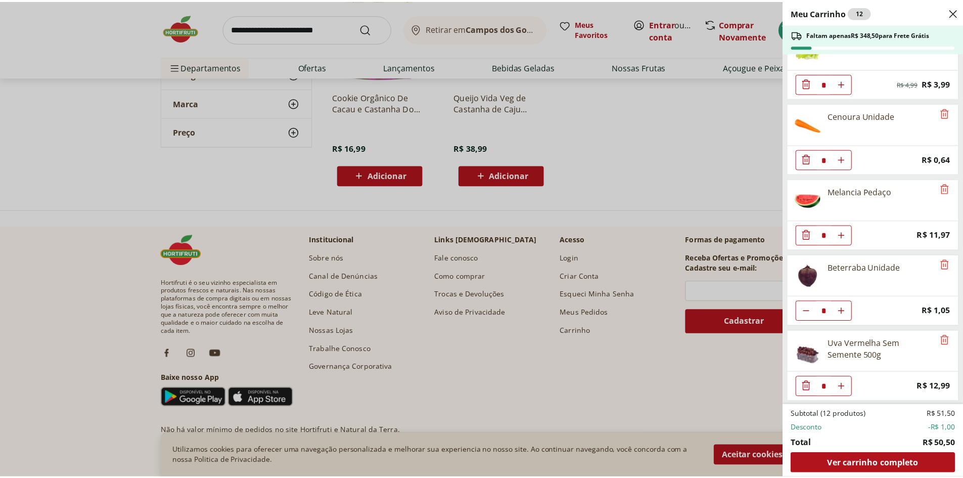
scroll to position [258, 0]
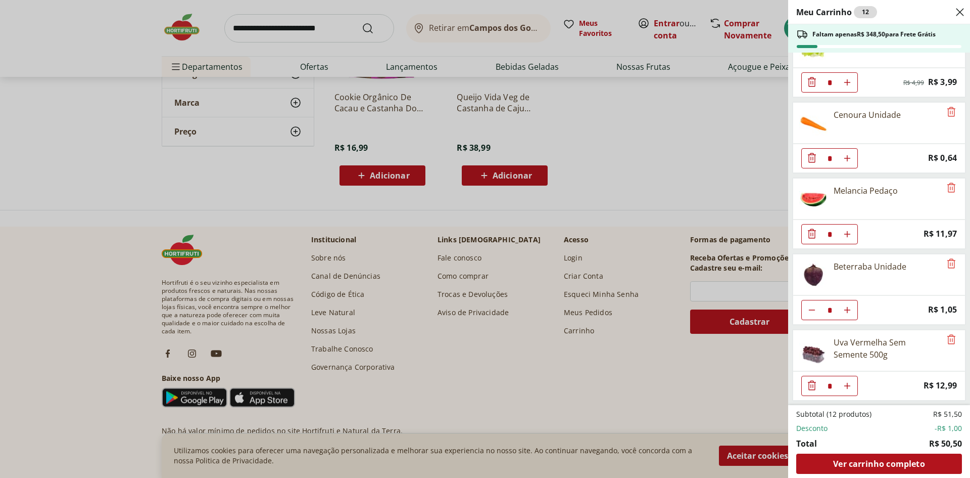
click at [301, 19] on div "Meu Carrinho 12 Faltam apenas R$ 348,50 para Frete Grátis Tomate Italiano * Pri…" at bounding box center [485, 239] width 970 height 478
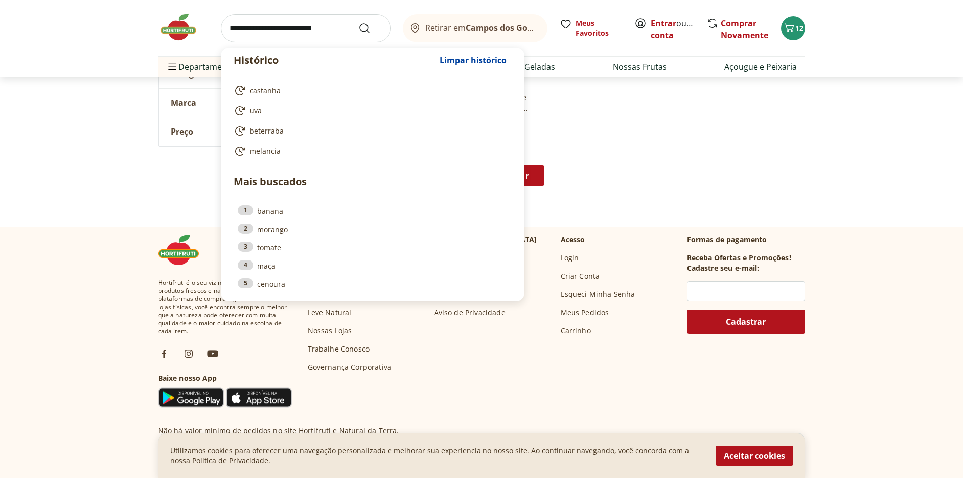
click at [288, 32] on input "search" at bounding box center [306, 28] width 170 height 28
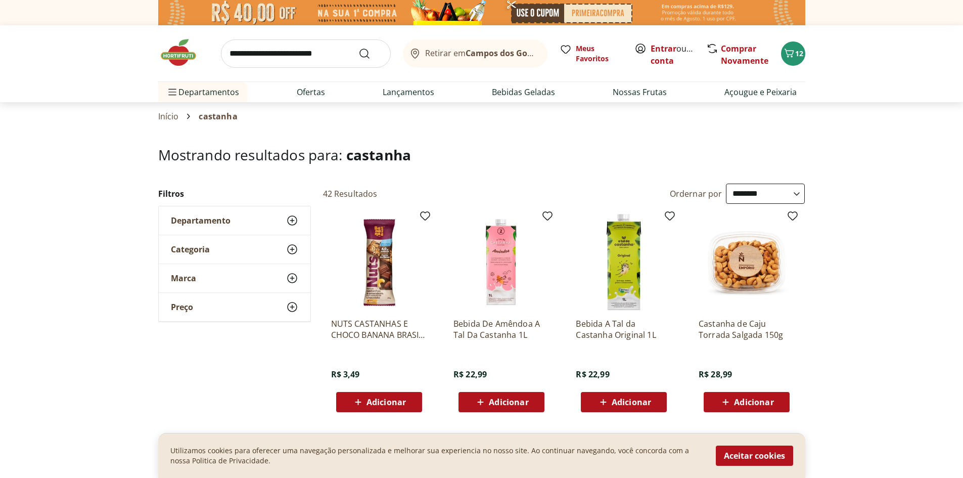
click at [793, 62] on button "12" at bounding box center [793, 53] width 24 height 24
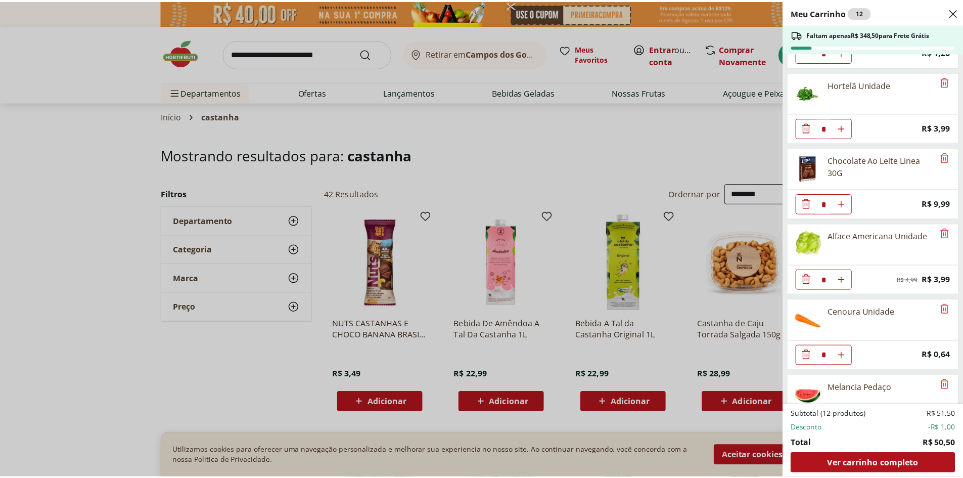
scroll to position [56, 0]
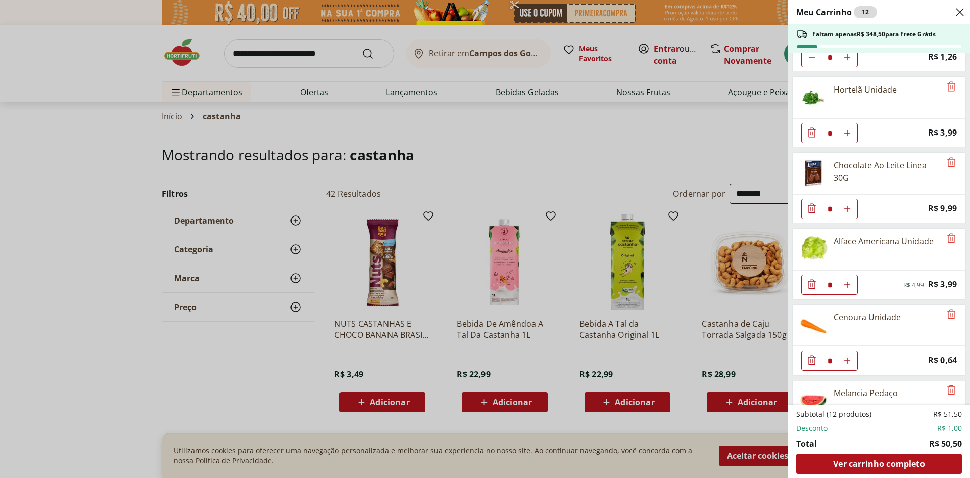
click at [205, 97] on div "Meu Carrinho 12 Faltam apenas R$ 348,50 para Frete Grátis Tomate Italiano * Pri…" at bounding box center [485, 239] width 970 height 478
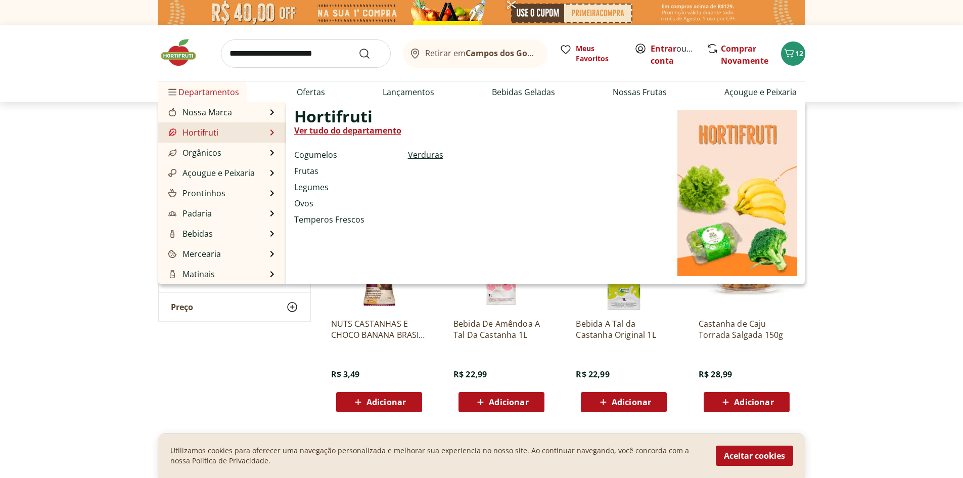
click at [427, 154] on link "Verduras" at bounding box center [425, 155] width 35 height 12
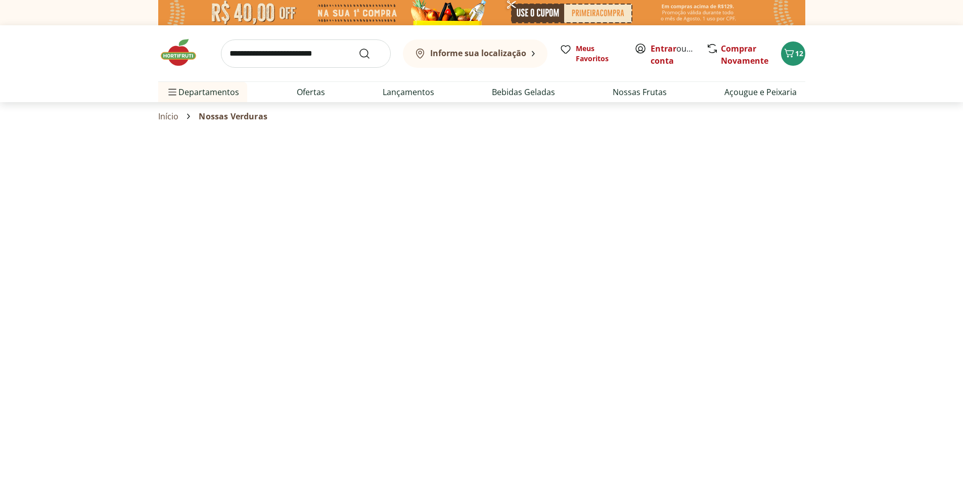
select select "**********"
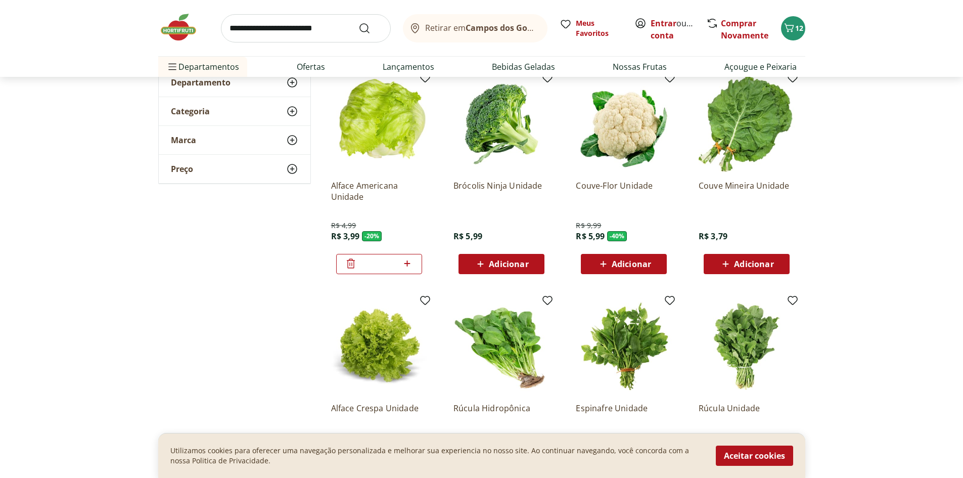
scroll to position [152, 0]
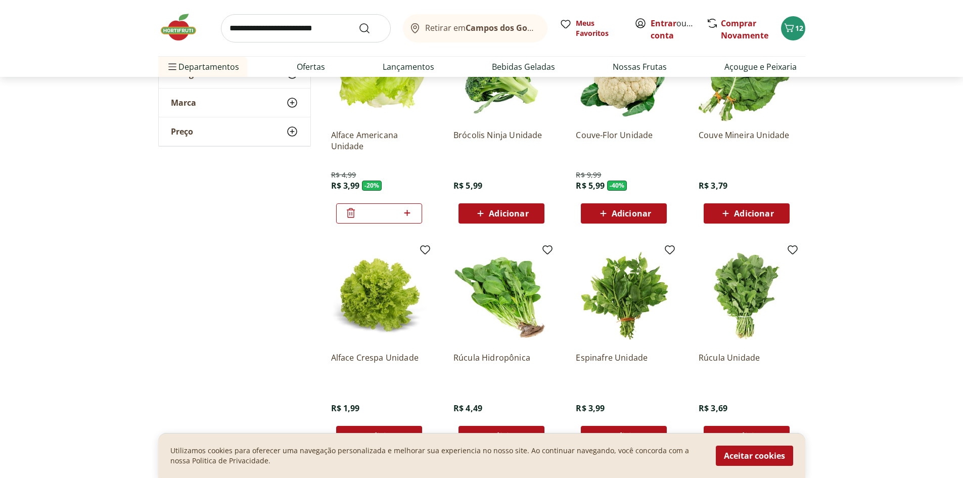
click at [642, 215] on span "Adicionar" at bounding box center [631, 213] width 39 height 8
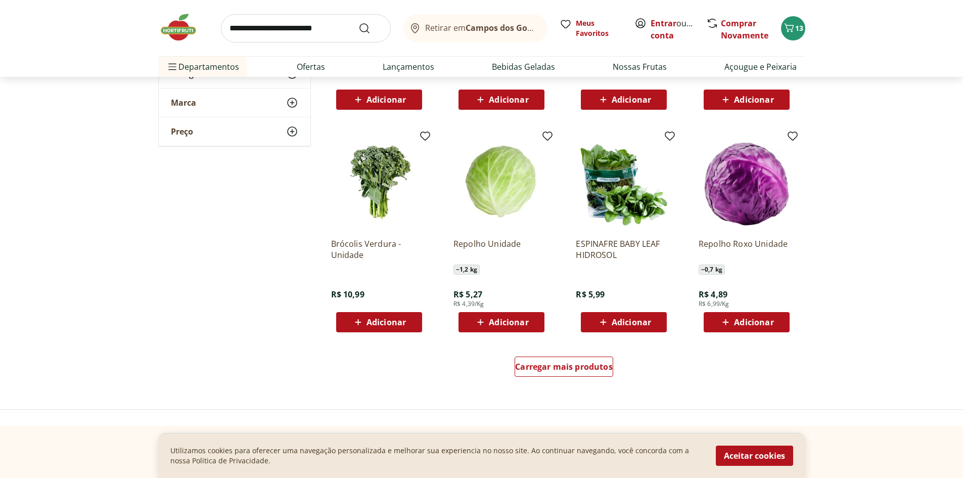
scroll to position [505, 0]
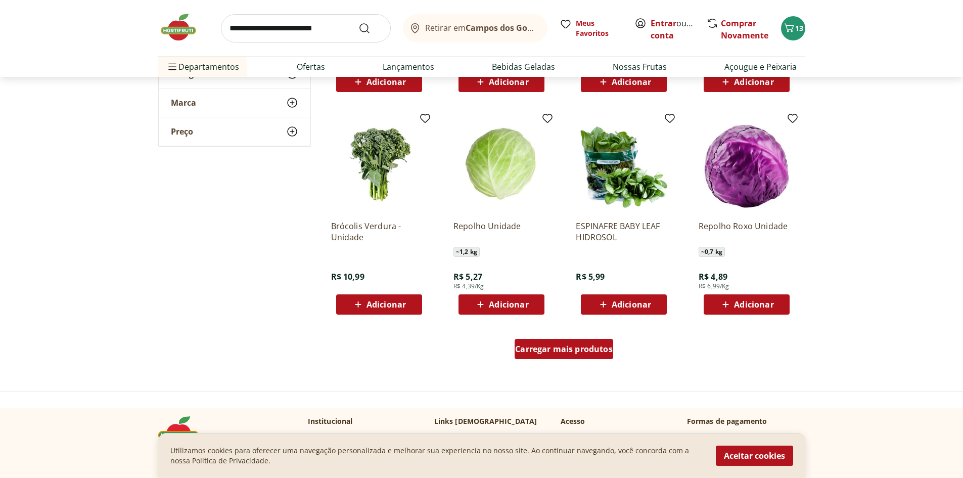
click at [557, 350] on span "Carregar mais produtos" at bounding box center [564, 349] width 98 height 8
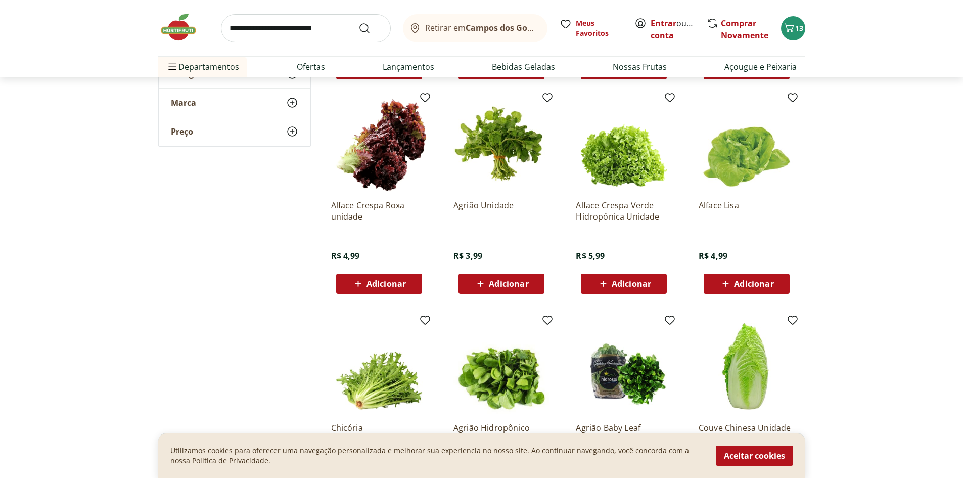
scroll to position [758, 0]
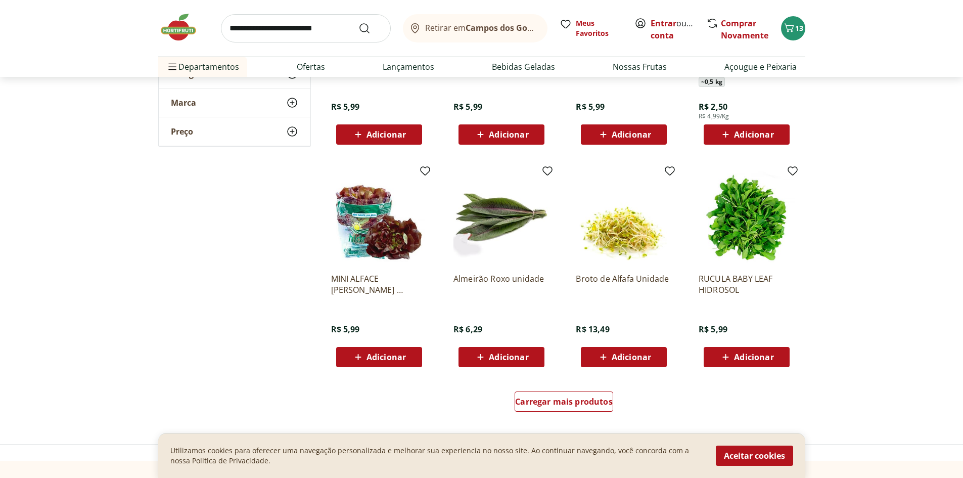
scroll to position [1163, 0]
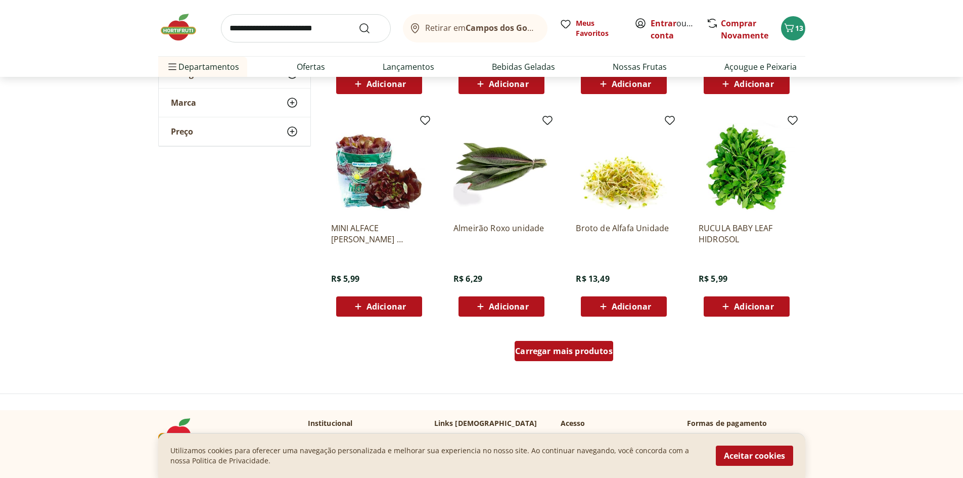
click at [557, 351] on span "Carregar mais produtos" at bounding box center [564, 351] width 98 height 8
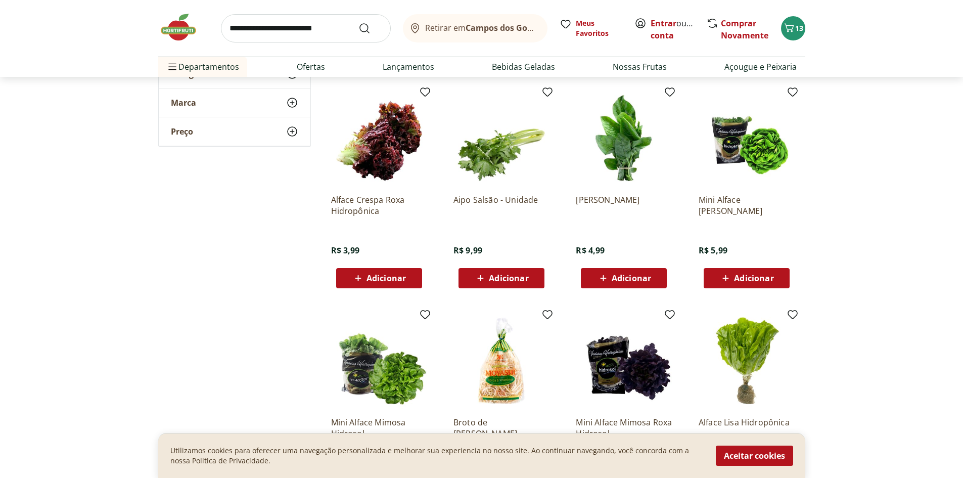
scroll to position [1415, 0]
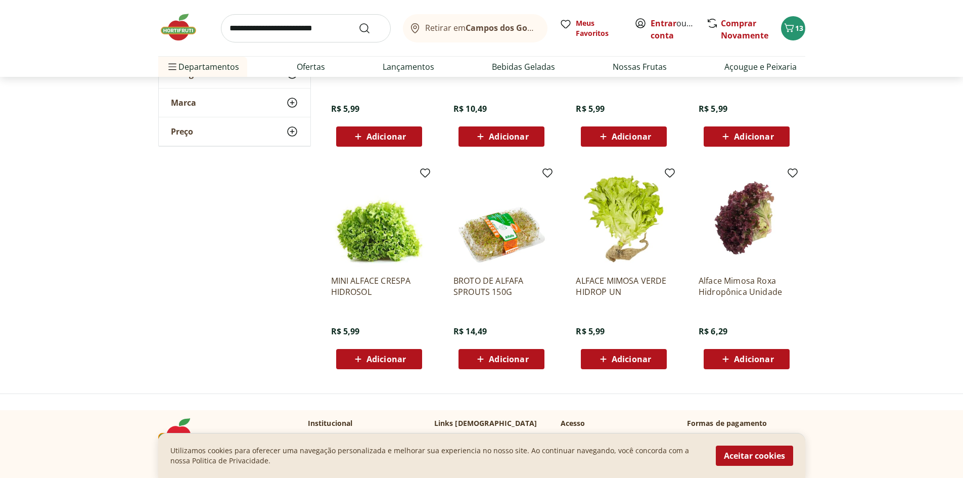
scroll to position [1820, 0]
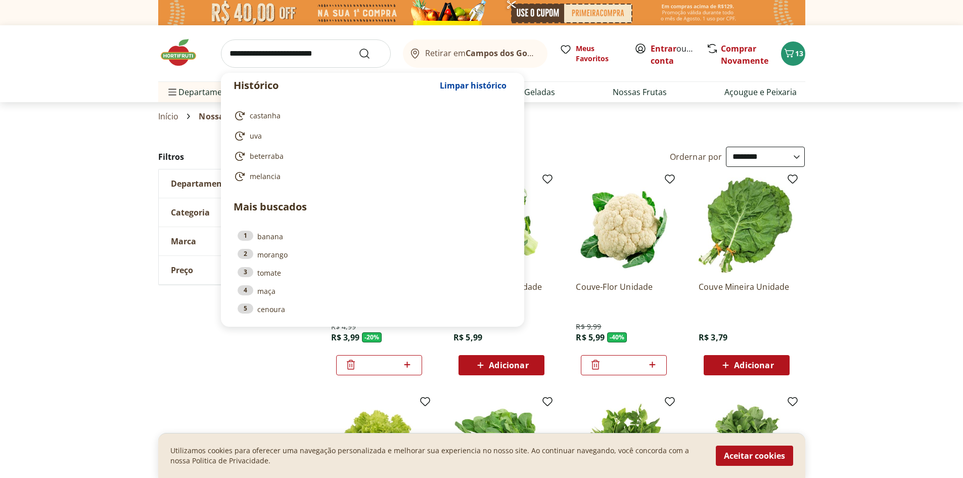
select select "**********"
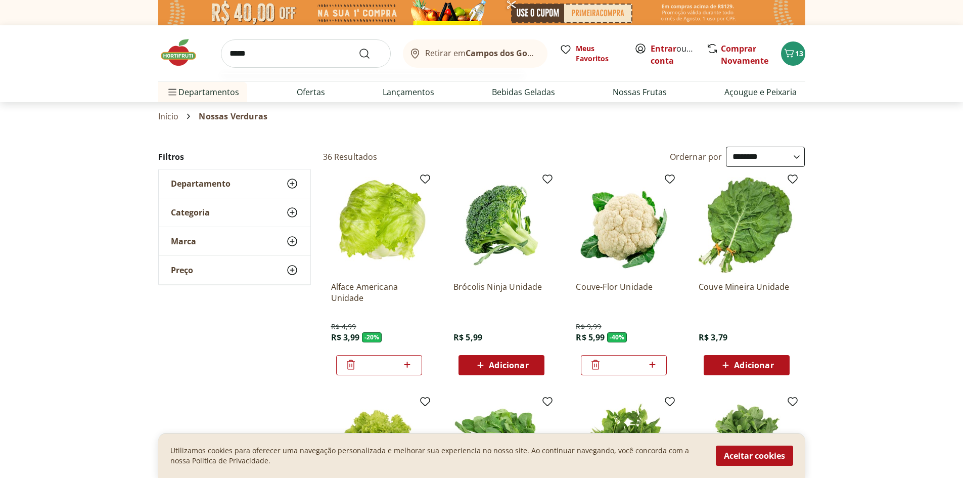
type input "*****"
click at [358, 48] on button "Submit Search" at bounding box center [370, 54] width 24 height 12
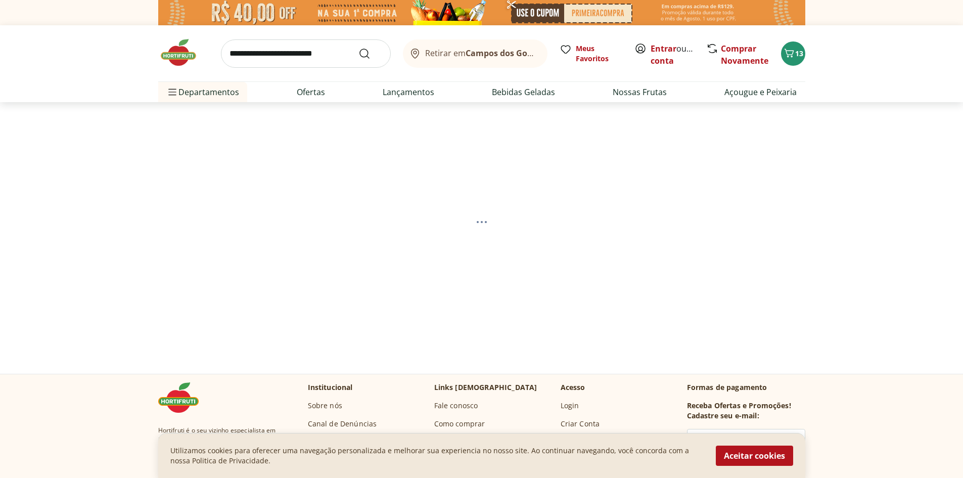
select select "**********"
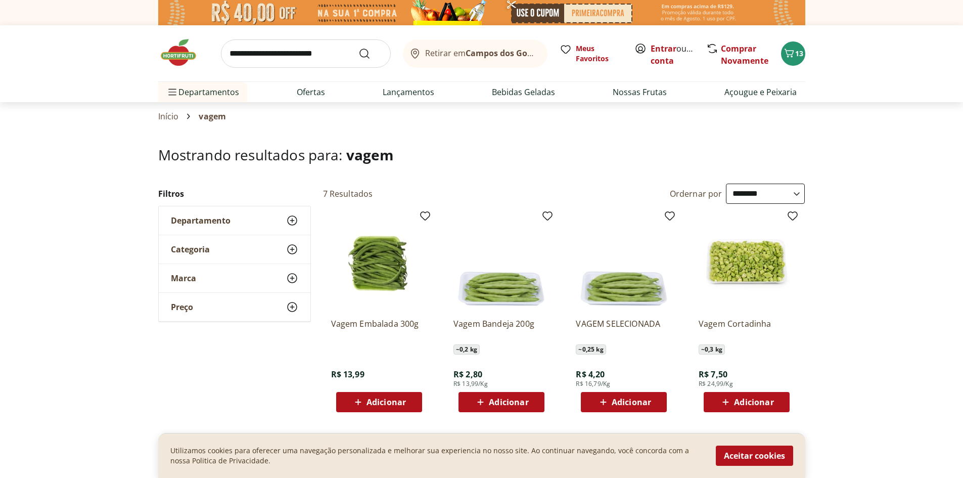
scroll to position [152, 0]
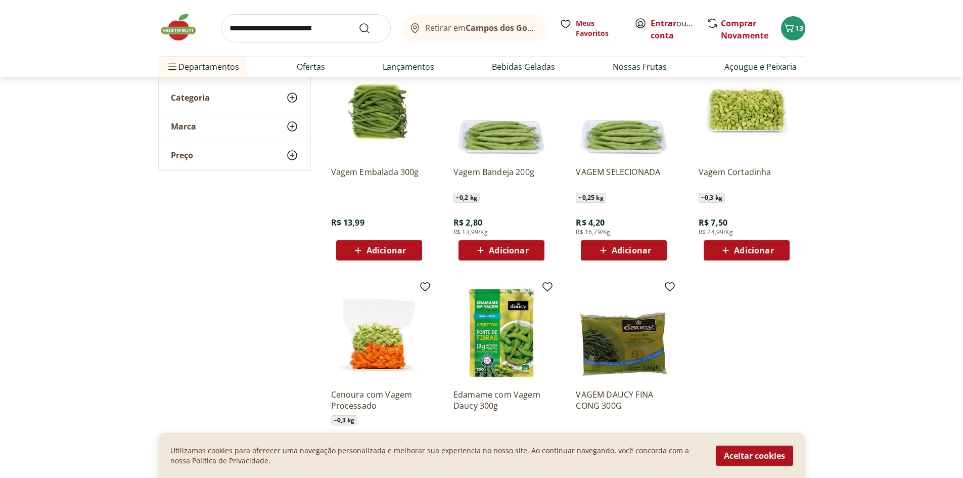
click at [625, 250] on span "Adicionar" at bounding box center [631, 250] width 39 height 8
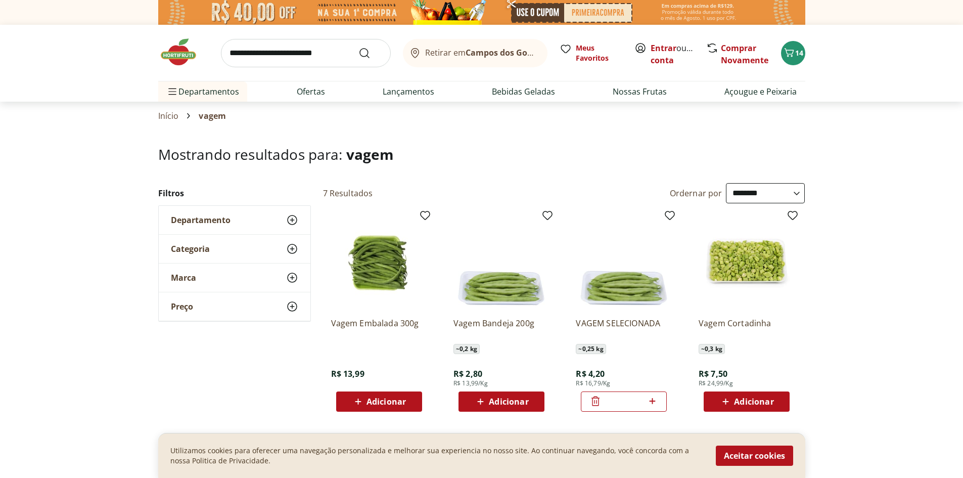
scroll to position [0, 0]
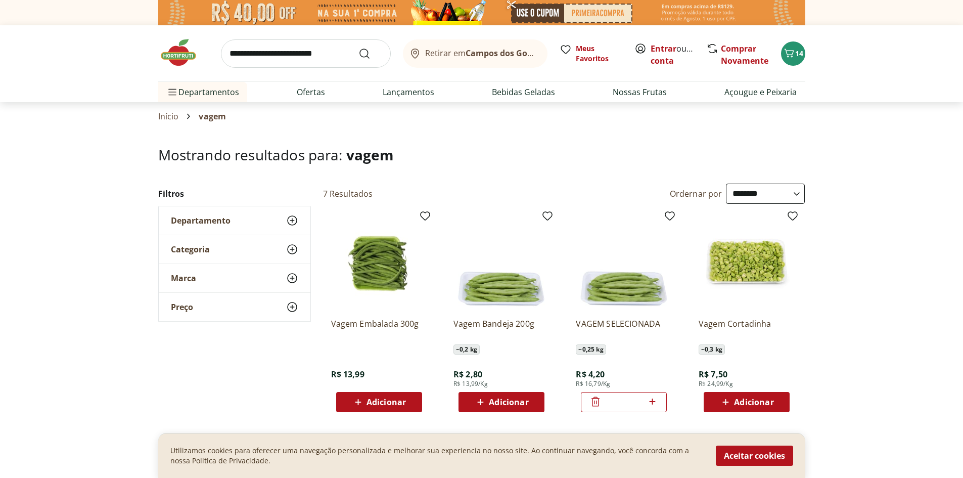
click at [306, 38] on div "Retirar em Campos dos Goytacazes/RJ Meus Favoritos Entrar ou Criar conta Compra…" at bounding box center [481, 53] width 647 height 56
click at [298, 60] on input "search" at bounding box center [306, 53] width 170 height 28
type input "******"
click at [358, 48] on button "Submit Search" at bounding box center [370, 54] width 24 height 12
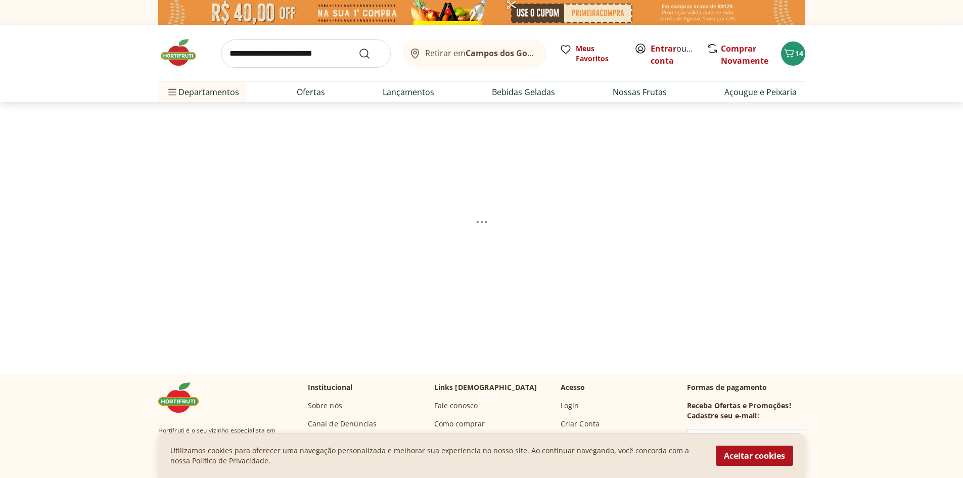
select select "**********"
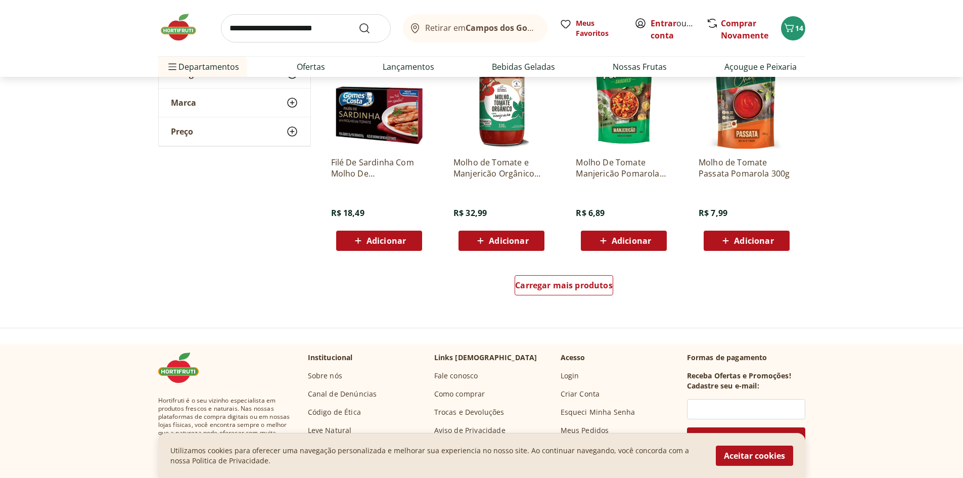
scroll to position [607, 0]
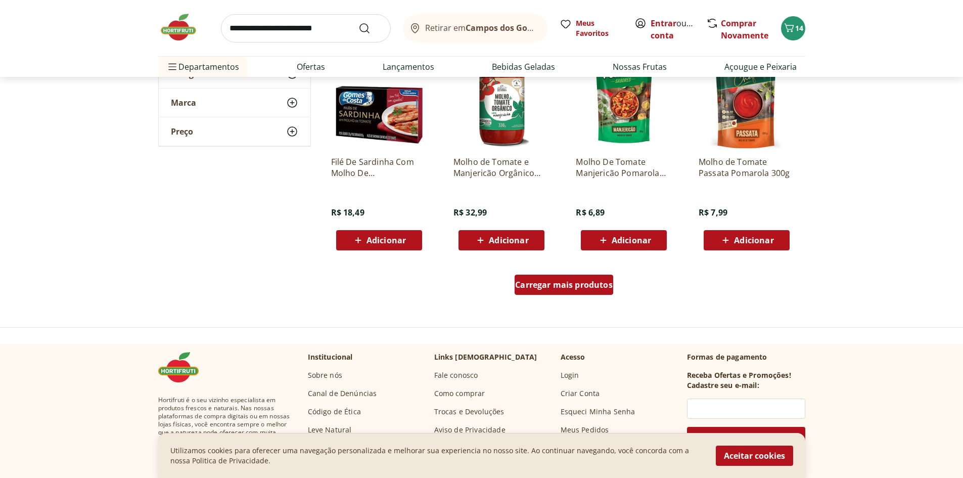
click at [593, 287] on span "Carregar mais produtos" at bounding box center [564, 285] width 98 height 8
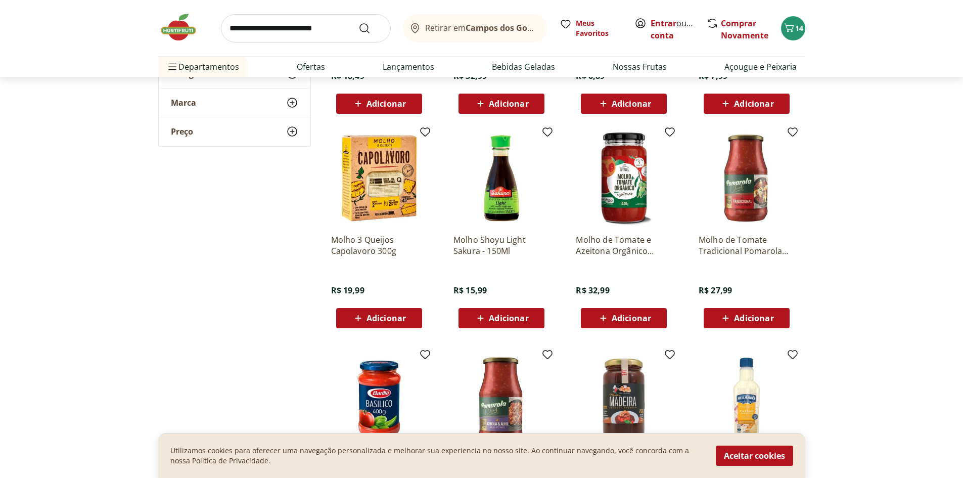
scroll to position [758, 0]
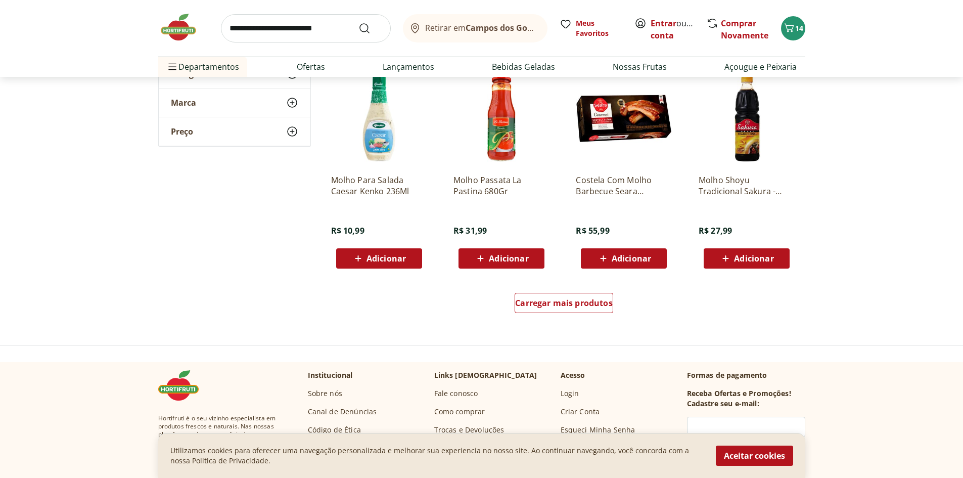
scroll to position [1264, 0]
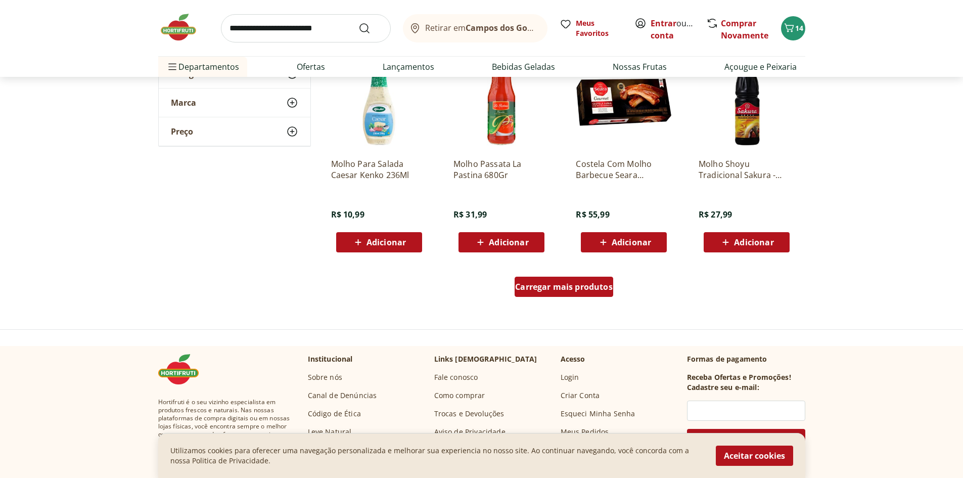
click at [575, 285] on span "Carregar mais produtos" at bounding box center [564, 287] width 98 height 8
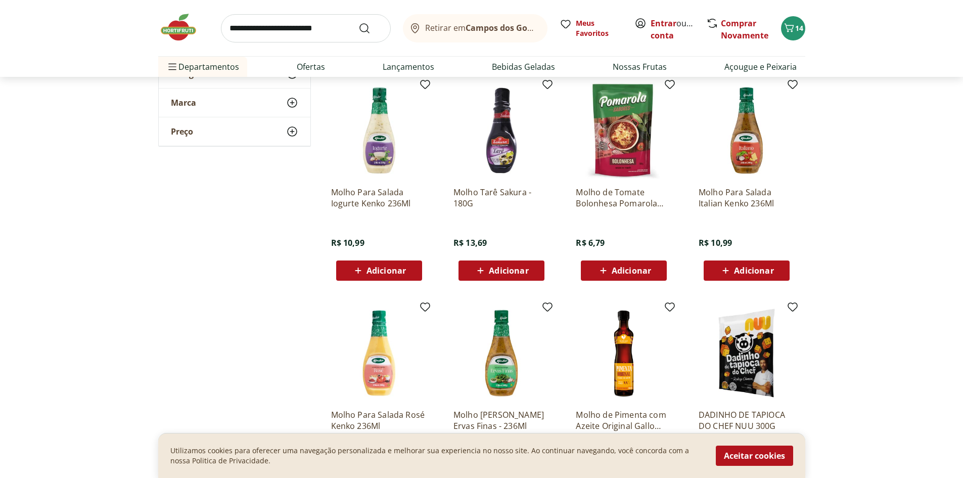
scroll to position [1466, 0]
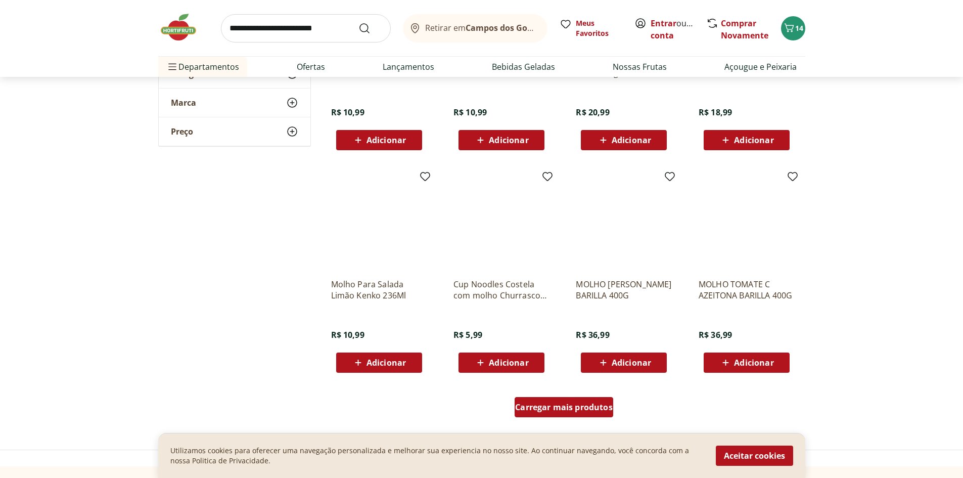
scroll to position [1820, 0]
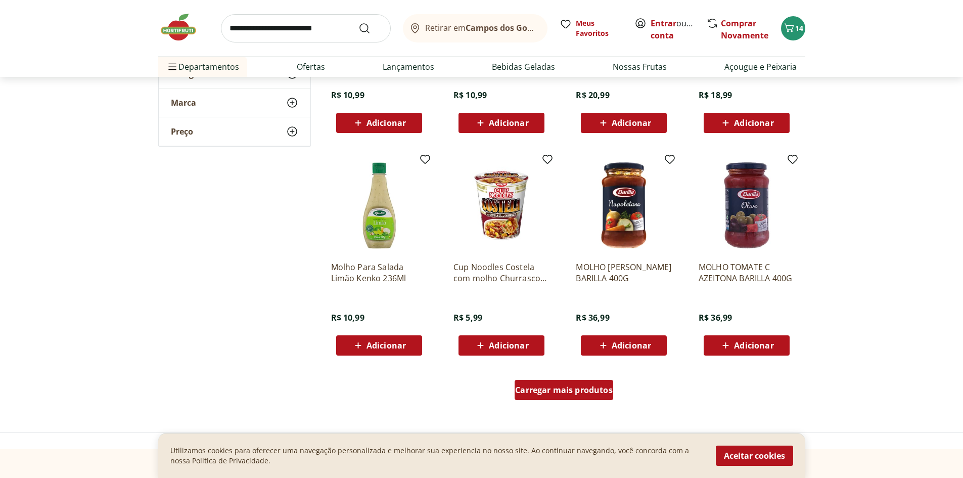
click at [587, 394] on span "Carregar mais produtos" at bounding box center [564, 390] width 98 height 8
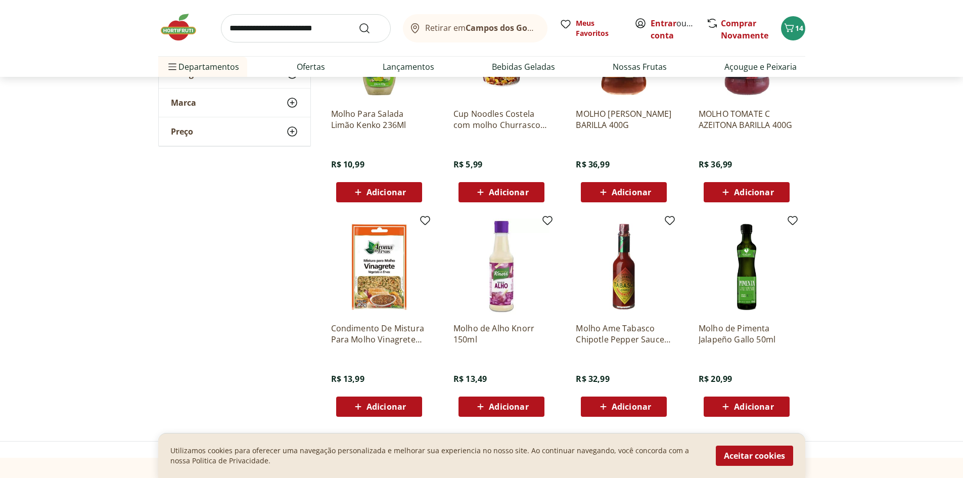
scroll to position [1971, 0]
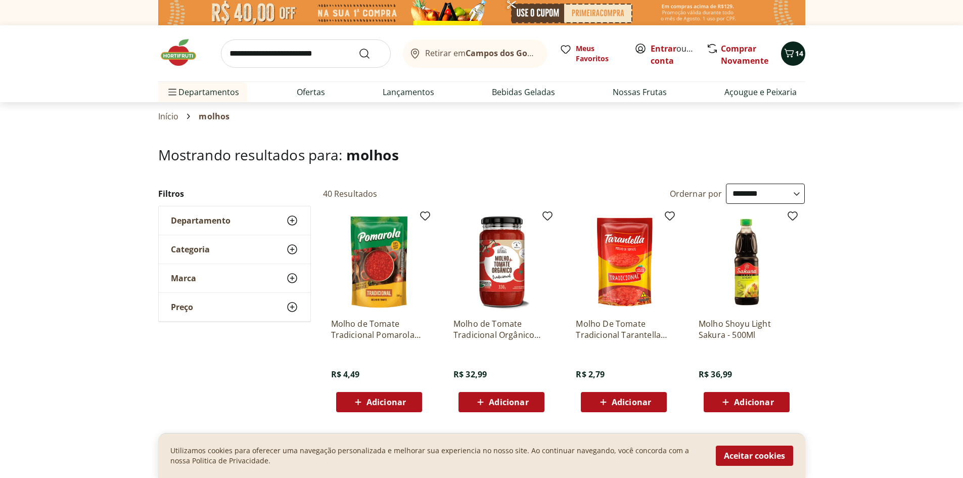
click at [795, 55] on span "14" at bounding box center [799, 54] width 8 height 10
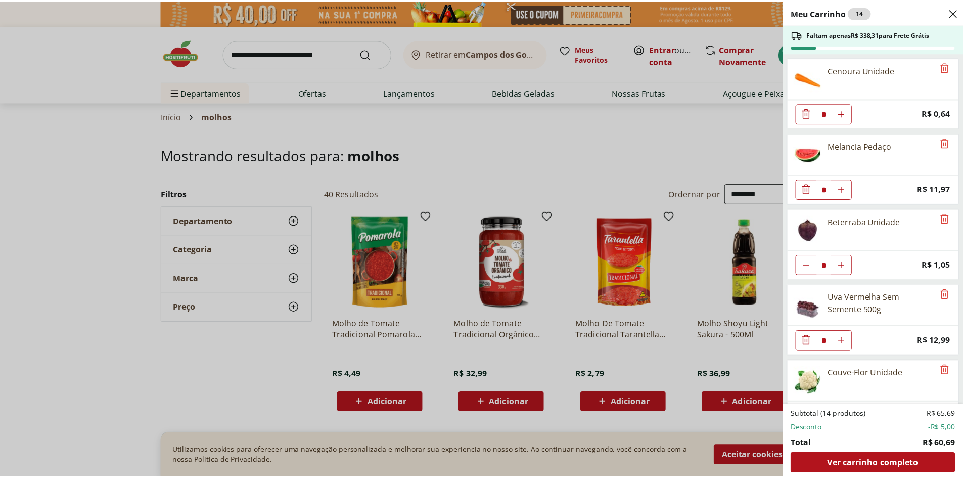
scroll to position [410, 0]
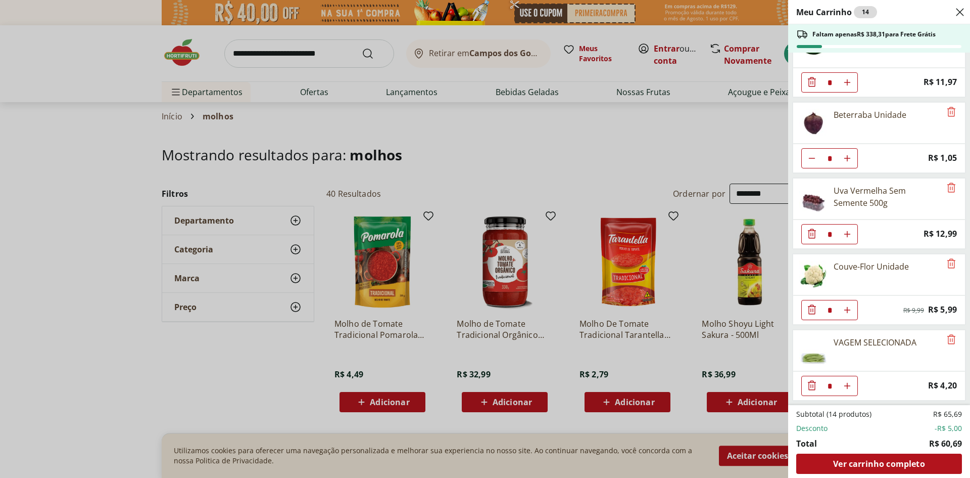
click at [324, 55] on div "Meu Carrinho 14 Faltam apenas R$ 338,31 para Frete Grátis Tomate Italiano * Pri…" at bounding box center [485, 239] width 970 height 478
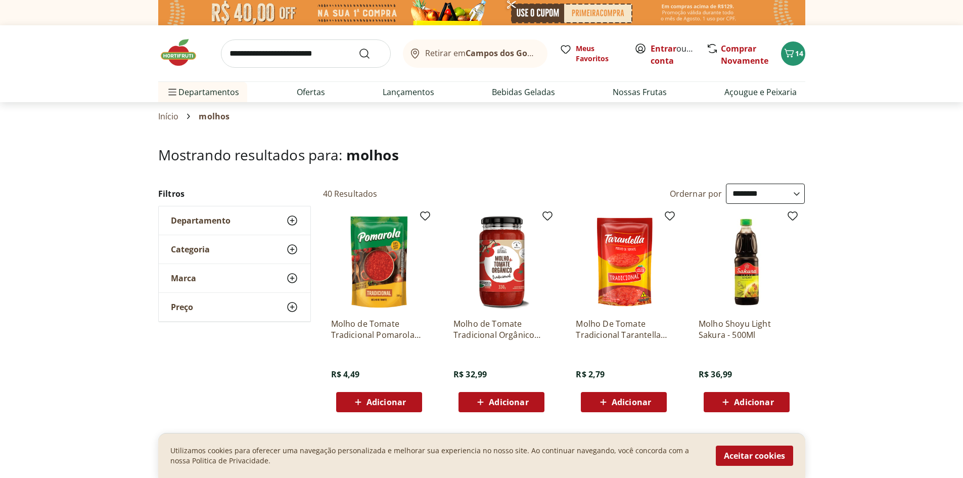
click at [321, 52] on input "search" at bounding box center [306, 53] width 170 height 28
type input "****"
click at [358, 48] on button "Submit Search" at bounding box center [370, 54] width 24 height 12
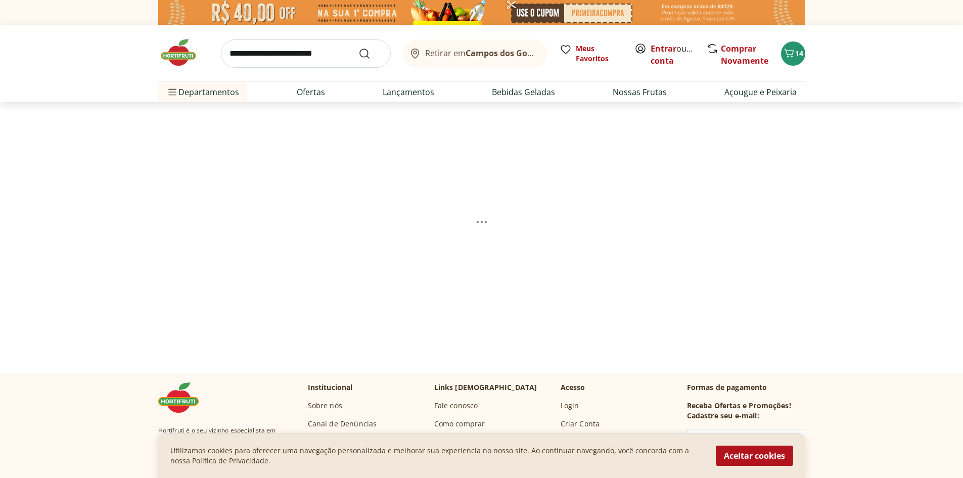
select select "**********"
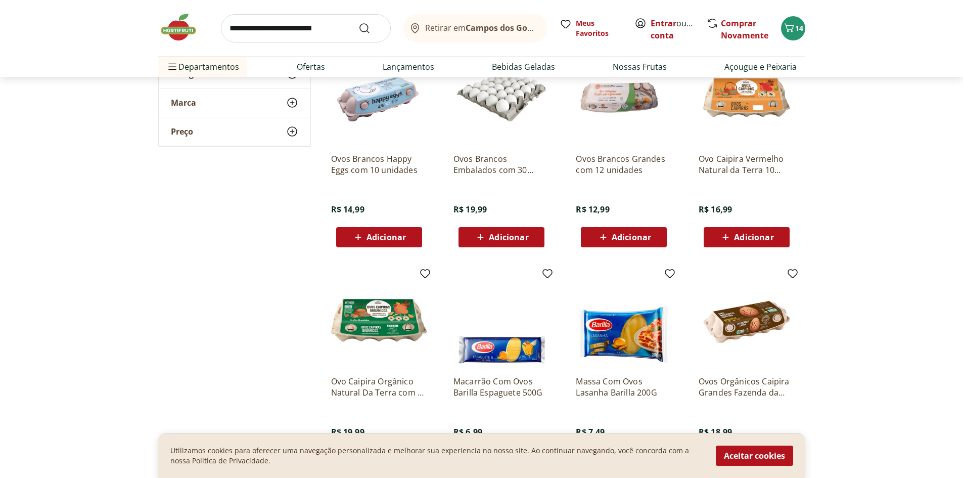
scroll to position [404, 0]
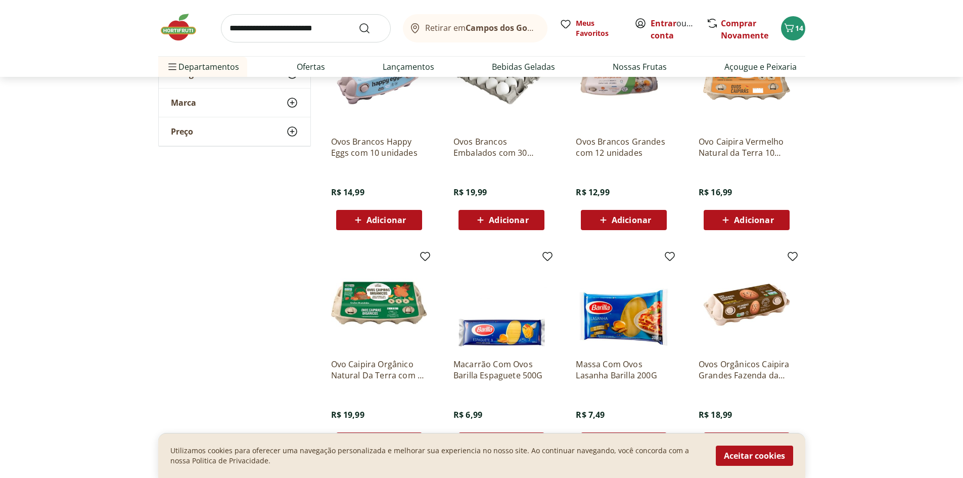
click at [500, 220] on span "Adicionar" at bounding box center [508, 220] width 39 height 8
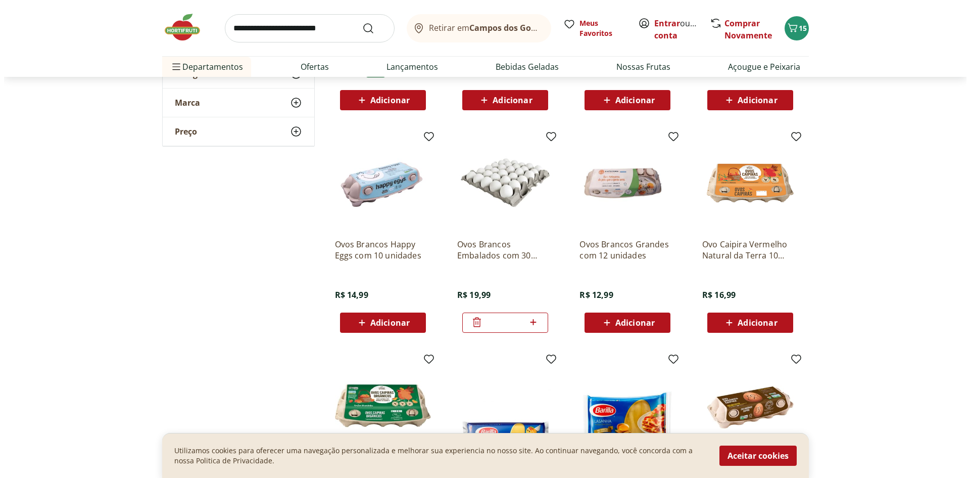
scroll to position [101, 0]
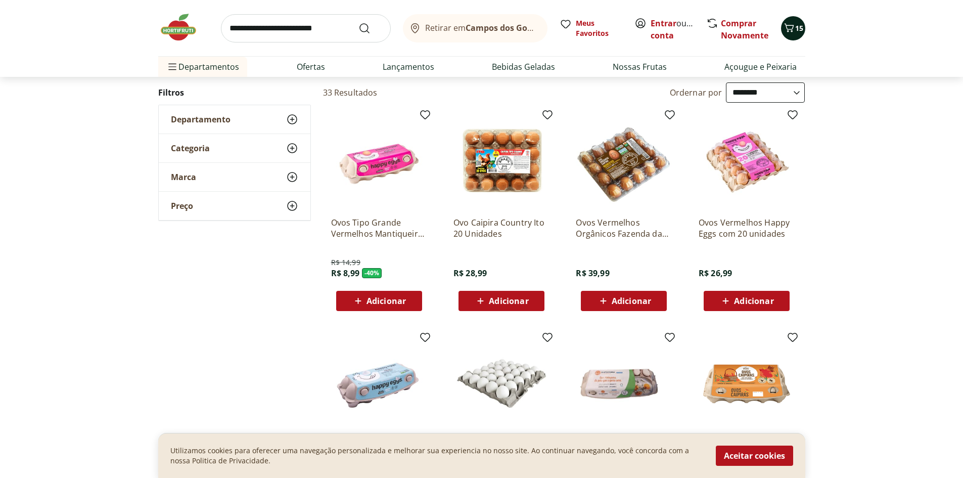
click at [784, 24] on icon "Carrinho" at bounding box center [789, 27] width 10 height 9
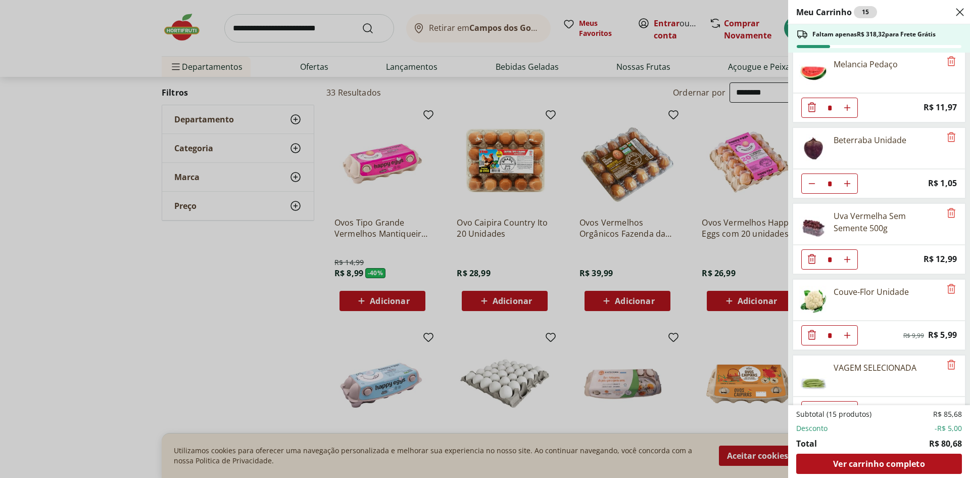
scroll to position [435, 0]
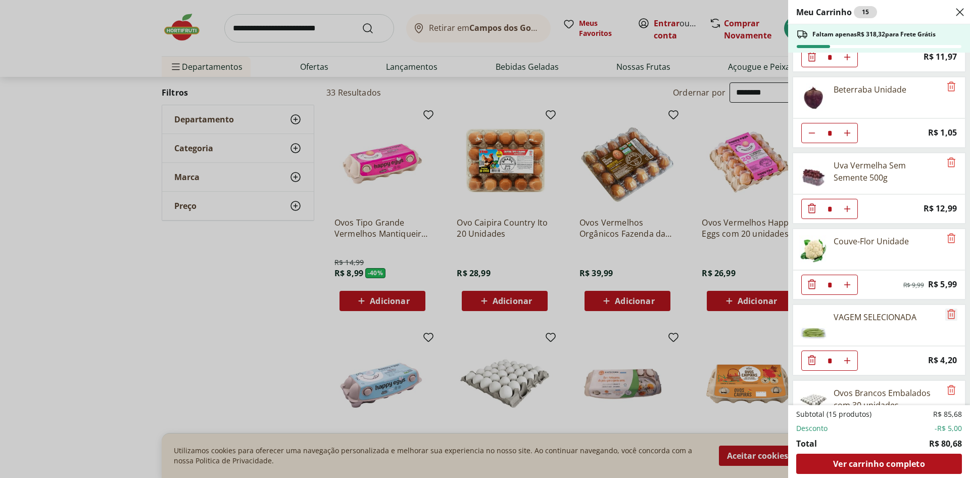
click at [951, 311] on icon "Remove" at bounding box center [952, 314] width 12 height 12
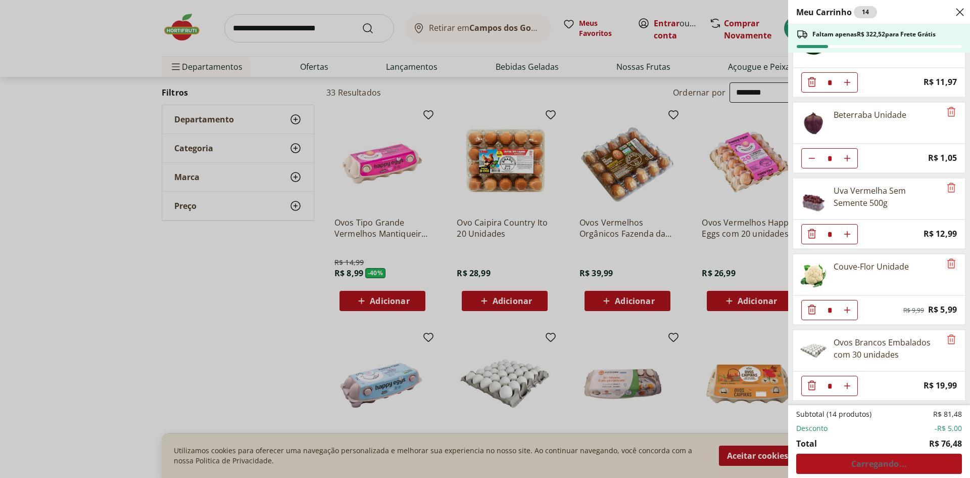
click at [946, 265] on icon "Remove" at bounding box center [952, 263] width 12 height 12
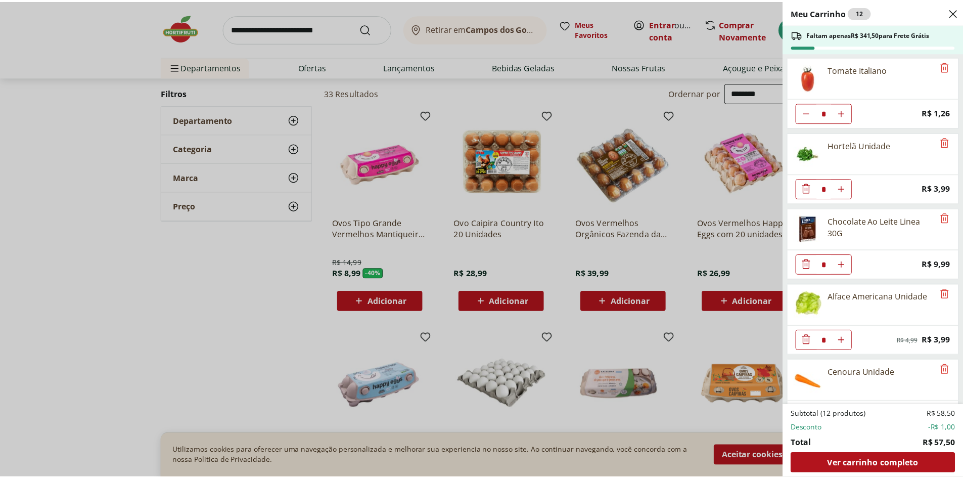
scroll to position [0, 0]
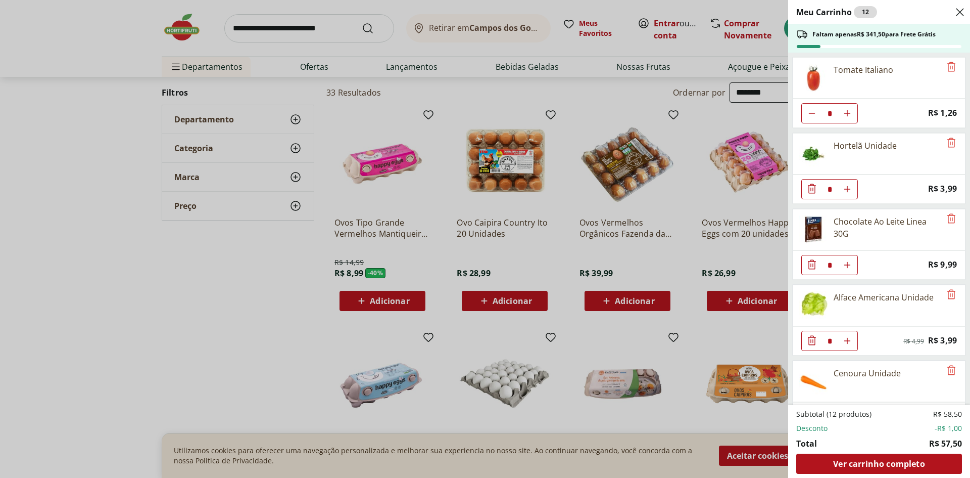
click at [244, 25] on div "Meu Carrinho 12 Faltam apenas R$ 341,50 para Frete Grátis Tomate Italiano * Pri…" at bounding box center [485, 239] width 970 height 478
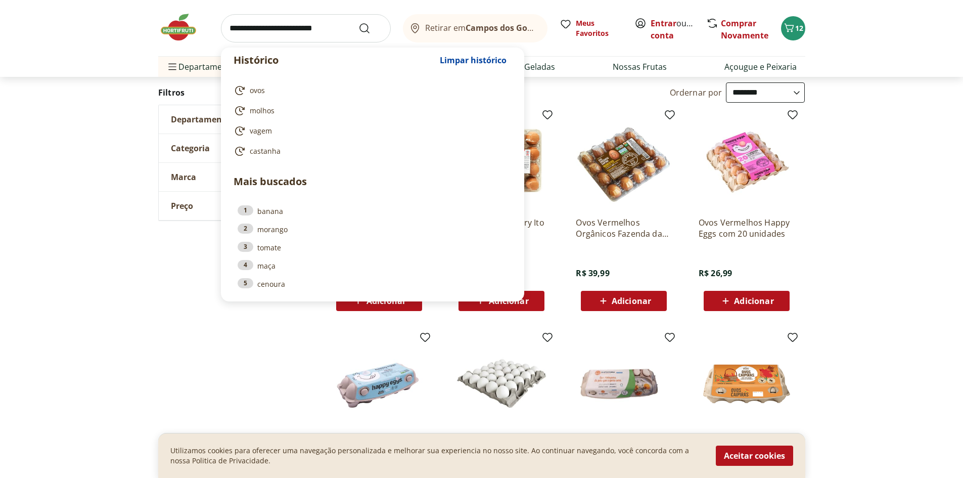
click at [248, 26] on input "search" at bounding box center [306, 28] width 170 height 28
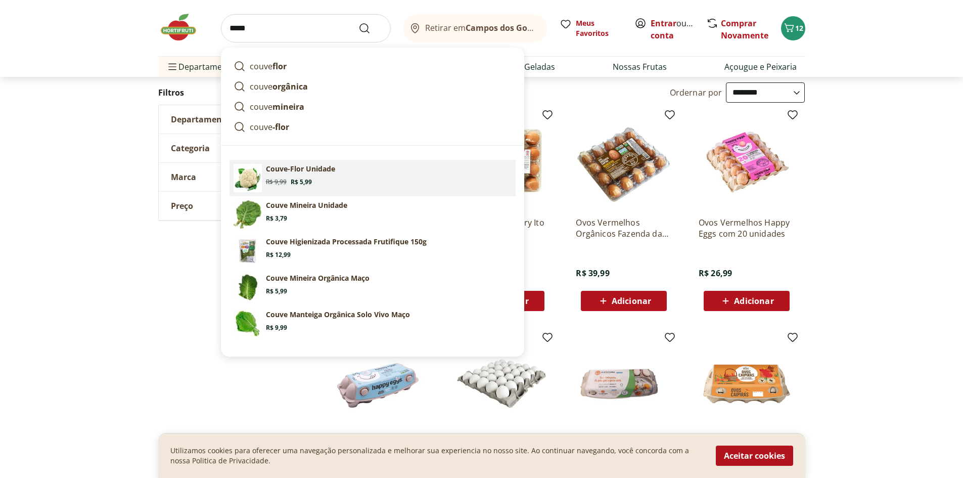
click at [287, 170] on p "Couve-Flor Unidade" at bounding box center [300, 169] width 69 height 10
type input "**********"
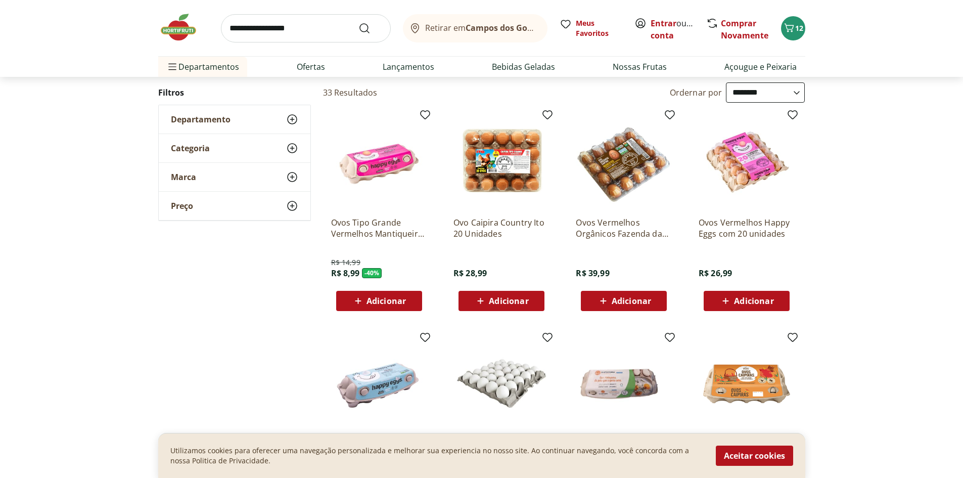
click at [285, 23] on input "**********" at bounding box center [306, 28] width 170 height 28
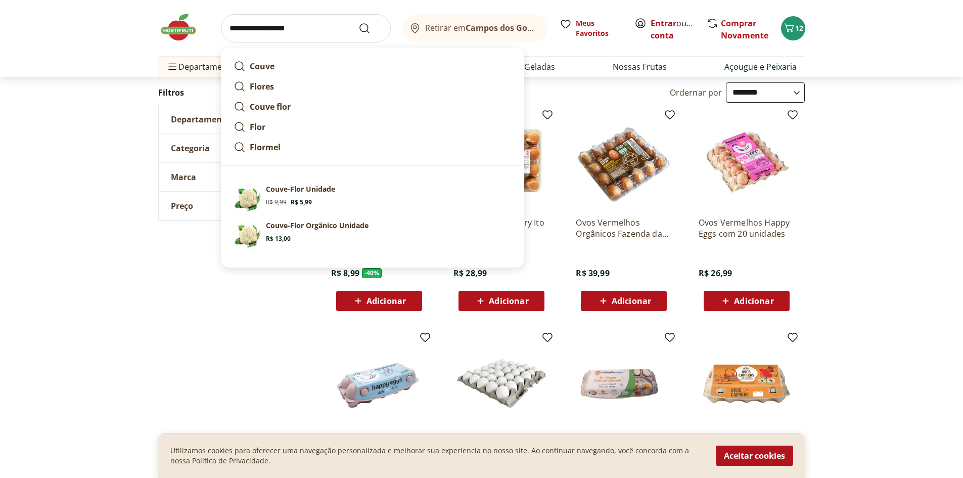
click at [314, 23] on input "**********" at bounding box center [306, 28] width 170 height 28
click button "Submit Search" at bounding box center [370, 28] width 24 height 12
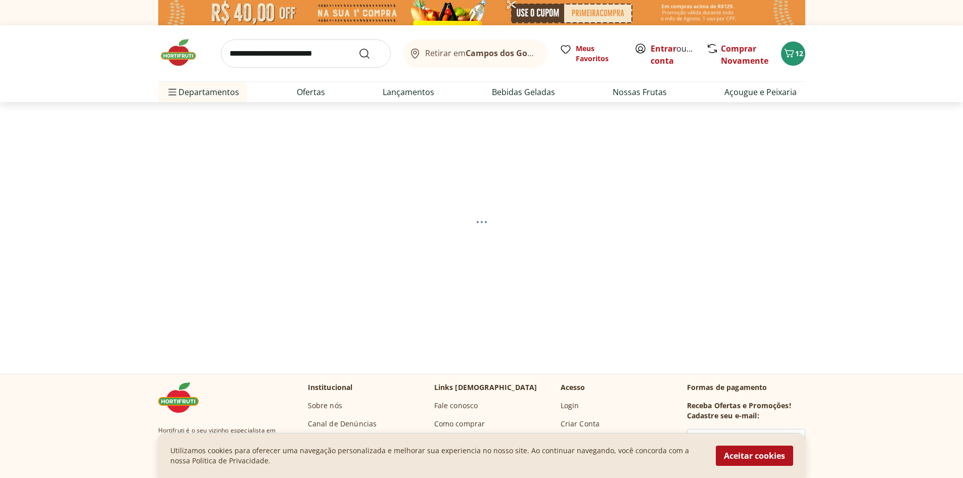
select select "**********"
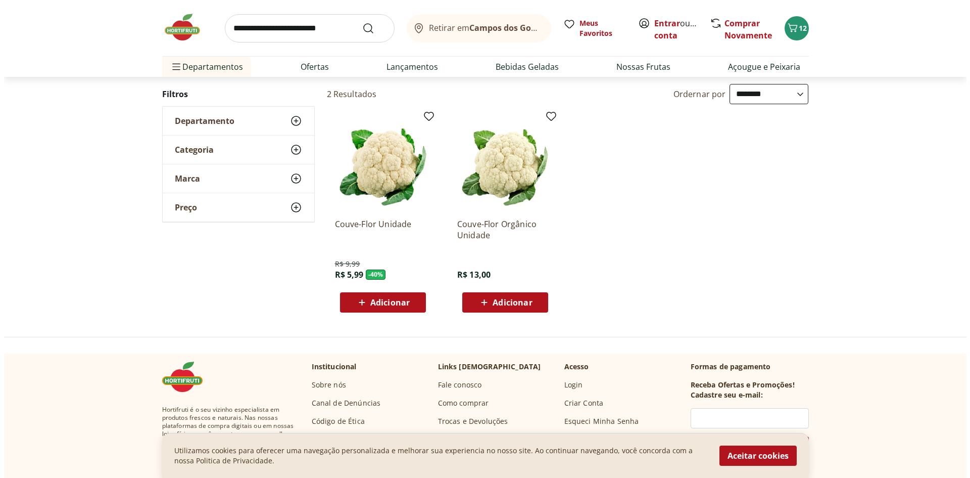
scroll to position [101, 0]
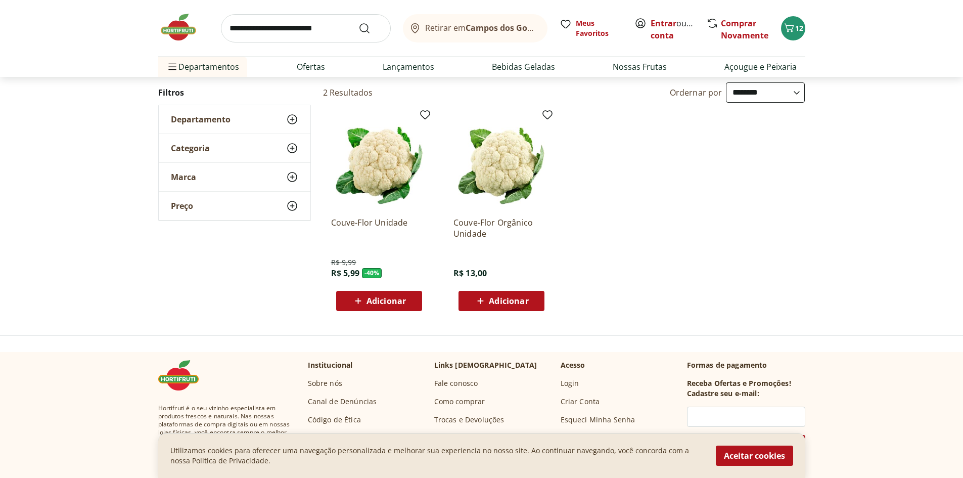
click at [394, 297] on span "Adicionar" at bounding box center [385, 301] width 39 height 8
click at [792, 26] on icon "Carrinho" at bounding box center [789, 28] width 12 height 12
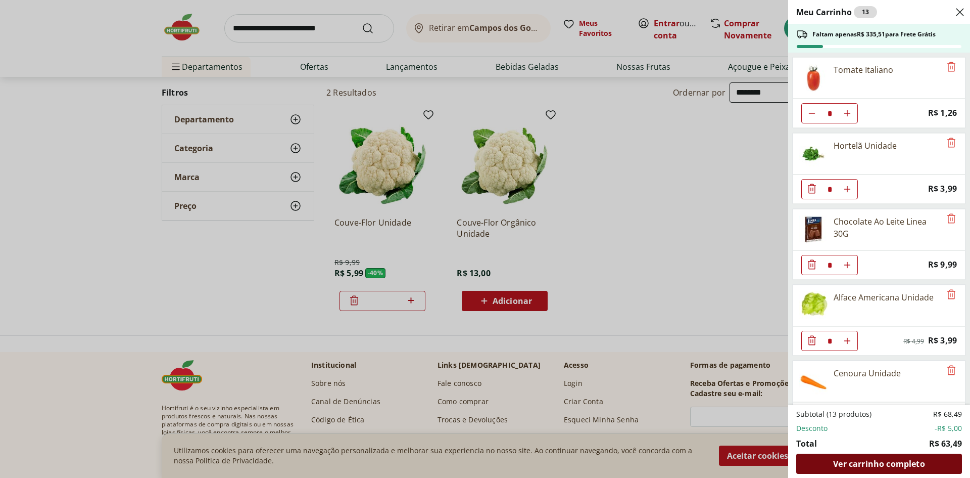
click at [865, 464] on span "Ver carrinho completo" at bounding box center [878, 463] width 91 height 8
